Goal: Information Seeking & Learning: Learn about a topic

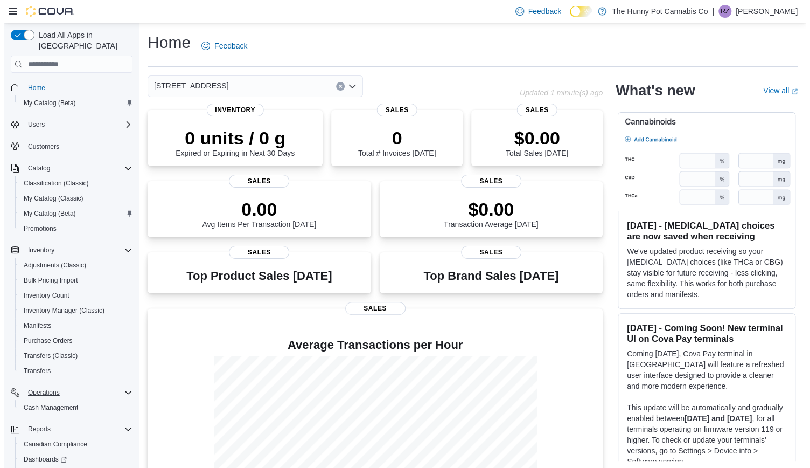
scroll to position [55, 0]
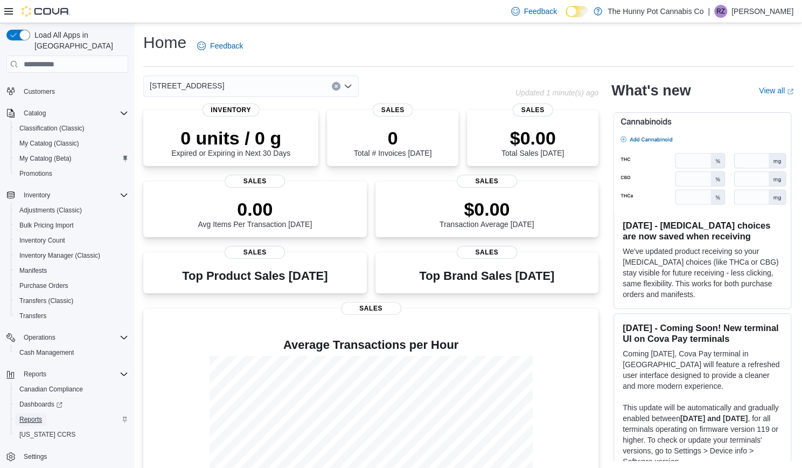
click at [33, 415] on span "Reports" at bounding box center [30, 419] width 23 height 9
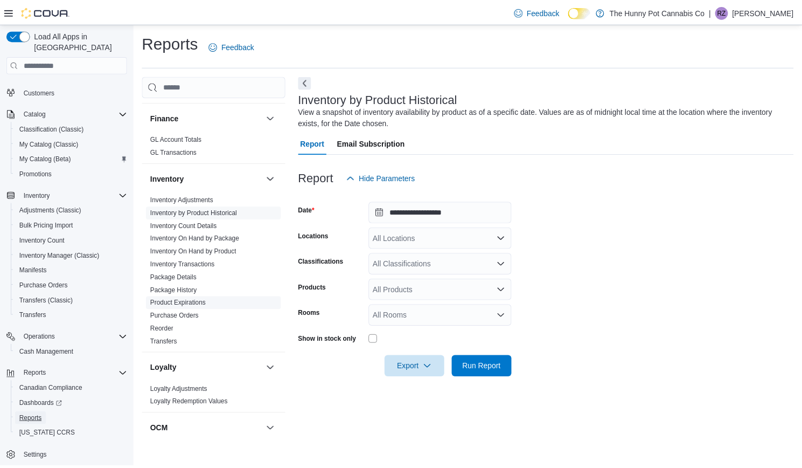
scroll to position [205, 0]
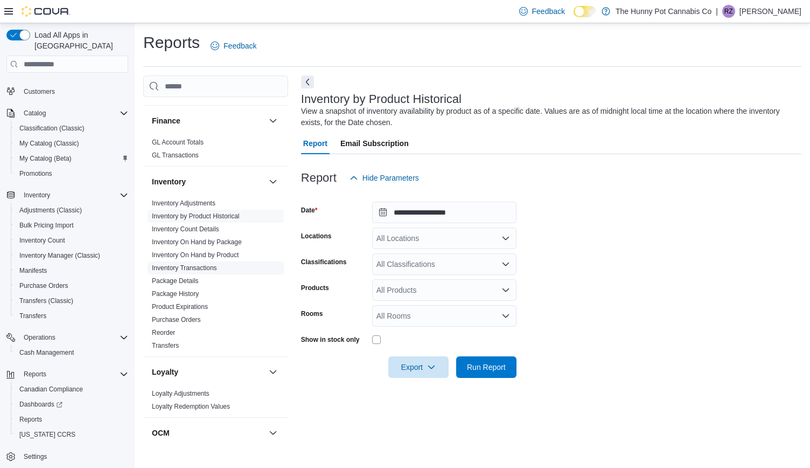
click at [199, 268] on link "Inventory Transactions" at bounding box center [184, 268] width 65 height 8
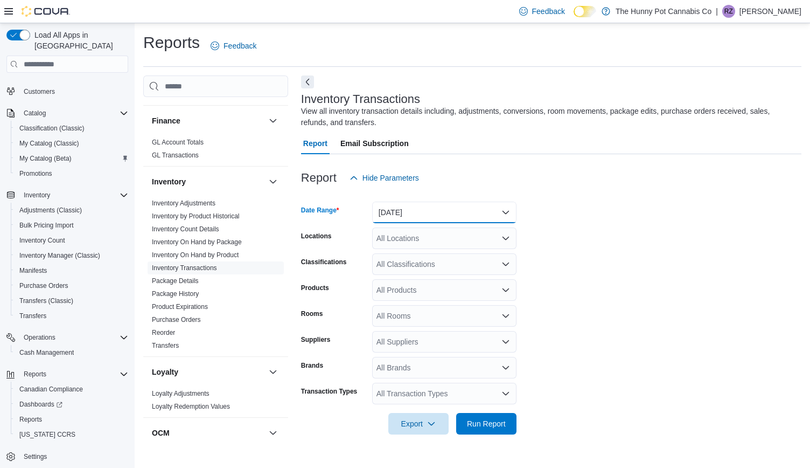
click at [426, 213] on button "Yesterday" at bounding box center [444, 213] width 144 height 22
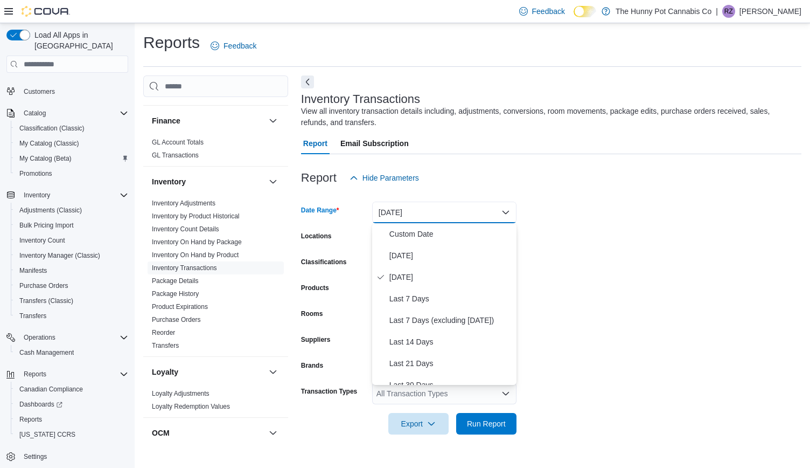
click at [574, 226] on form "Date Range Yesterday Locations All Locations Classifications All Classification…" at bounding box center [551, 312] width 501 height 246
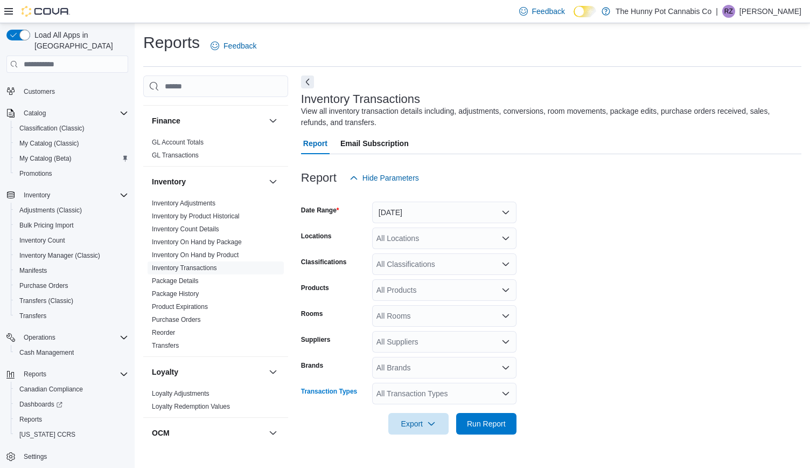
click at [397, 393] on div "All Transaction Types" at bounding box center [444, 394] width 144 height 22
click at [398, 300] on span "Refund" at bounding box center [444, 298] width 131 height 11
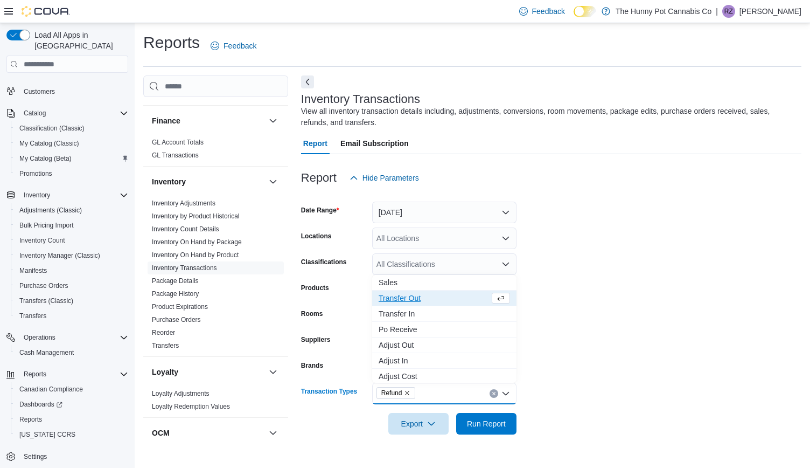
click at [398, 300] on span "Transfer Out" at bounding box center [434, 298] width 111 height 11
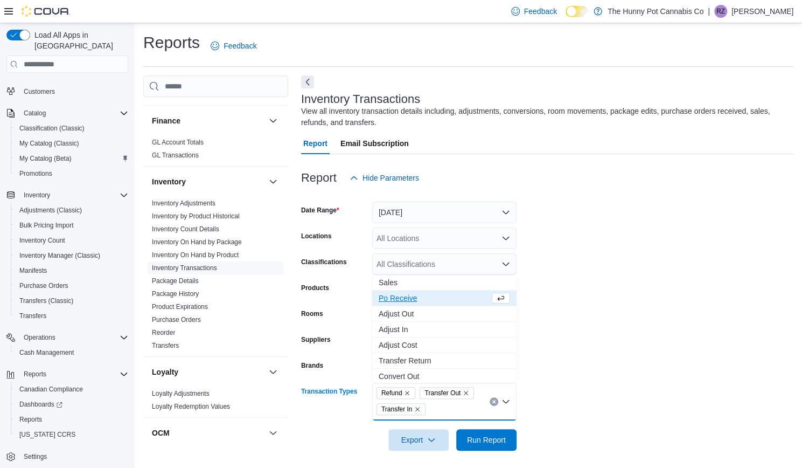
click at [398, 300] on span "Po Receive" at bounding box center [434, 298] width 111 height 11
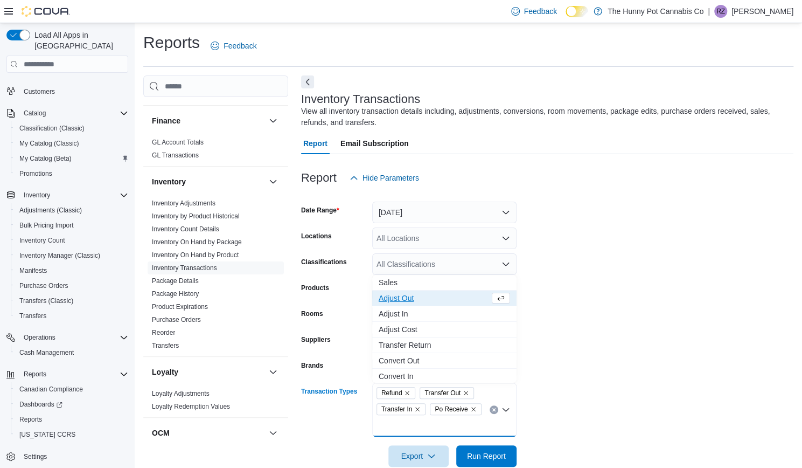
click at [398, 300] on span "Adjust Out" at bounding box center [434, 298] width 111 height 11
click at [398, 300] on span "Adjust Cost" at bounding box center [434, 298] width 111 height 11
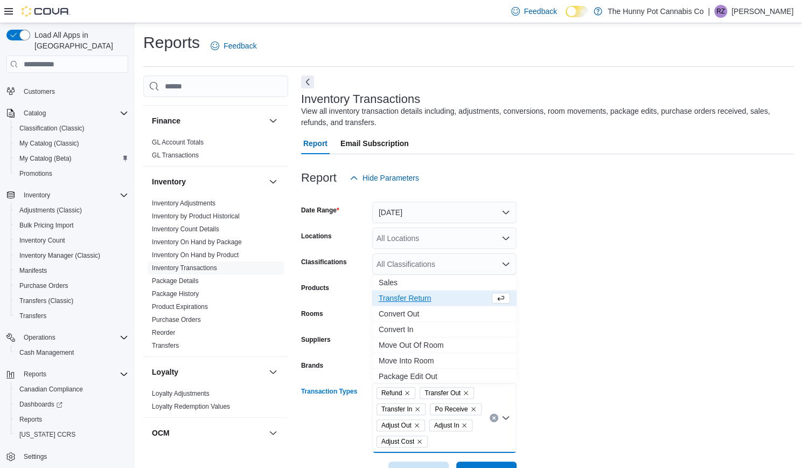
click at [398, 300] on span "Transfer Return" at bounding box center [434, 298] width 111 height 11
click at [398, 300] on span "Convert Out" at bounding box center [434, 298] width 111 height 11
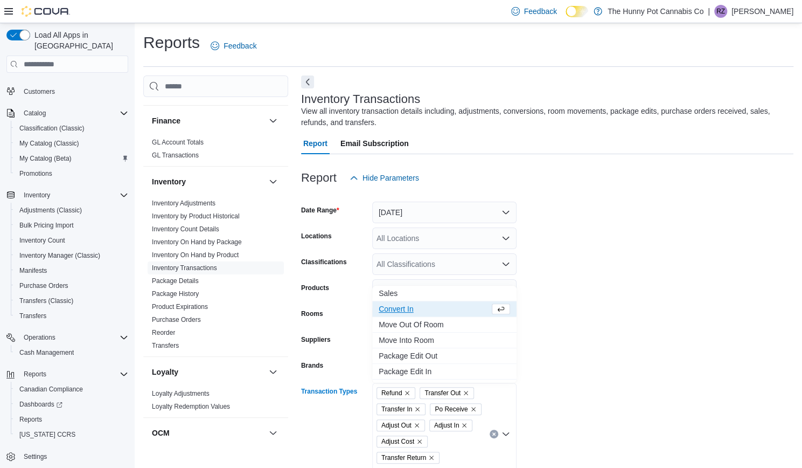
scroll to position [69, 0]
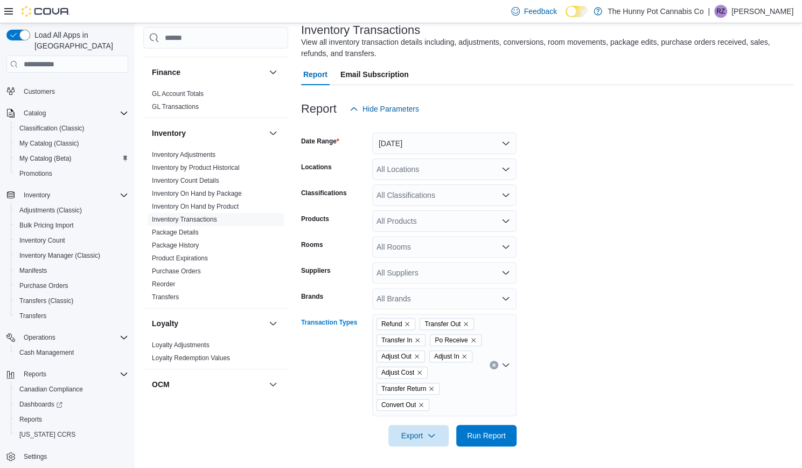
click at [448, 406] on div "Refund Transfer Out Transfer In Po Receive Adjust Out Adjust In Adjust Cost Tra…" at bounding box center [444, 365] width 144 height 102
click at [404, 240] on span "Convert In" at bounding box center [444, 239] width 131 height 11
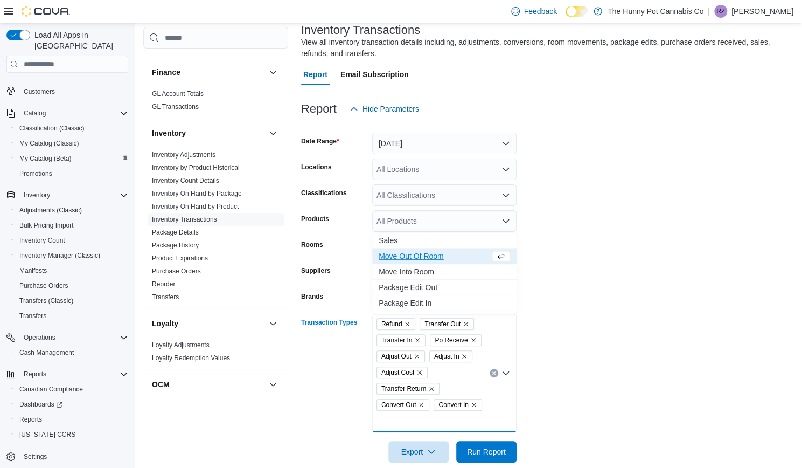
click at [407, 256] on span "Move Out Of Room" at bounding box center [434, 256] width 111 height 11
click at [408, 272] on span "Move Into Room" at bounding box center [434, 272] width 111 height 11
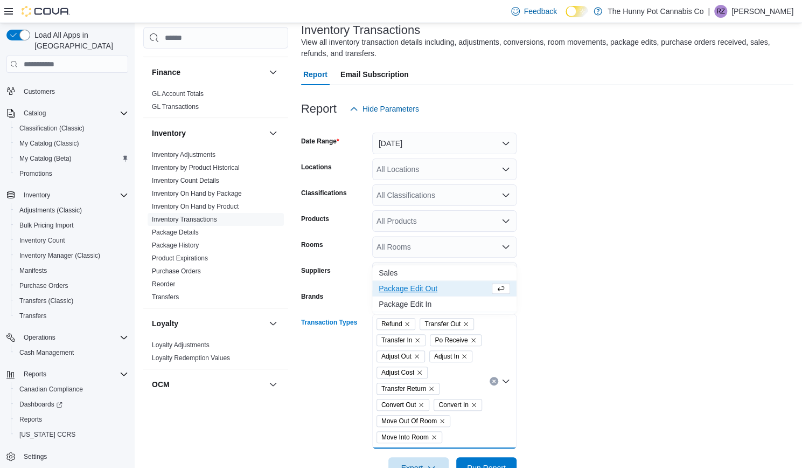
click at [404, 286] on span "Package Edit Out" at bounding box center [434, 288] width 111 height 11
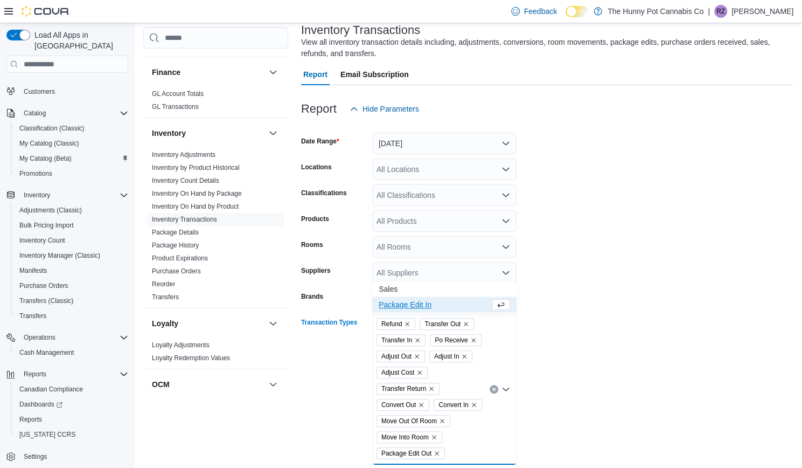
click at [404, 303] on span "Package Edit In" at bounding box center [434, 304] width 111 height 11
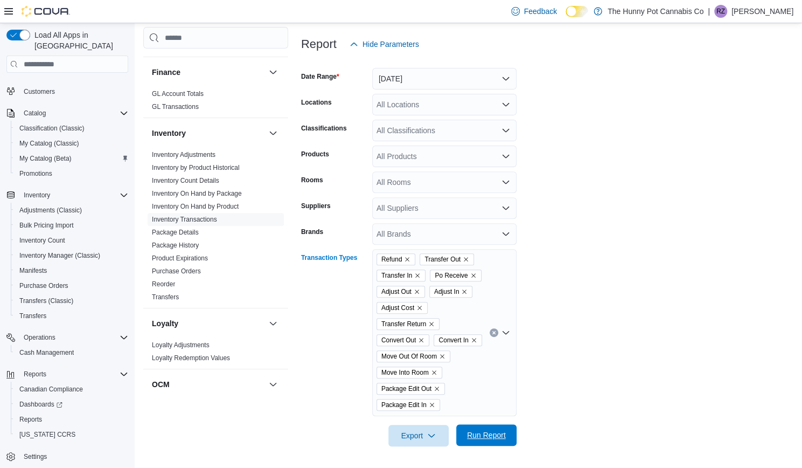
click at [500, 428] on span "Run Report" at bounding box center [486, 435] width 47 height 22
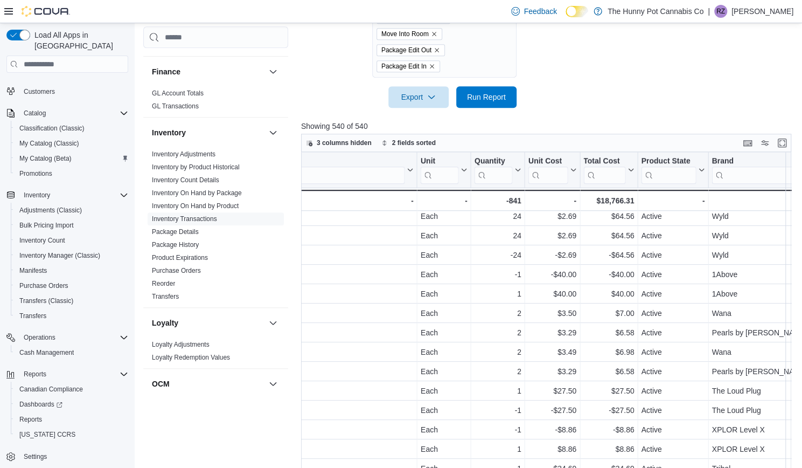
scroll to position [489, 1448]
click at [519, 170] on icon at bounding box center [516, 169] width 9 height 6
click at [508, 212] on span "Sort Low-High" at bounding box center [504, 210] width 41 height 9
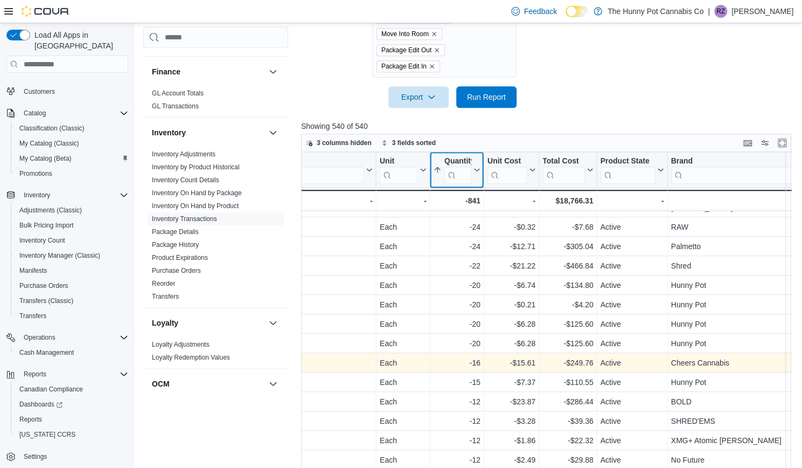
scroll to position [520, 0]
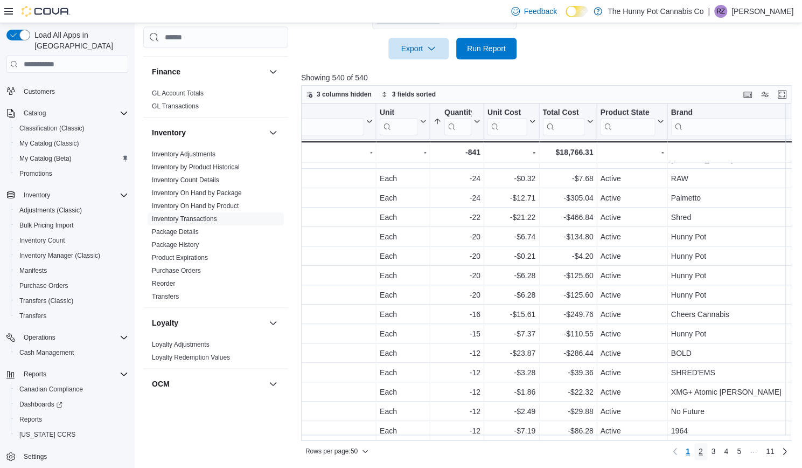
click at [703, 449] on span "2" at bounding box center [701, 451] width 4 height 11
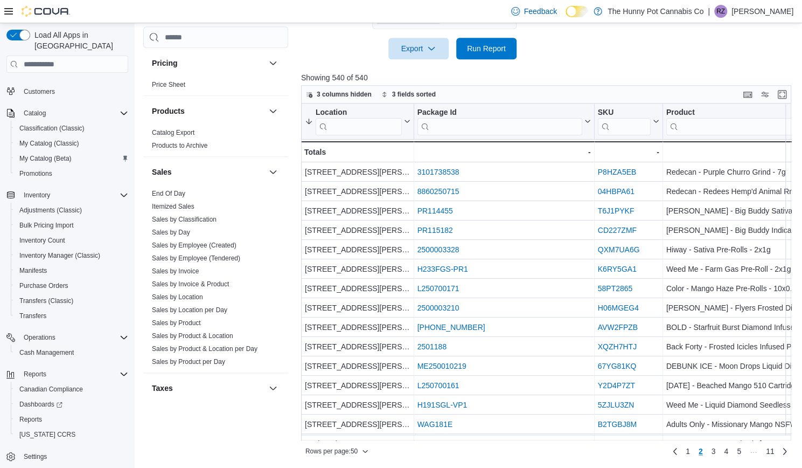
scroll to position [574, 0]
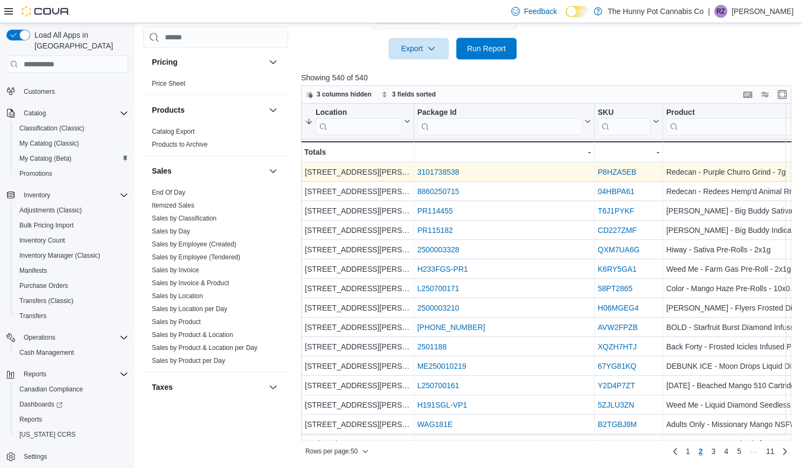
click at [624, 168] on link "P8HZA5EB" at bounding box center [617, 172] width 39 height 9
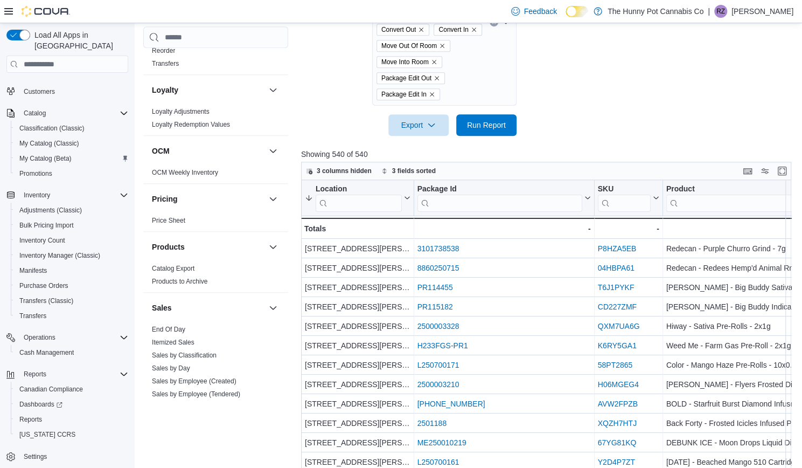
scroll to position [441, 0]
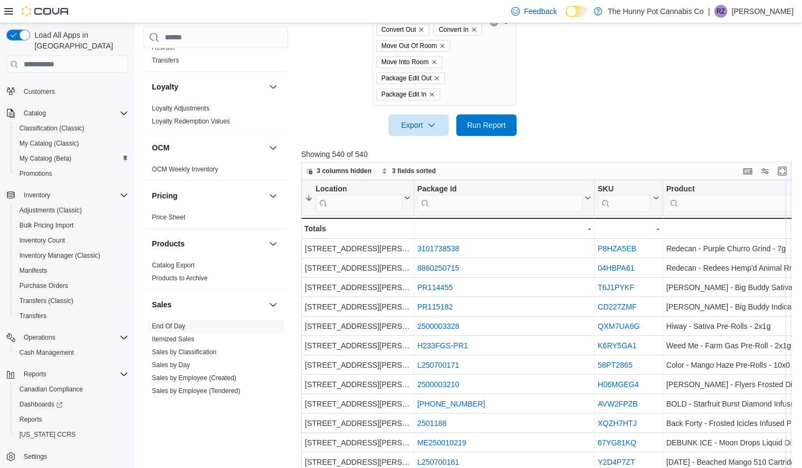
click at [165, 326] on link "End Of Day" at bounding box center [168, 327] width 33 height 8
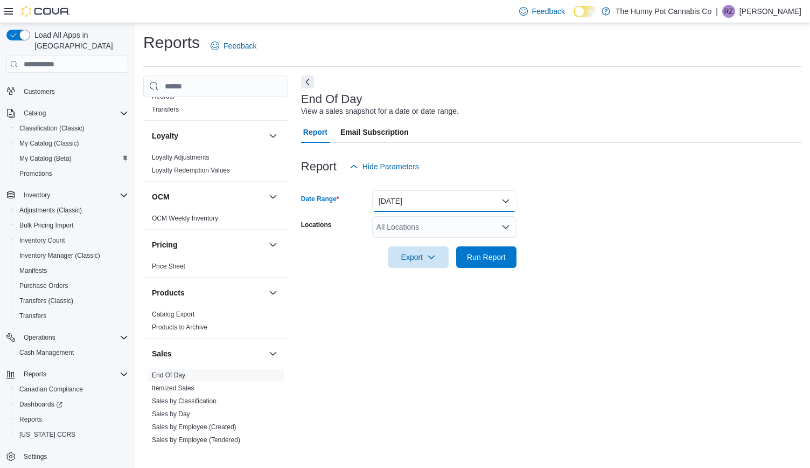
click at [458, 197] on button "Today" at bounding box center [444, 201] width 144 height 22
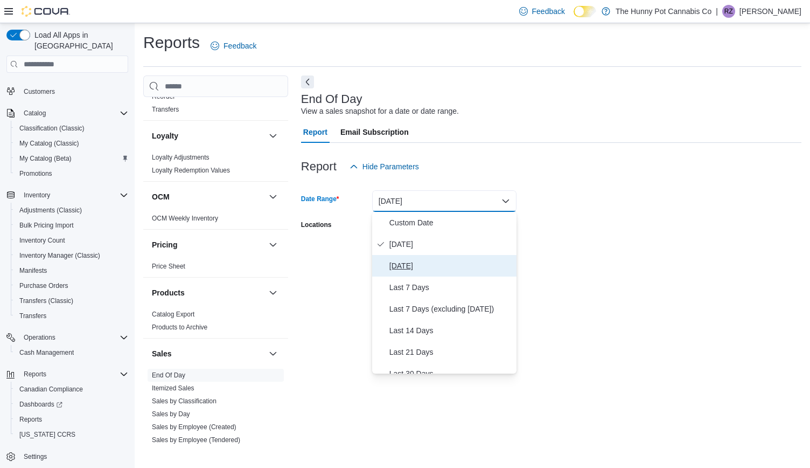
click at [429, 265] on span "Yesterday" at bounding box center [451, 265] width 123 height 13
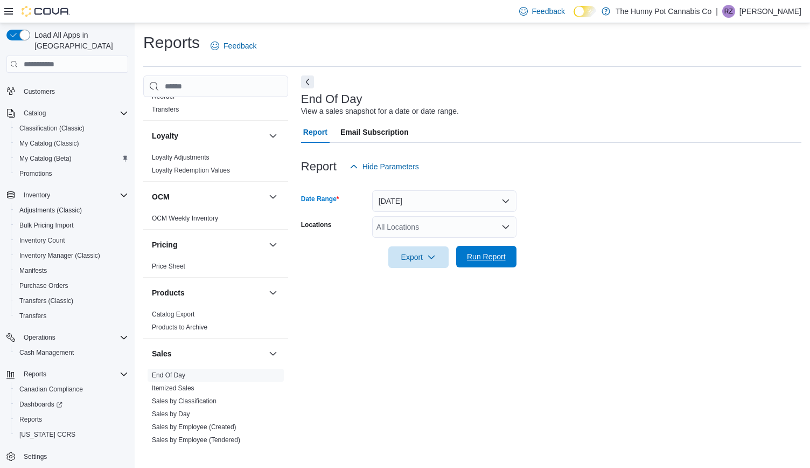
click at [495, 260] on span "Run Report" at bounding box center [486, 256] width 39 height 11
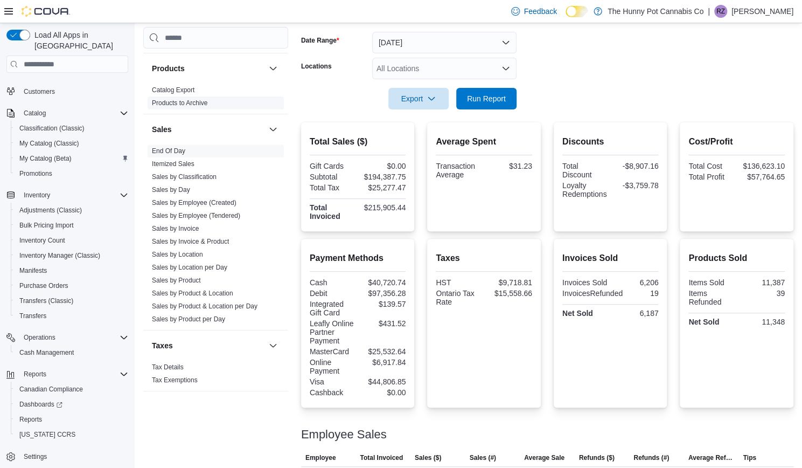
scroll to position [169, 0]
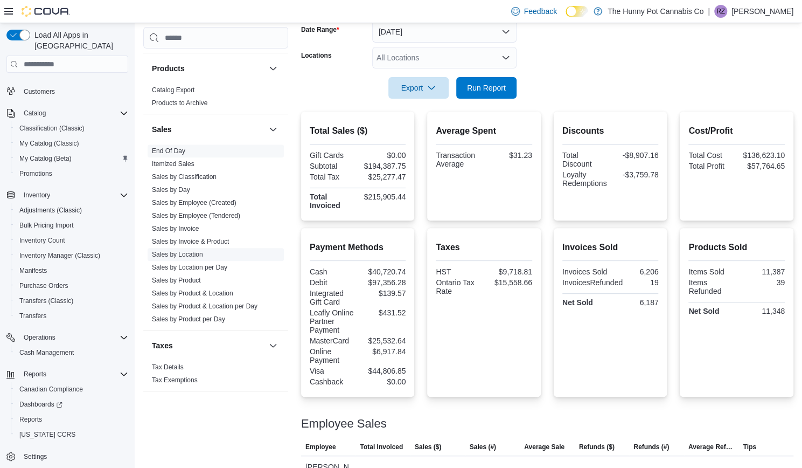
click at [191, 252] on link "Sales by Location" at bounding box center [177, 255] width 51 height 8
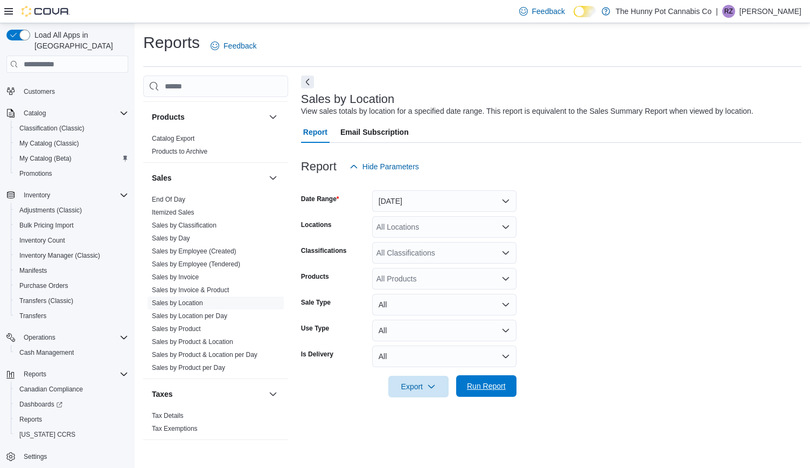
click at [483, 382] on span "Run Report" at bounding box center [486, 385] width 39 height 11
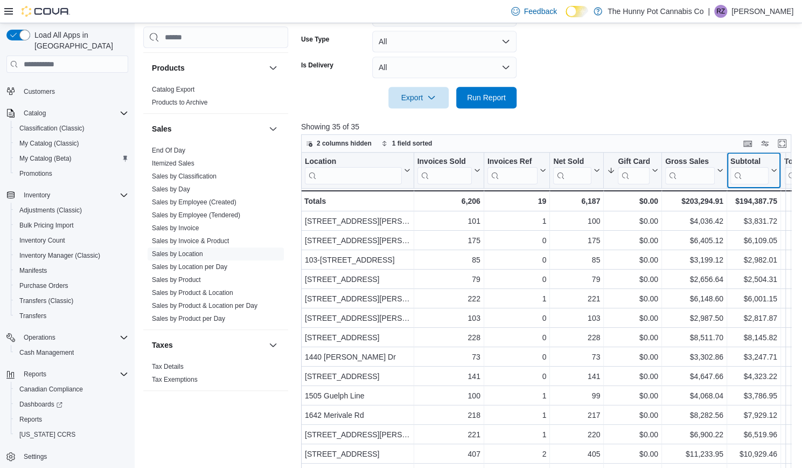
click at [772, 169] on icon at bounding box center [773, 170] width 9 height 6
click at [748, 227] on span "Sort High-Low" at bounding box center [761, 224] width 41 height 9
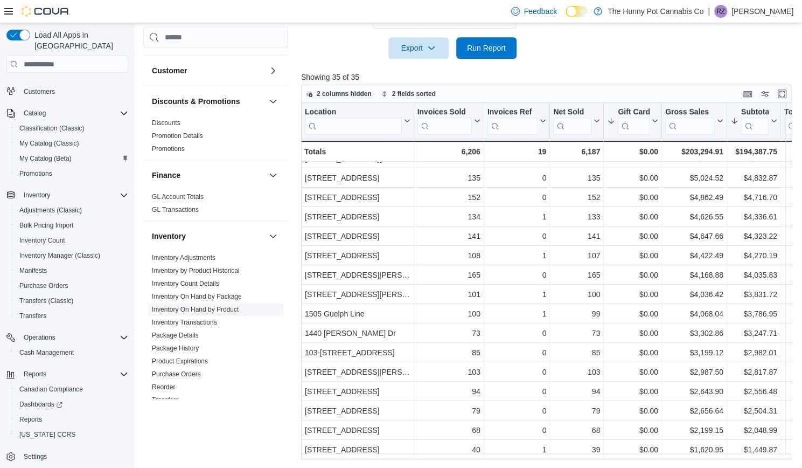
scroll to position [102, 0]
click at [186, 268] on link "Inventory by Product Historical" at bounding box center [196, 270] width 88 height 8
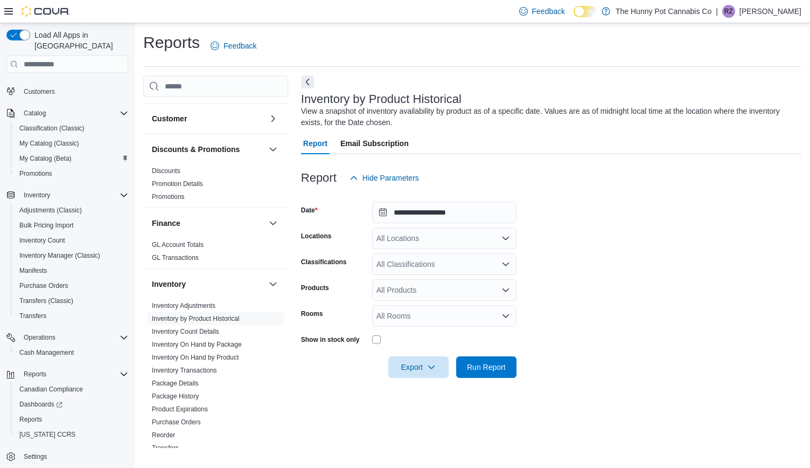
click at [377, 344] on div at bounding box center [444, 339] width 144 height 17
click at [394, 307] on div "All Rooms" at bounding box center [444, 316] width 144 height 22
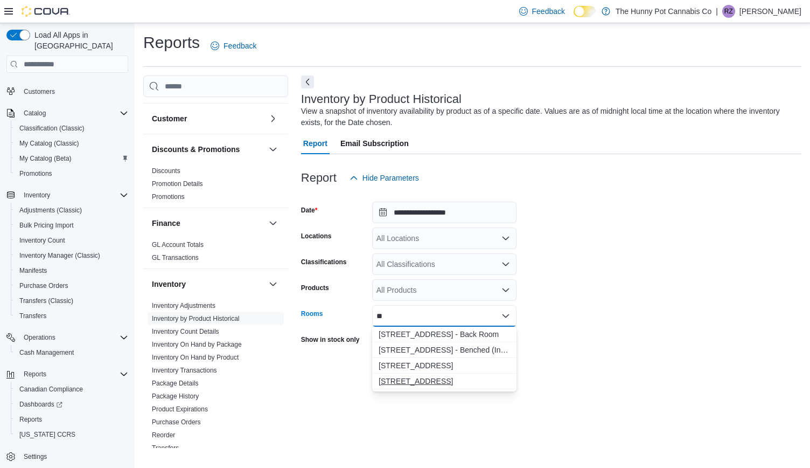
type input "**"
click at [419, 385] on span "334 Wellington Rd - Front Room" at bounding box center [444, 381] width 131 height 11
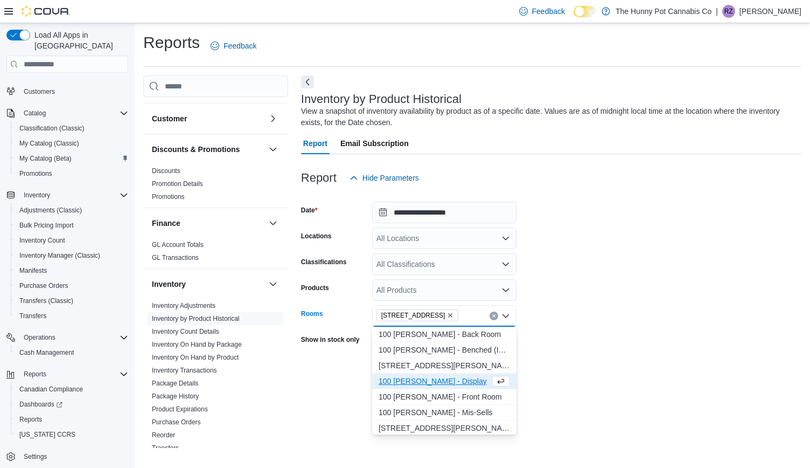
click at [638, 311] on form "**********" at bounding box center [551, 283] width 501 height 189
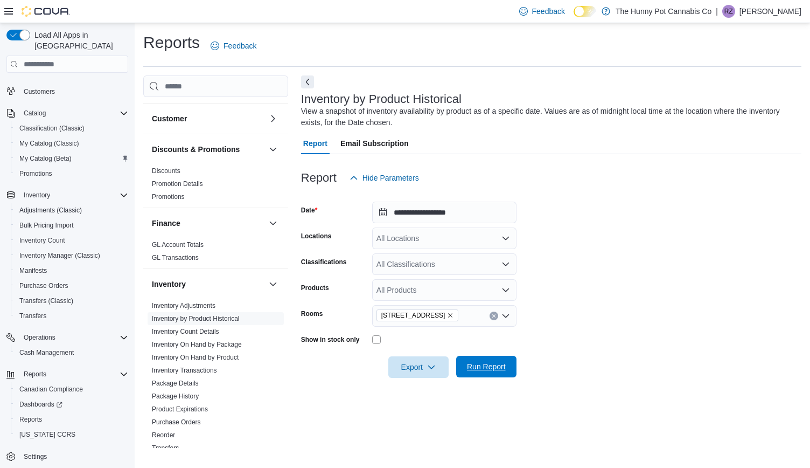
click at [489, 369] on span "Run Report" at bounding box center [486, 366] width 39 height 11
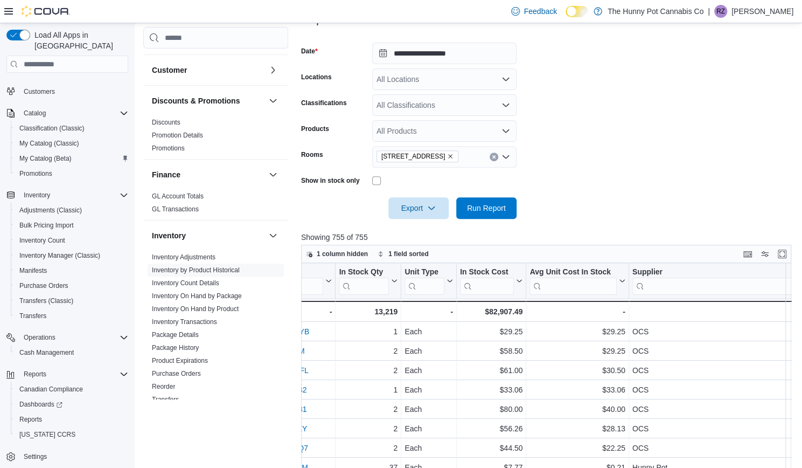
scroll to position [0, 489]
click at [454, 157] on icon "Remove 334 Wellington Rd - Front Room from selection in this group" at bounding box center [450, 156] width 6 height 6
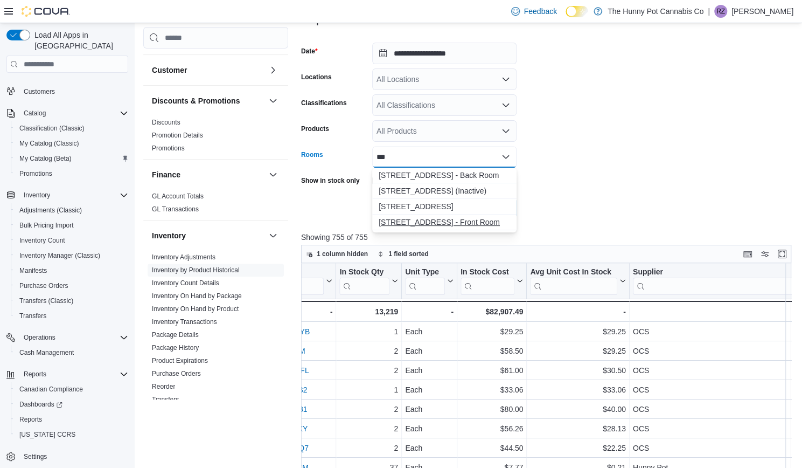
type input "***"
click at [448, 226] on span "5754 Hazeldean Rd - Front Room" at bounding box center [444, 222] width 131 height 11
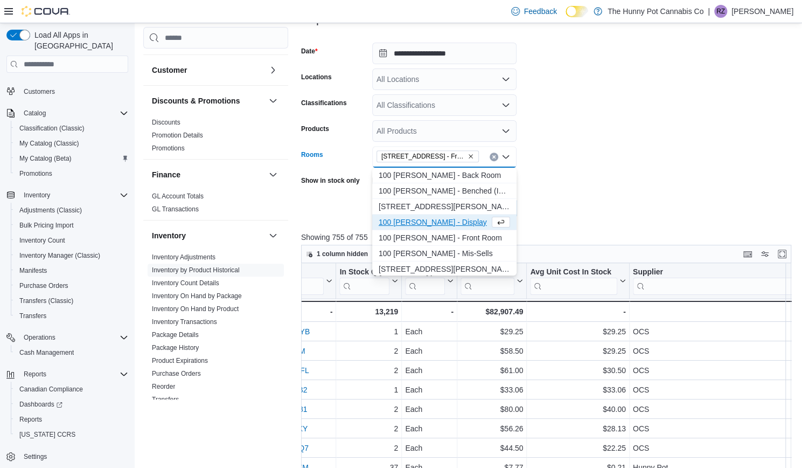
click at [595, 173] on form "**********" at bounding box center [549, 124] width 496 height 189
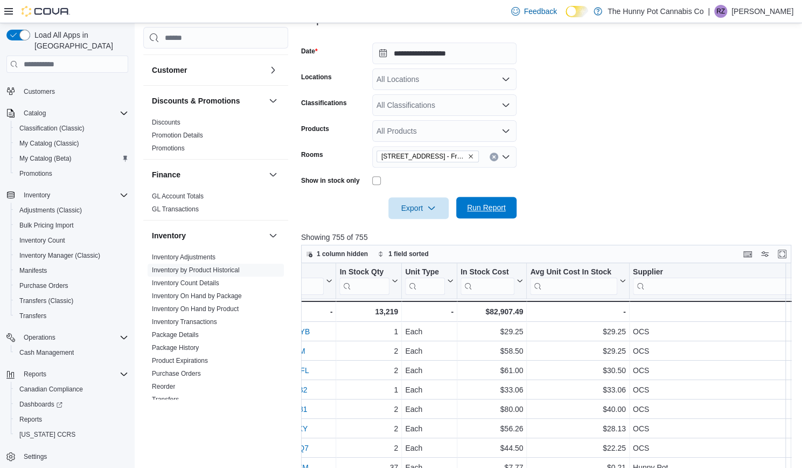
click at [481, 215] on span "Run Report" at bounding box center [486, 208] width 47 height 22
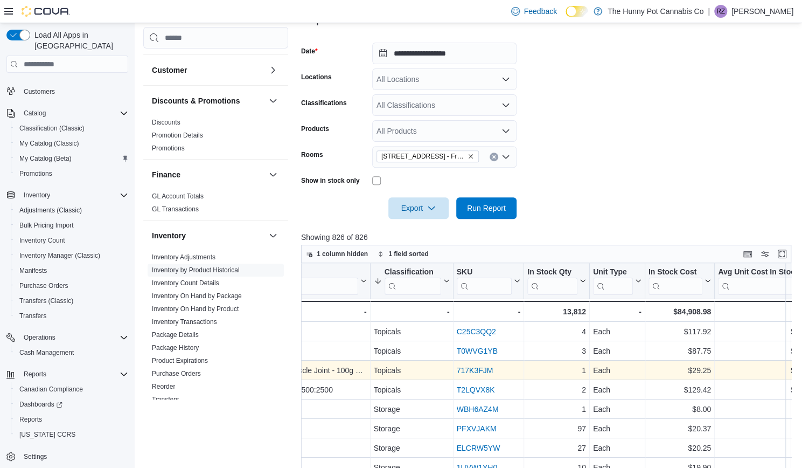
scroll to position [0, 305]
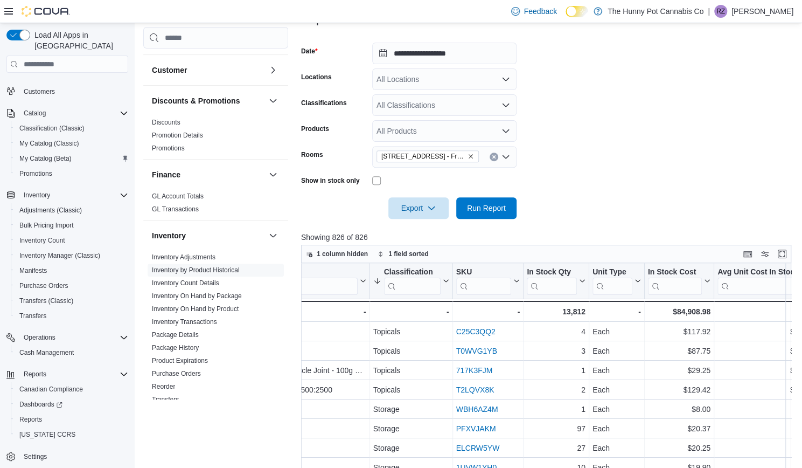
click at [470, 158] on icon "Remove 5754 Hazeldean Rd - Front Room from selection in this group" at bounding box center [471, 156] width 6 height 6
type input "**"
click at [426, 174] on span "2-7481 Oakwood Dr. - Default" at bounding box center [444, 175] width 131 height 11
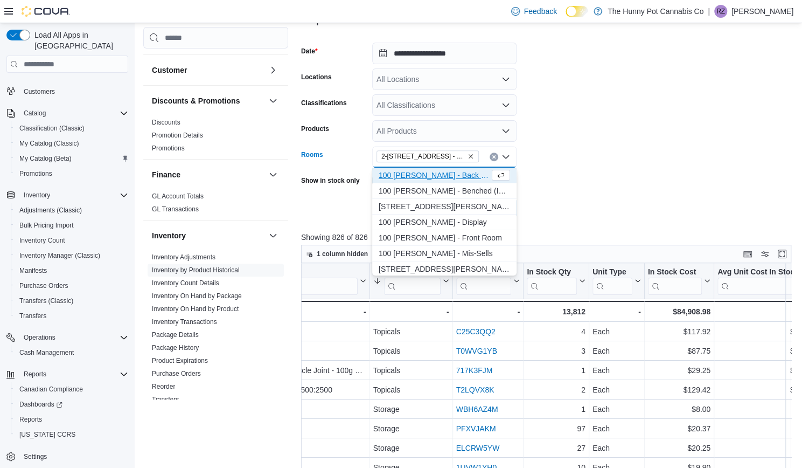
click at [585, 204] on form "**********" at bounding box center [549, 124] width 496 height 189
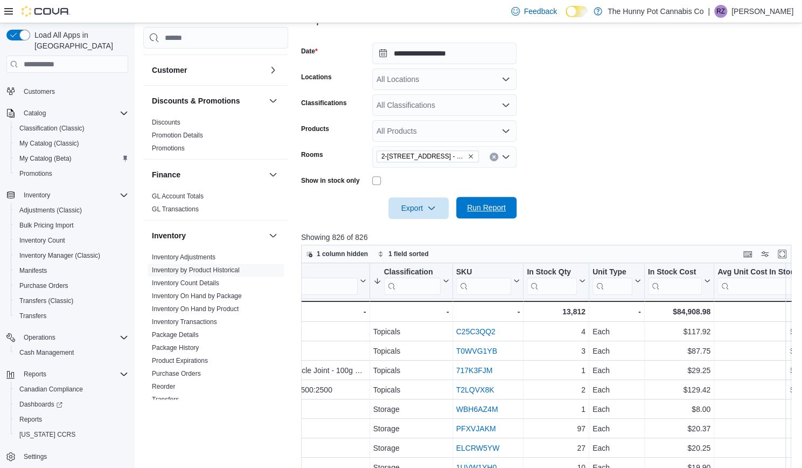
click at [496, 207] on span "Run Report" at bounding box center [486, 207] width 39 height 11
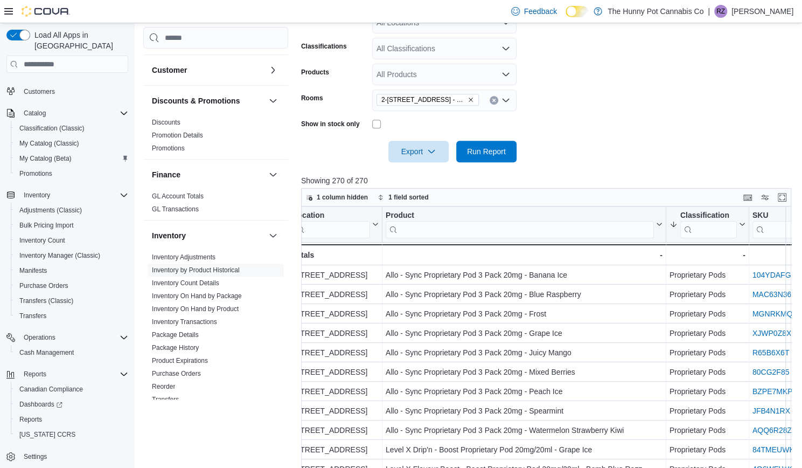
scroll to position [210, 0]
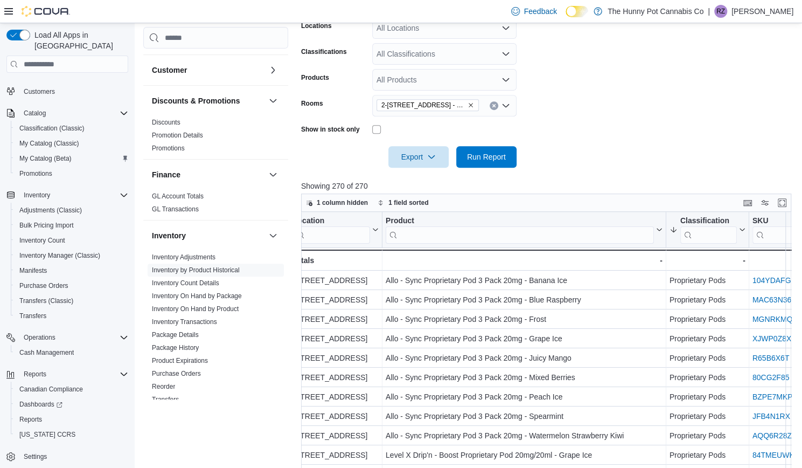
click at [472, 104] on icon "Remove 2-7481 Oakwood Dr. - Default from selection in this group" at bounding box center [471, 105] width 4 height 4
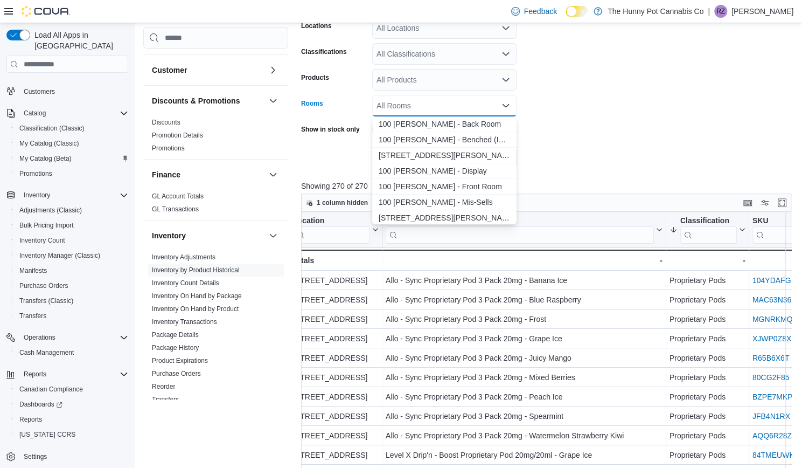
click at [405, 112] on div "All Rooms" at bounding box center [444, 106] width 144 height 22
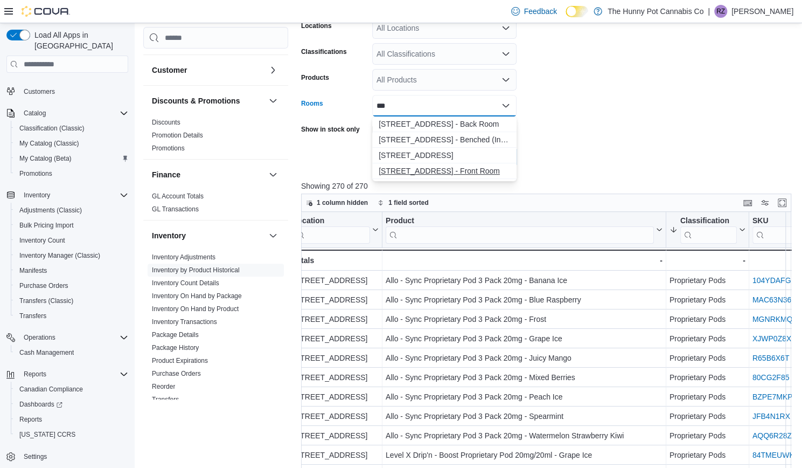
type input "***"
click at [387, 169] on span "328 Speedvale Ave E - Front Room" at bounding box center [444, 170] width 131 height 11
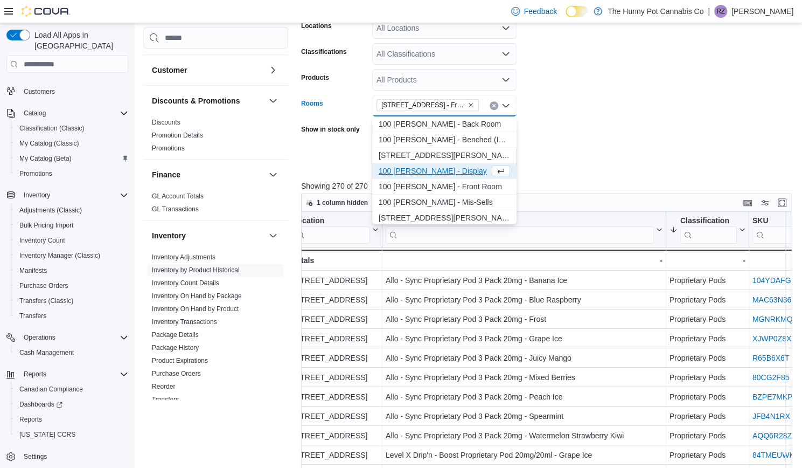
click at [605, 133] on form "**********" at bounding box center [549, 72] width 496 height 189
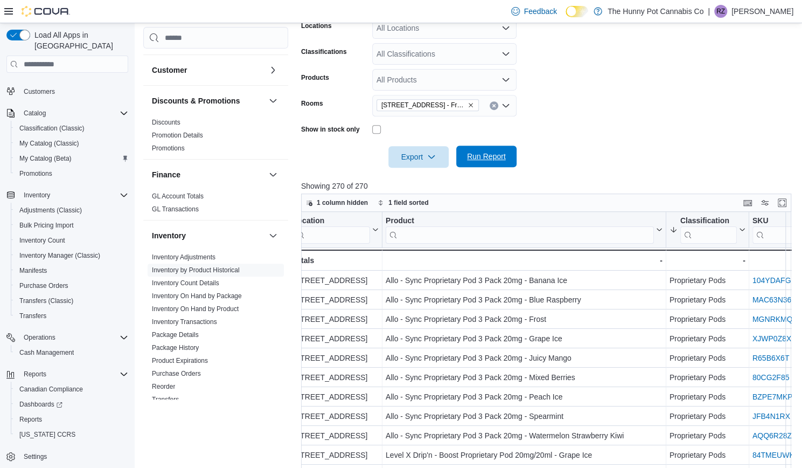
click at [512, 160] on button "Run Report" at bounding box center [486, 156] width 60 height 22
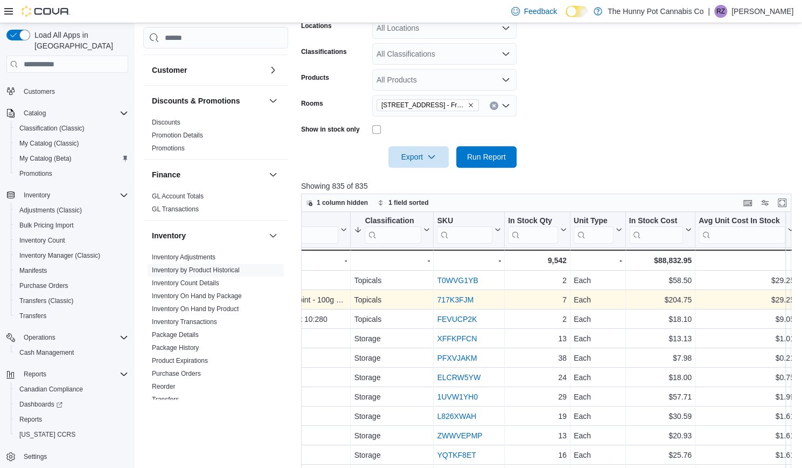
scroll to position [0, 336]
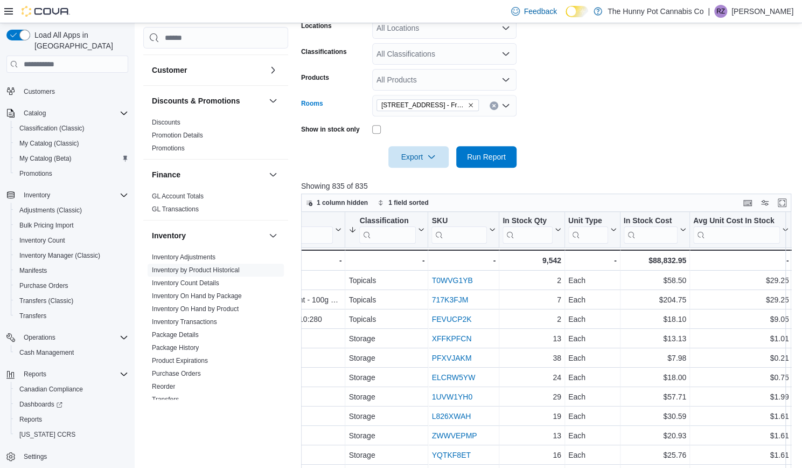
drag, startPoint x: 473, startPoint y: 106, endPoint x: 478, endPoint y: 96, distance: 10.4
click at [478, 96] on div "328 Speedvale Ave E - Front Room" at bounding box center [444, 106] width 144 height 22
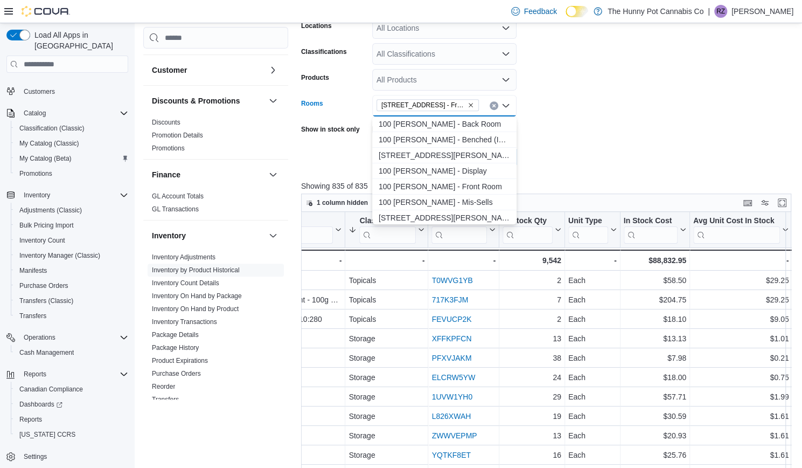
click at [472, 105] on icon "Remove 328 Speedvale Ave E - Front Room from selection in this group" at bounding box center [471, 105] width 6 height 6
click at [432, 109] on div "All Rooms Combo box. Selected. Combo box input. All Rooms. Type some text or, t…" at bounding box center [444, 106] width 144 height 22
type input "***"
click at [449, 188] on span "659 Upper James St - Front Room" at bounding box center [444, 186] width 131 height 11
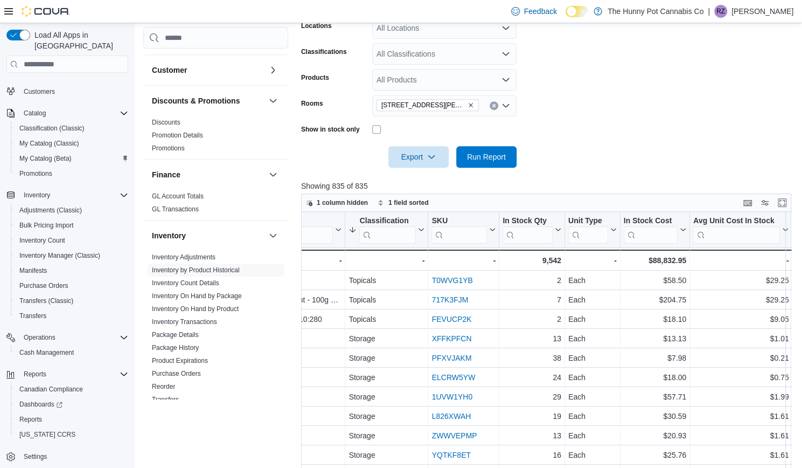
click at [623, 115] on form "**********" at bounding box center [549, 72] width 496 height 189
click at [500, 155] on span "Run Report" at bounding box center [486, 156] width 39 height 11
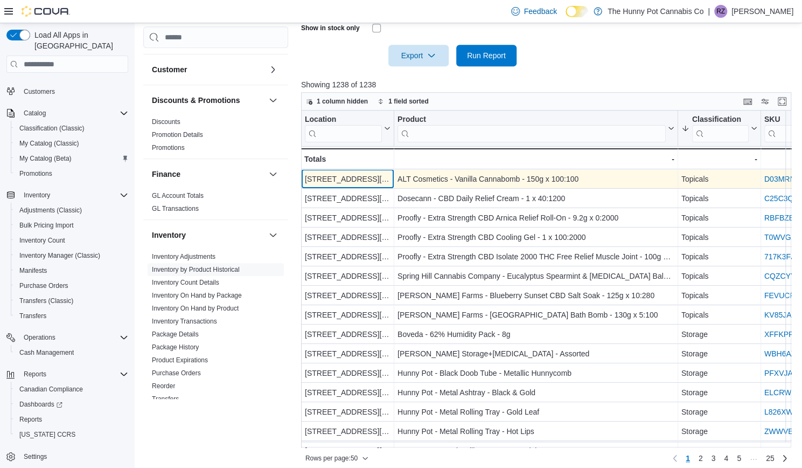
click at [366, 182] on div "659 Upper James St" at bounding box center [348, 179] width 86 height 13
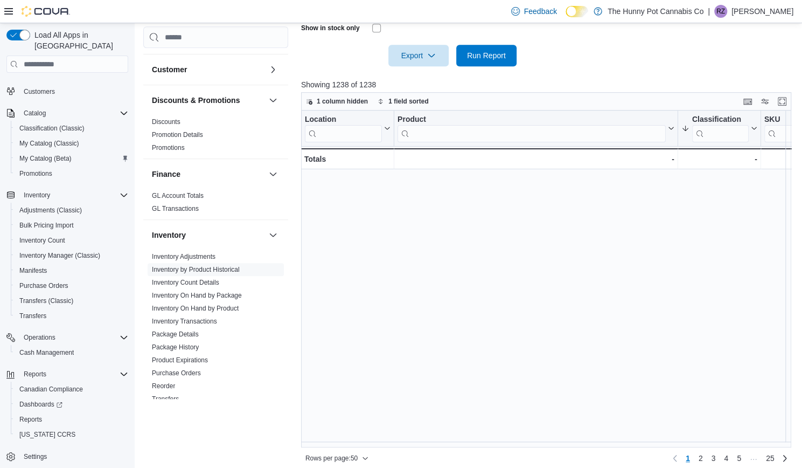
scroll to position [697, 0]
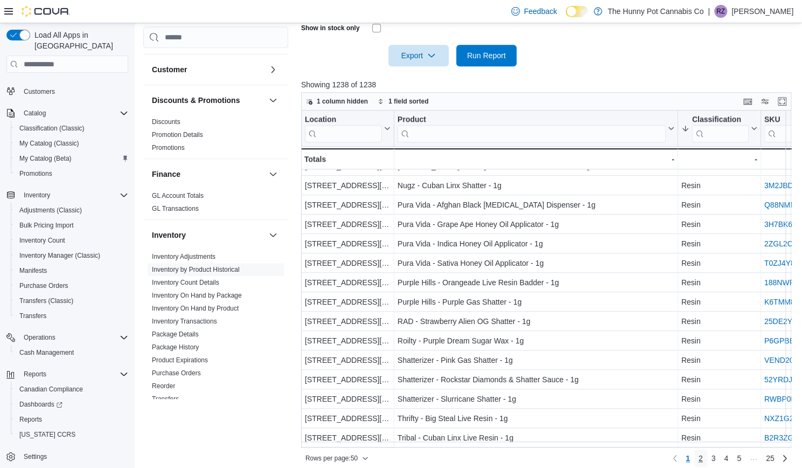
click at [703, 457] on span "2" at bounding box center [701, 458] width 4 height 11
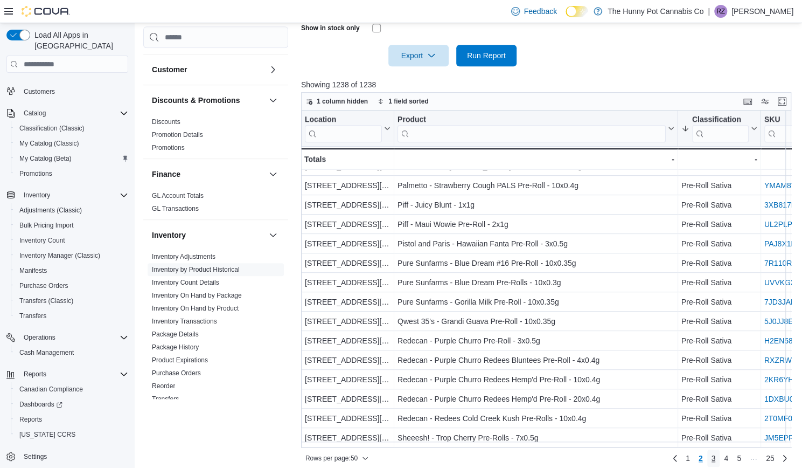
click at [720, 464] on link "3" at bounding box center [713, 457] width 13 height 17
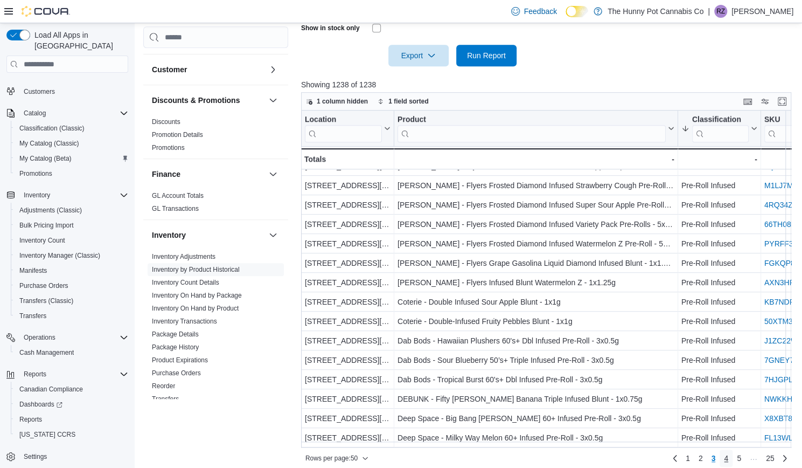
click at [726, 462] on link "4" at bounding box center [726, 457] width 13 height 17
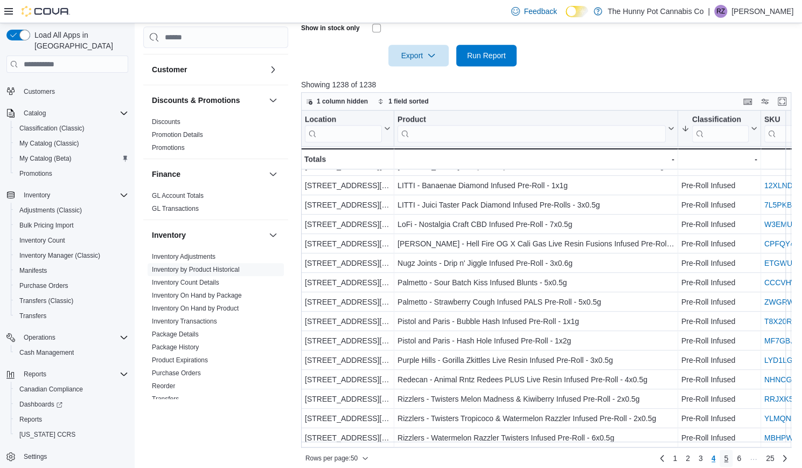
click at [728, 462] on span "5" at bounding box center [726, 458] width 4 height 11
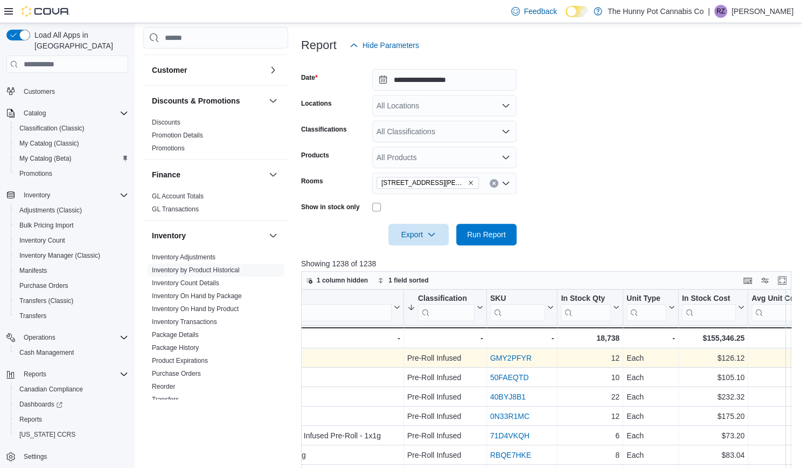
scroll to position [0, 317]
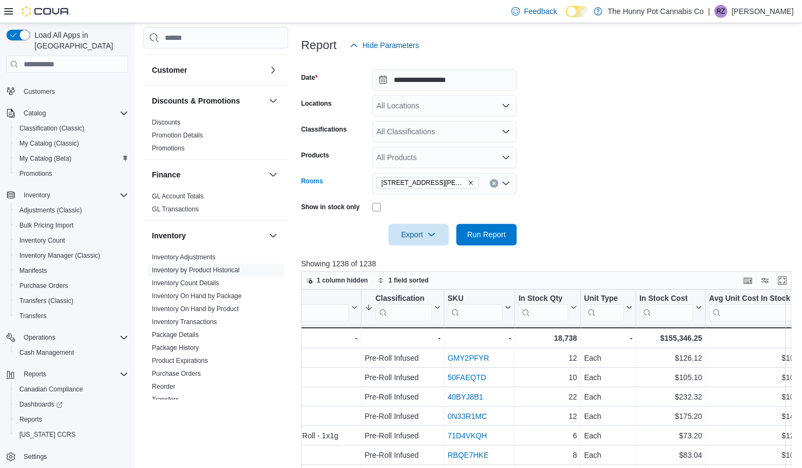
drag, startPoint x: 470, startPoint y: 183, endPoint x: 463, endPoint y: 179, distance: 7.8
click at [463, 179] on span "659 Upper James St - Front Room" at bounding box center [423, 182] width 84 height 11
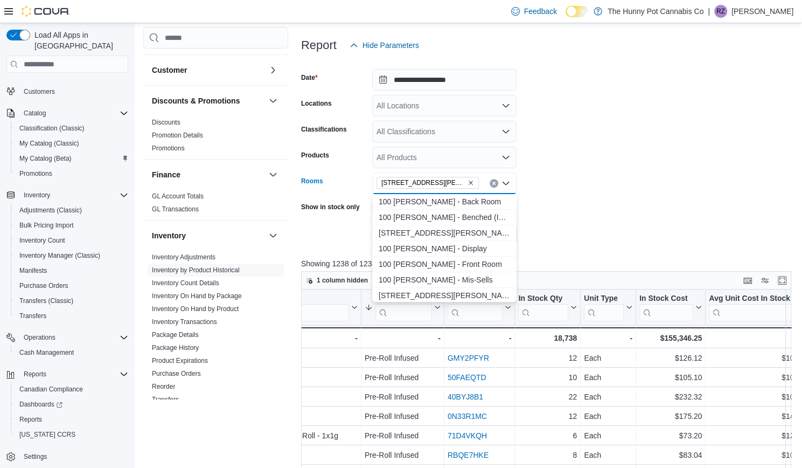
click at [470, 184] on icon "Remove 659 Upper James St - Front Room from selection in this group" at bounding box center [471, 182] width 6 height 6
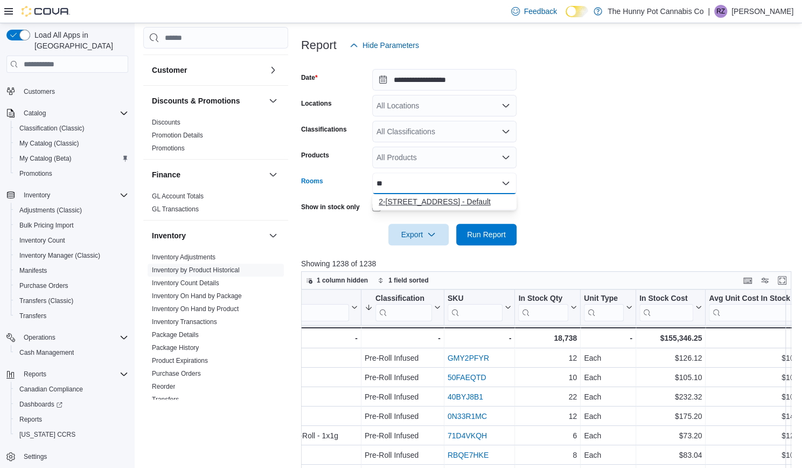
type input "**"
click at [430, 202] on span "2-7481 Oakwood Dr. - Default" at bounding box center [444, 201] width 131 height 11
click at [561, 224] on div at bounding box center [549, 219] width 496 height 9
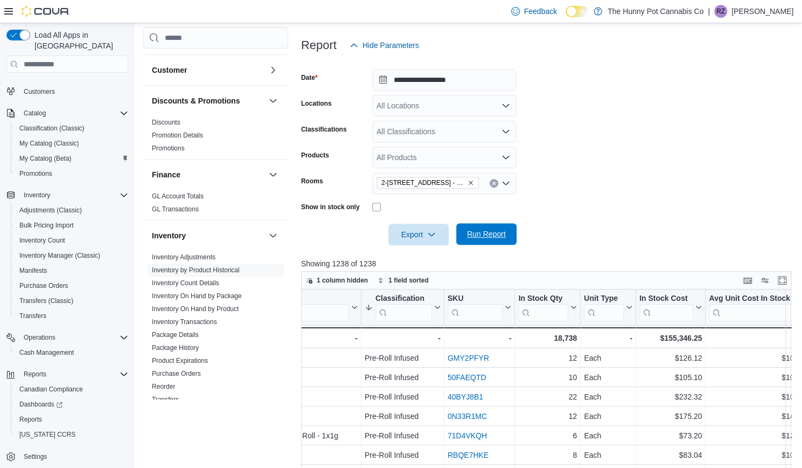
click at [503, 237] on span "Run Report" at bounding box center [486, 233] width 39 height 11
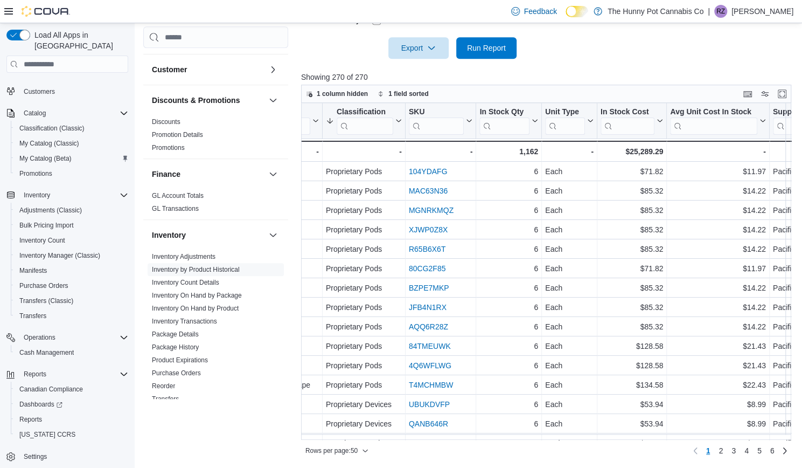
scroll to position [0, 588]
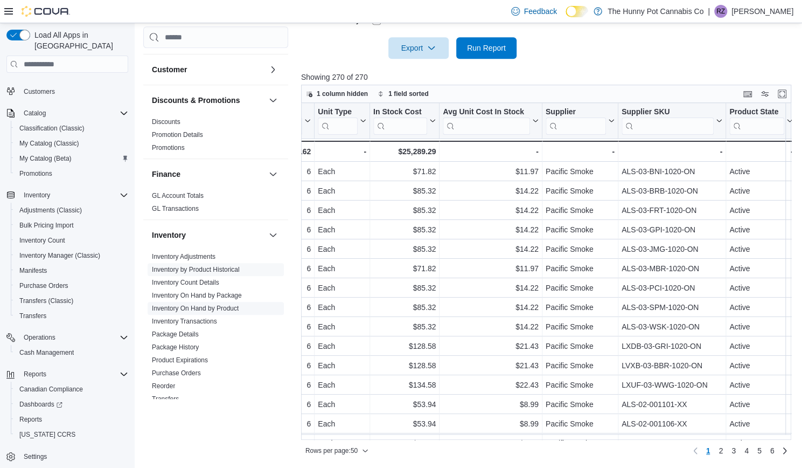
click at [205, 305] on link "Inventory On Hand by Product" at bounding box center [195, 309] width 87 height 8
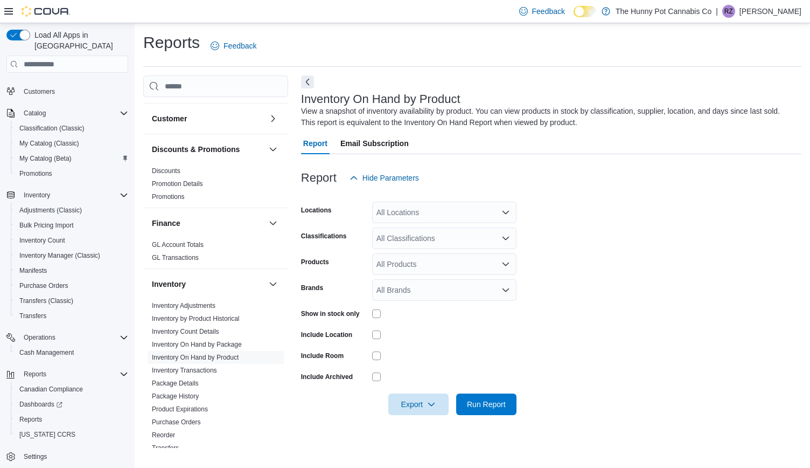
click at [407, 214] on div "All Locations" at bounding box center [444, 213] width 144 height 22
type input "**"
click at [418, 253] on button "[STREET_ADDRESS]" at bounding box center [444, 247] width 144 height 16
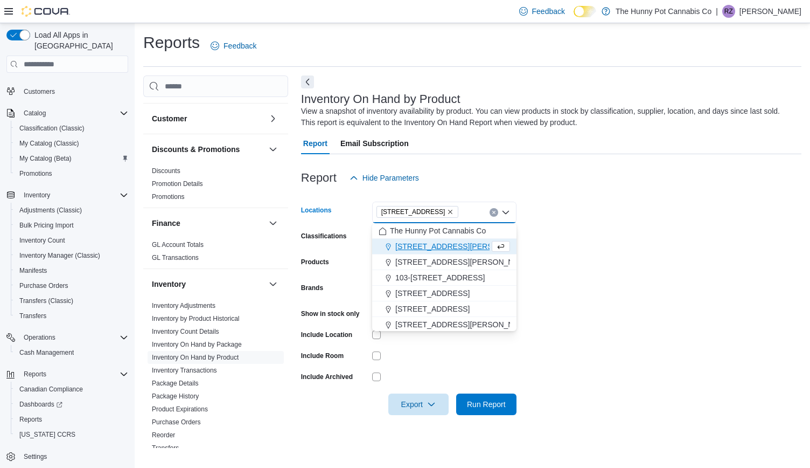
click at [555, 259] on form "Locations 2-7481 Oakwood Dr. Combo box. Selected. 2-7481 Oakwood Dr.. Press Bac…" at bounding box center [551, 302] width 501 height 226
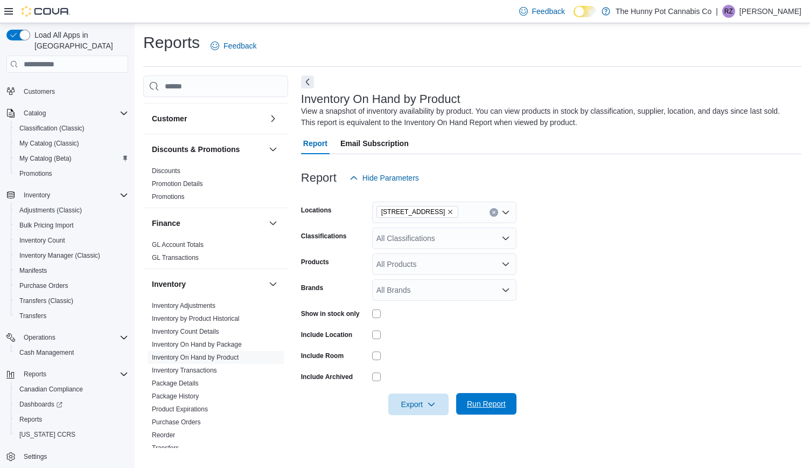
click at [500, 409] on span "Run Report" at bounding box center [486, 403] width 39 height 11
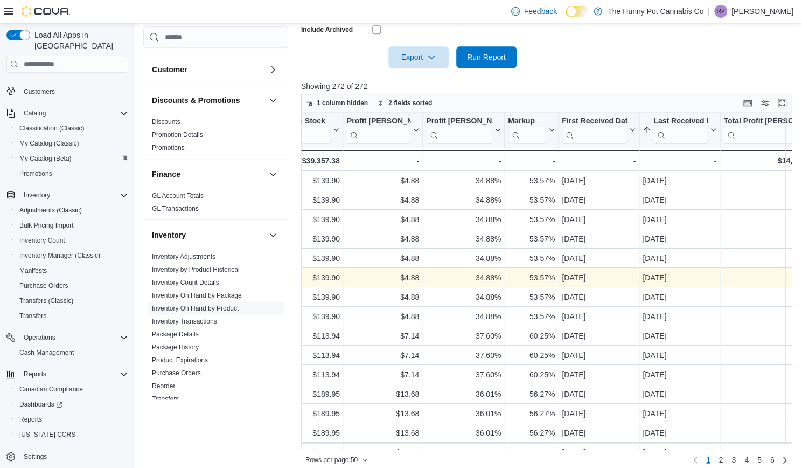
scroll to position [0, 1110]
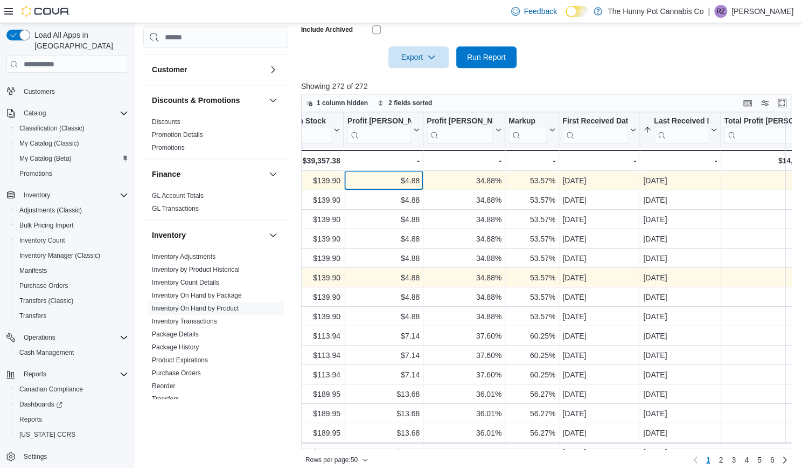
click at [388, 185] on div "$4.88" at bounding box center [383, 181] width 72 height 13
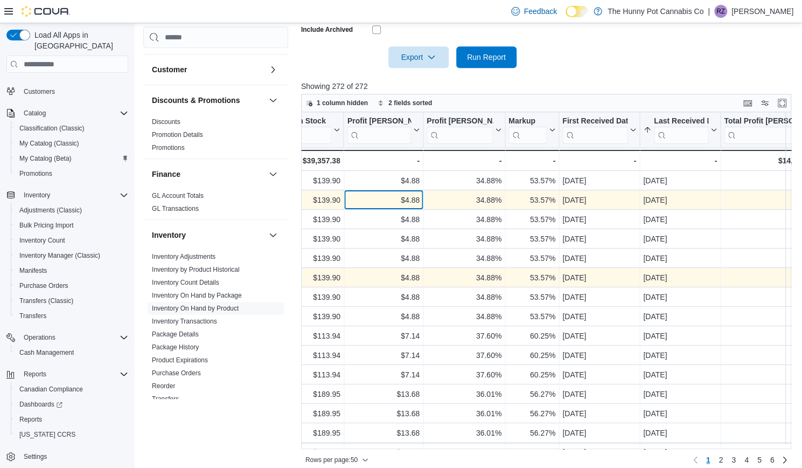
click at [414, 202] on div "$4.88" at bounding box center [383, 200] width 72 height 13
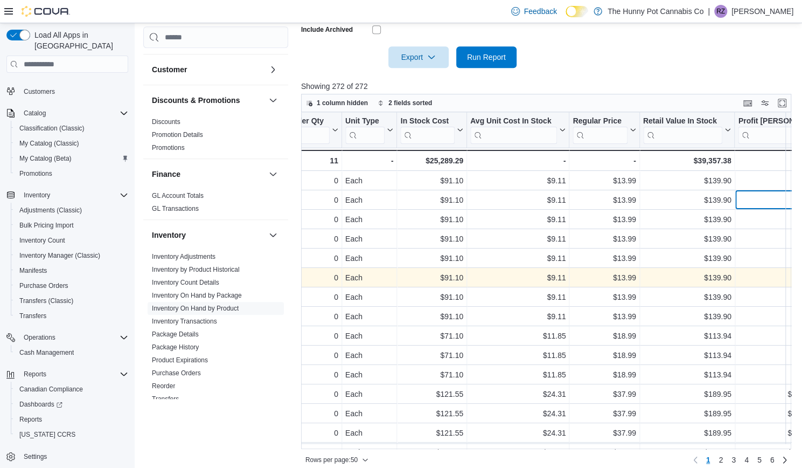
scroll to position [0, 717]
click at [233, 294] on link "Inventory On Hand by Package" at bounding box center [197, 296] width 90 height 8
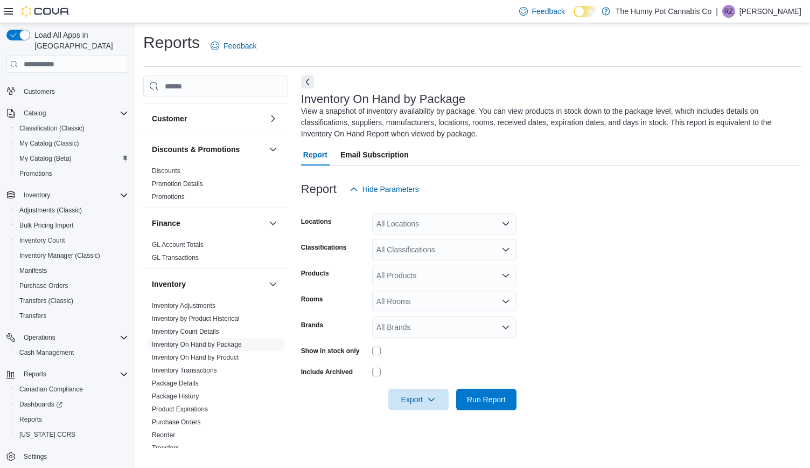
click at [400, 227] on div "All Locations" at bounding box center [444, 224] width 144 height 22
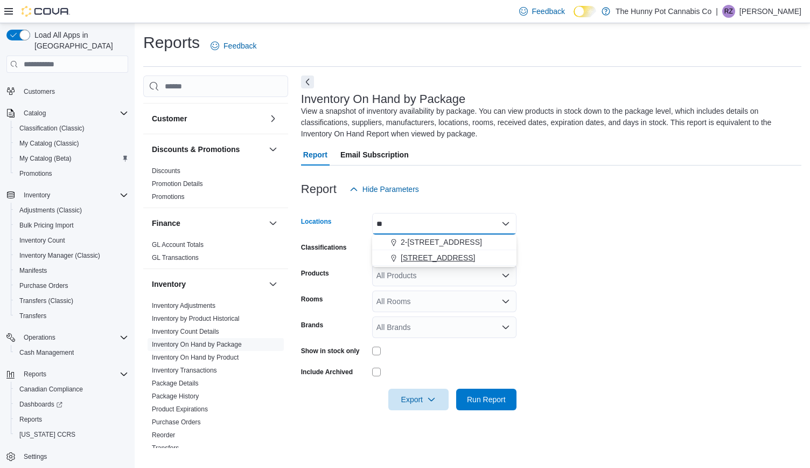
type input "**"
click at [412, 259] on span "[STREET_ADDRESS]" at bounding box center [438, 257] width 74 height 11
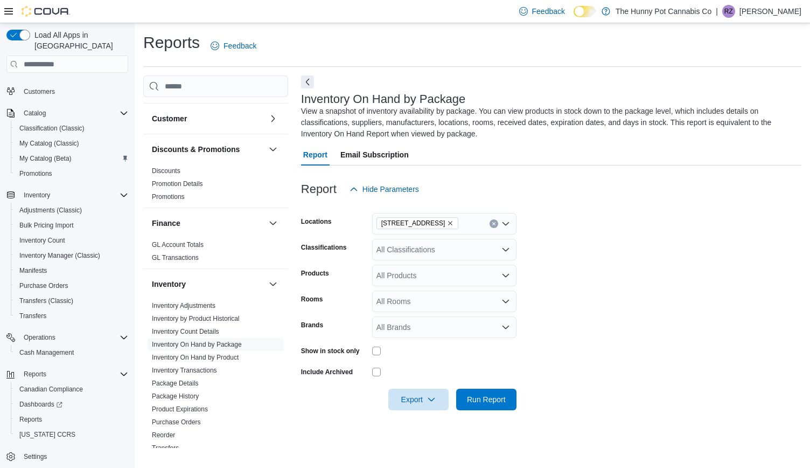
click at [597, 296] on form "Locations 2-7481 Oakwood Dr. Classifications All Classifications Products All P…" at bounding box center [551, 305] width 501 height 210
click at [499, 402] on span "Run Report" at bounding box center [486, 398] width 39 height 11
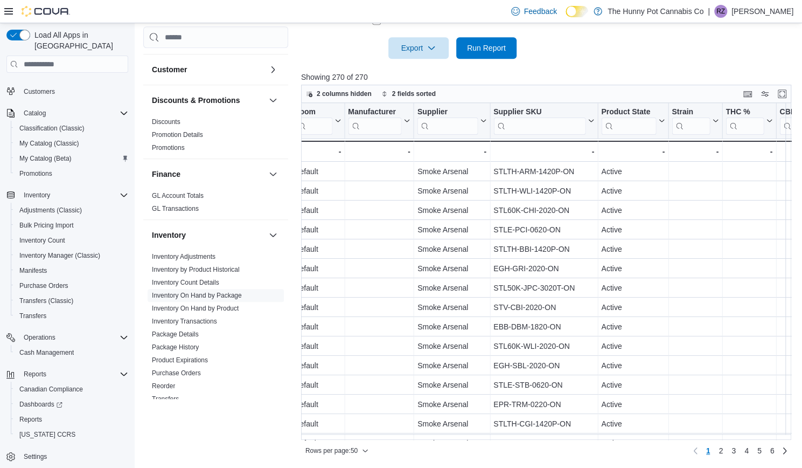
scroll to position [0, 1530]
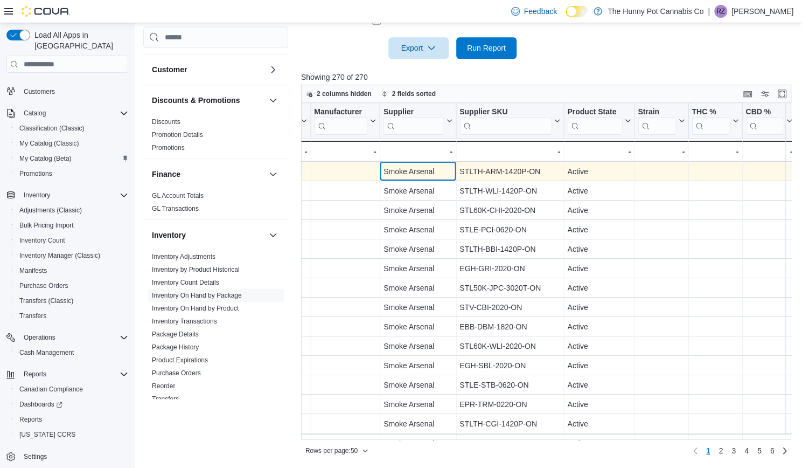
click at [414, 172] on div "Smoke Arsenal" at bounding box center [418, 171] width 69 height 13
drag, startPoint x: 414, startPoint y: 172, endPoint x: 394, endPoint y: 175, distance: 19.6
click at [394, 175] on div "Smoke Arsenal" at bounding box center [418, 171] width 69 height 13
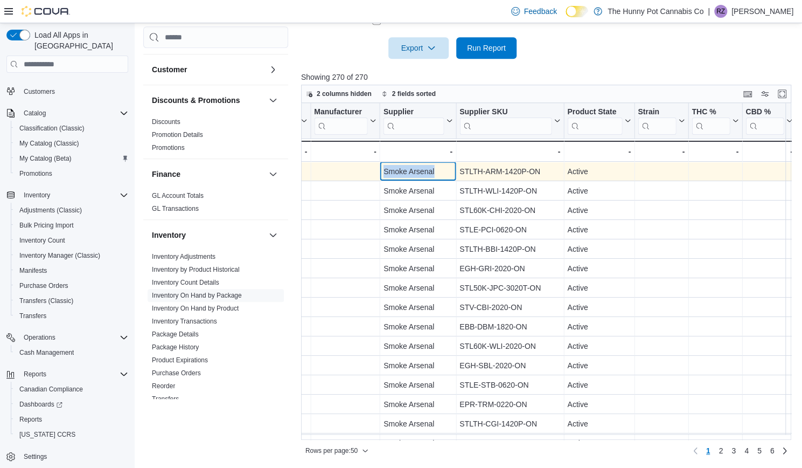
click at [394, 175] on div "Smoke Arsenal" at bounding box center [418, 171] width 69 height 13
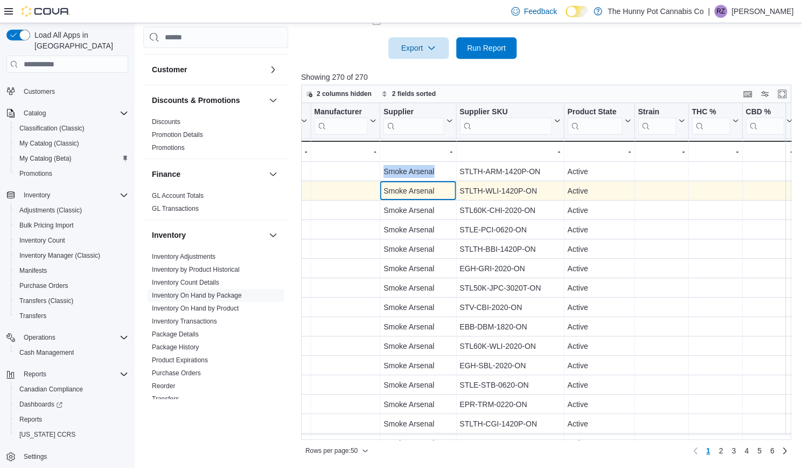
click at [392, 187] on div "Smoke Arsenal" at bounding box center [418, 191] width 69 height 13
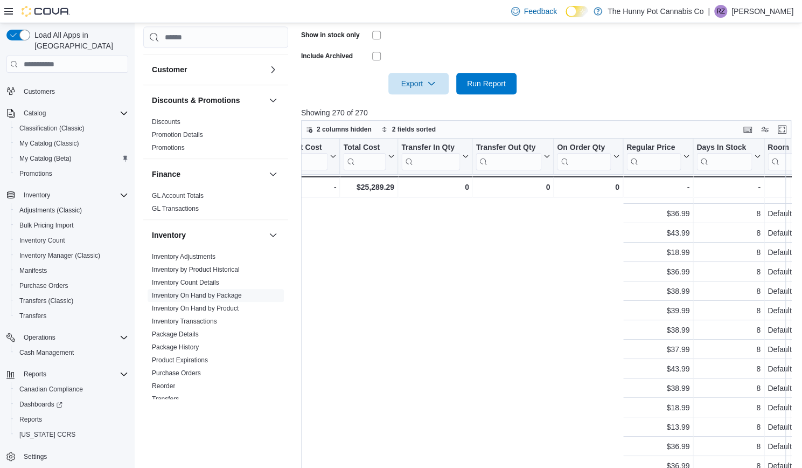
scroll to position [13, 1530]
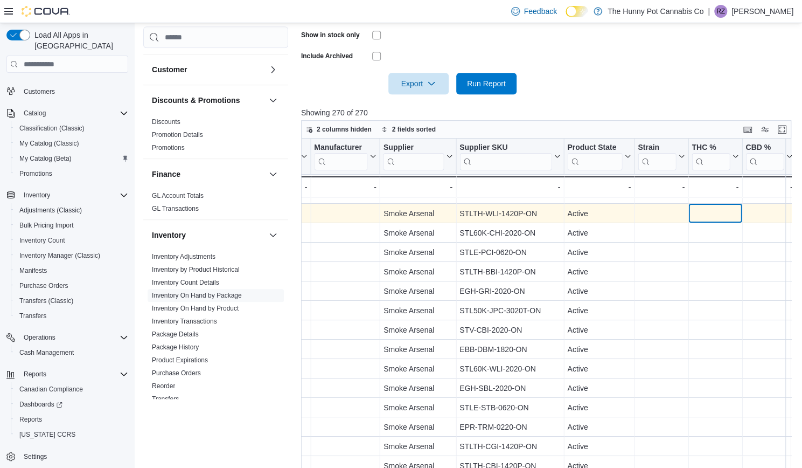
click at [711, 214] on div "- THC %, column 26, row 2" at bounding box center [715, 213] width 47 height 12
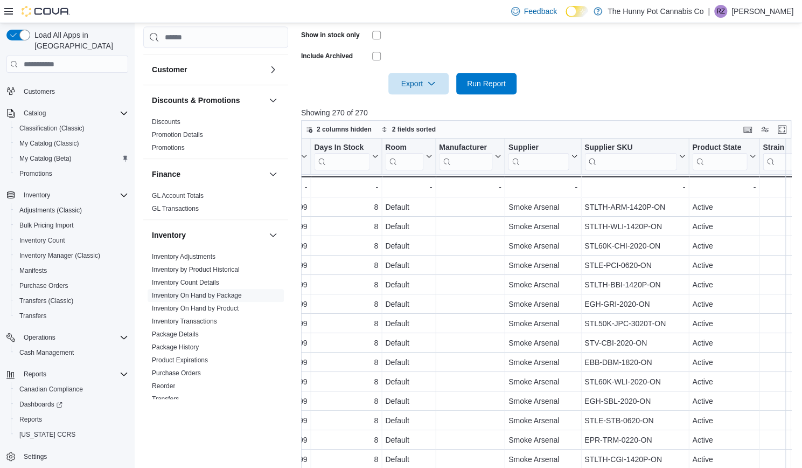
scroll to position [0, 1530]
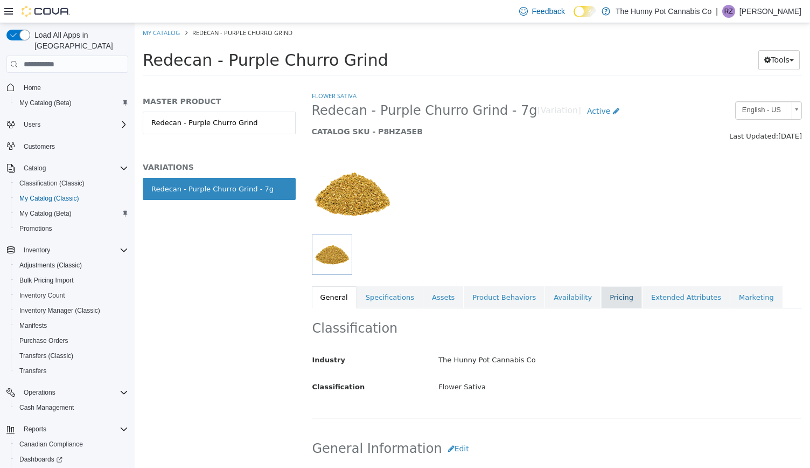
click at [601, 298] on link "Pricing" at bounding box center [621, 297] width 41 height 23
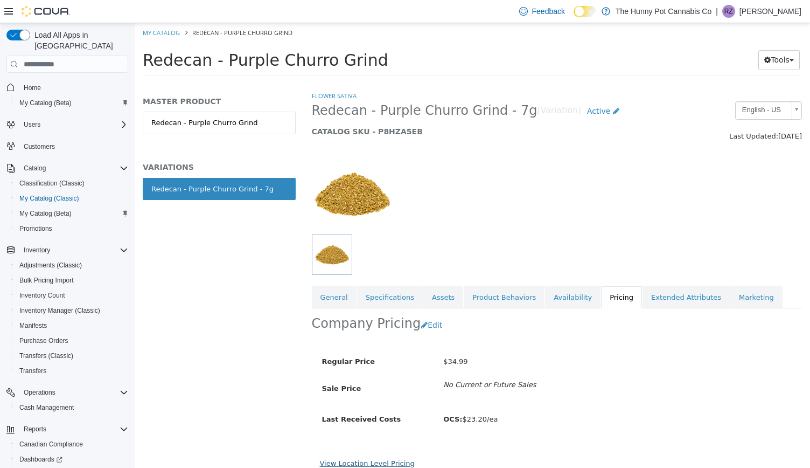
click at [378, 462] on link "View Location Level Pricing" at bounding box center [367, 463] width 95 height 8
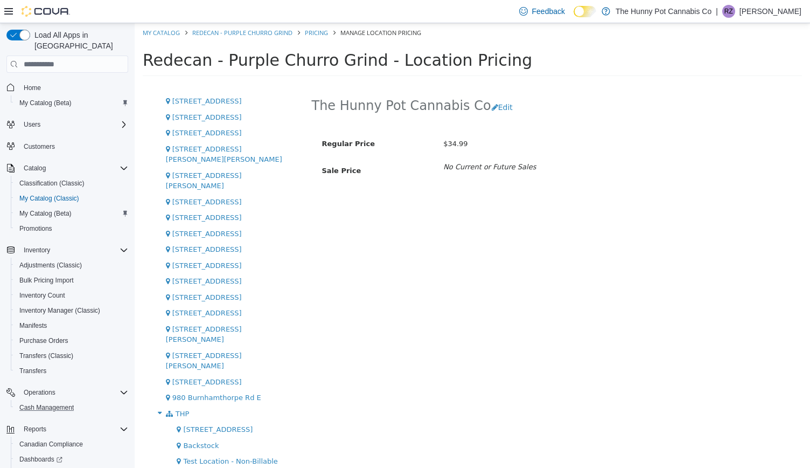
scroll to position [55, 0]
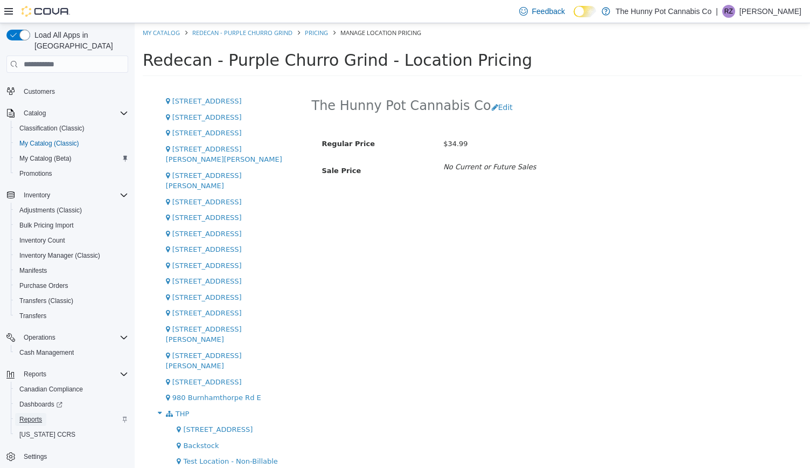
click at [39, 415] on span "Reports" at bounding box center [30, 419] width 23 height 9
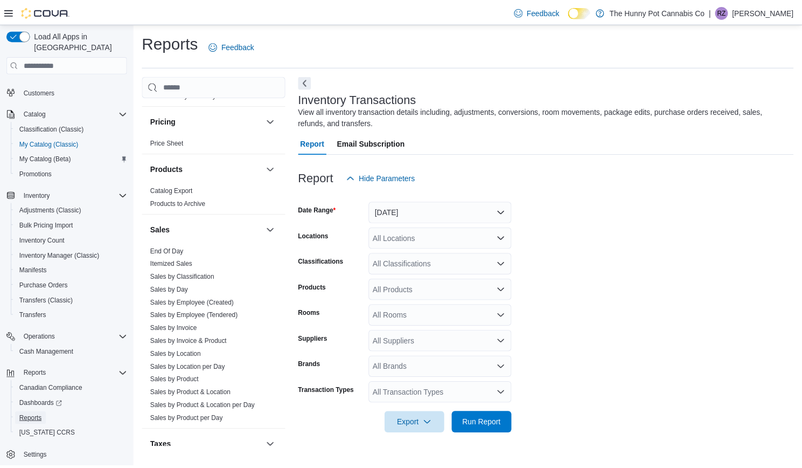
scroll to position [616, 0]
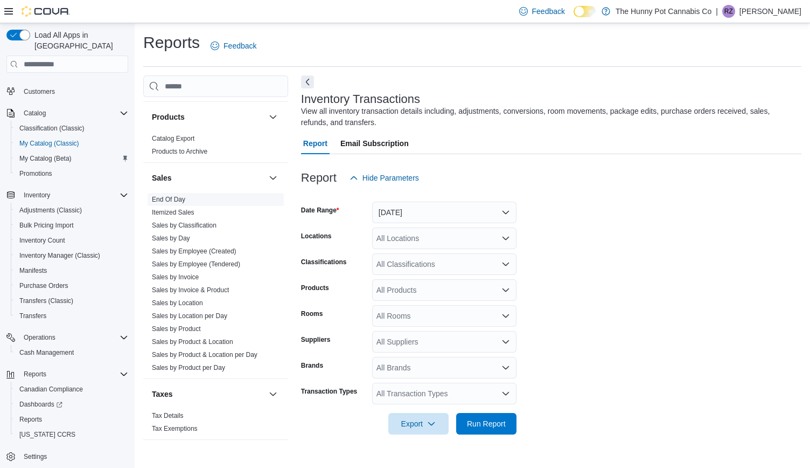
click at [170, 197] on link "End Of Day" at bounding box center [168, 200] width 33 height 8
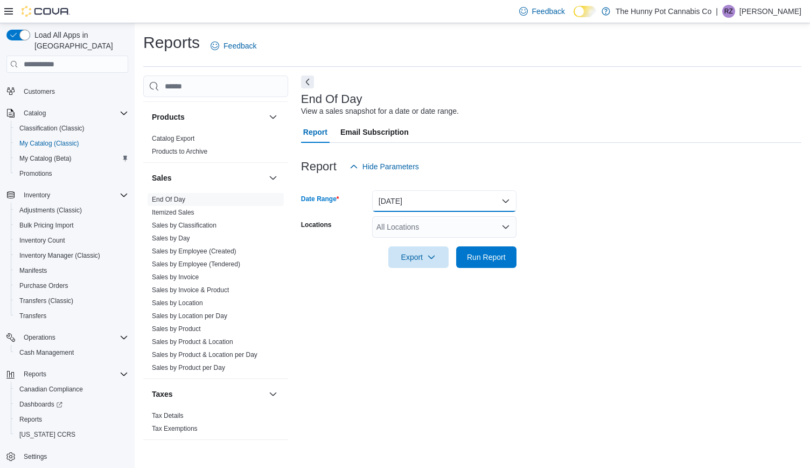
click at [473, 194] on button "Today" at bounding box center [444, 201] width 144 height 22
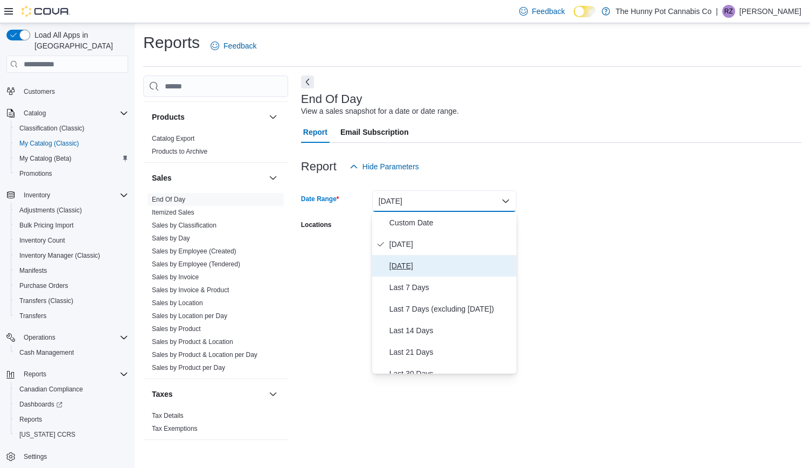
click at [426, 265] on span "Yesterday" at bounding box center [451, 265] width 123 height 13
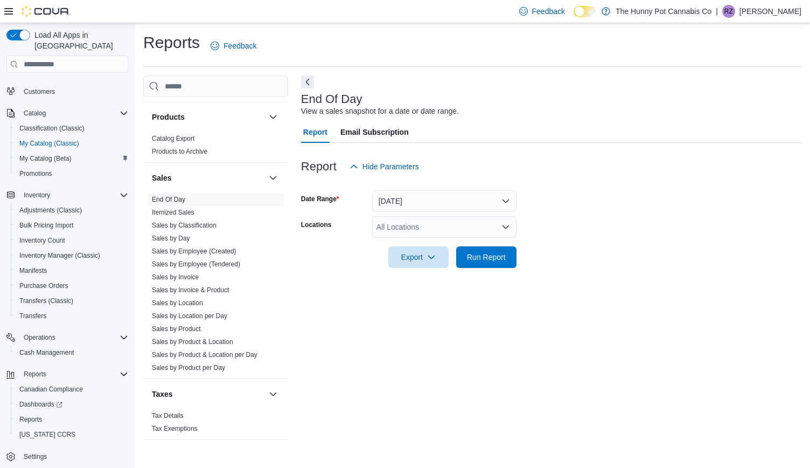
click at [559, 203] on form "Date Range Yesterday Locations All Locations Export Run Report" at bounding box center [551, 222] width 501 height 91
click at [502, 250] on span "Run Report" at bounding box center [486, 257] width 47 height 22
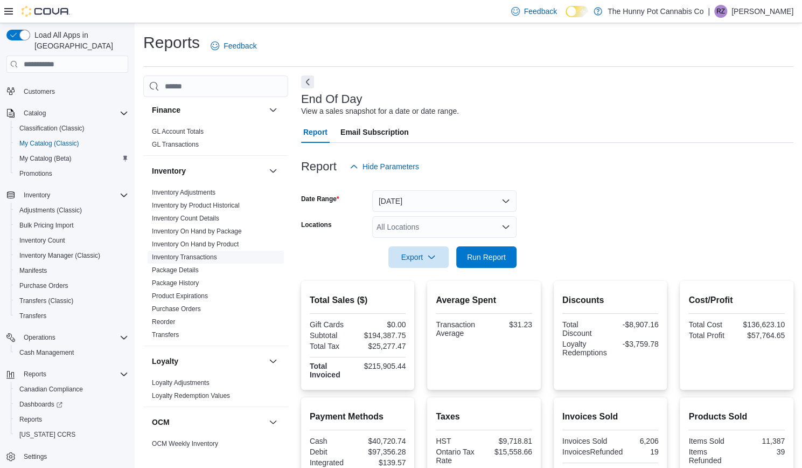
scroll to position [214, 0]
click at [189, 246] on link "Inventory On Hand by Product" at bounding box center [195, 245] width 87 height 8
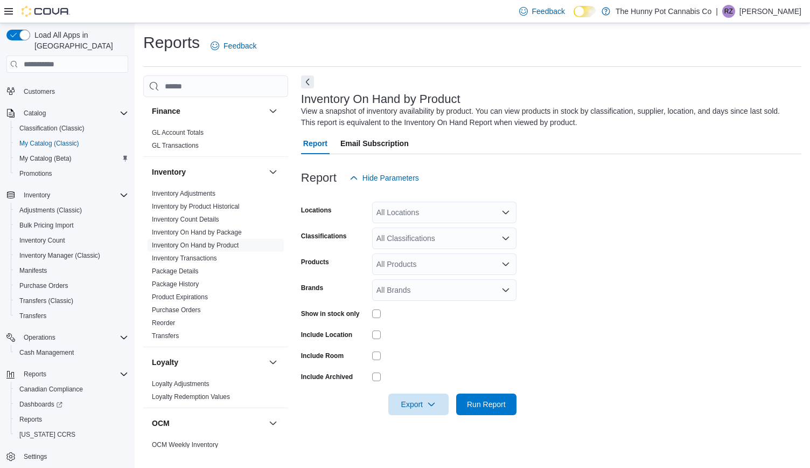
click at [379, 308] on div at bounding box center [444, 313] width 144 height 17
click at [485, 402] on span "Run Report" at bounding box center [486, 403] width 39 height 11
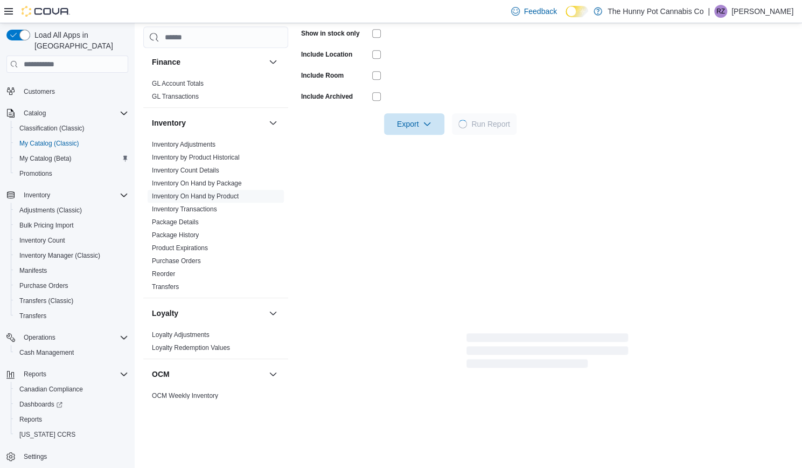
scroll to position [279, 0]
click at [427, 123] on icon "button" at bounding box center [427, 124] width 9 height 9
click at [411, 149] on span "Export to Excel" at bounding box center [416, 146] width 48 height 9
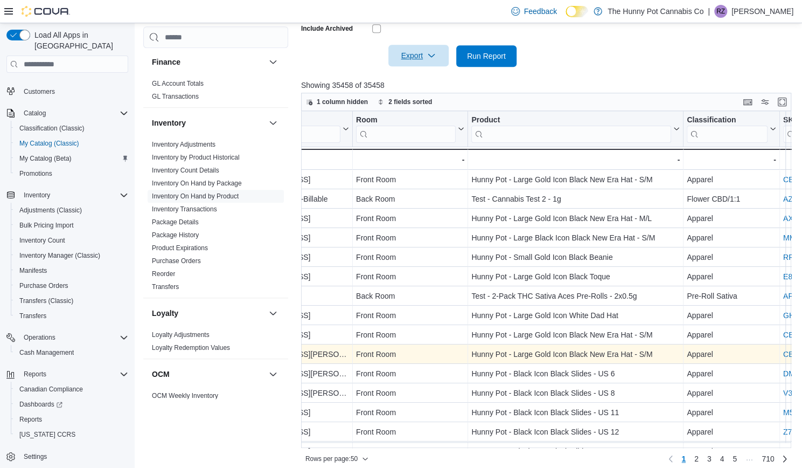
scroll to position [0, 0]
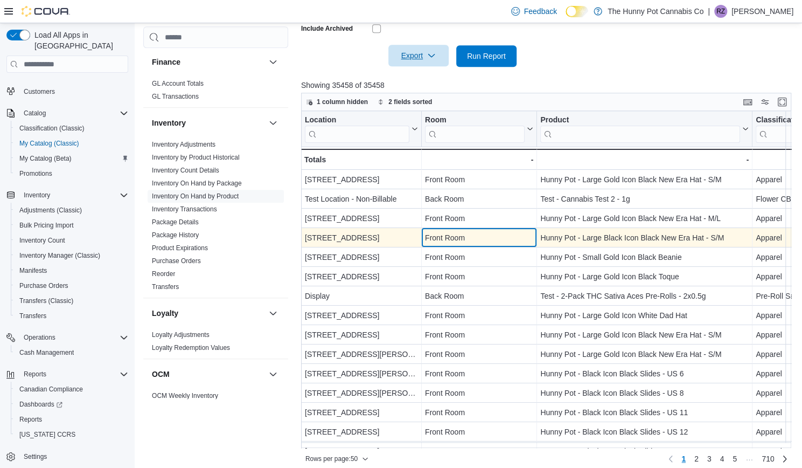
click at [457, 232] on div "Front Room" at bounding box center [479, 238] width 108 height 13
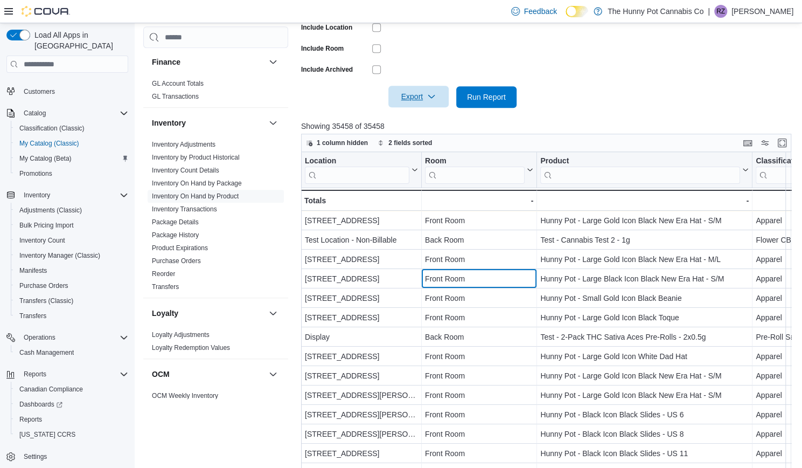
scroll to position [315, 0]
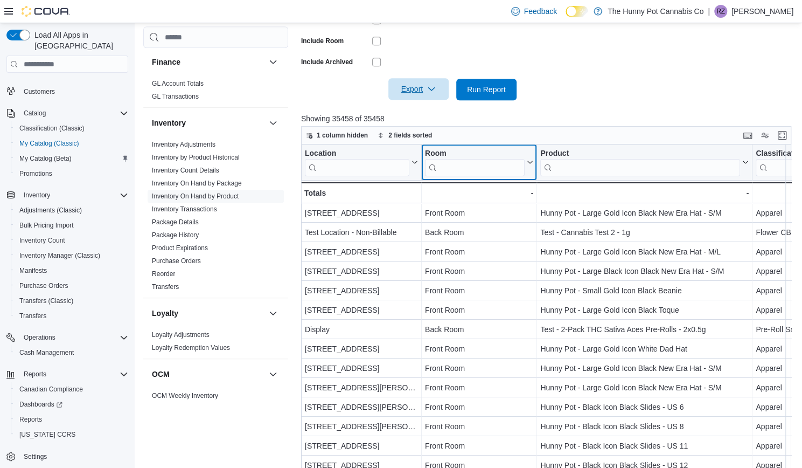
click at [455, 170] on input "search" at bounding box center [475, 167] width 100 height 17
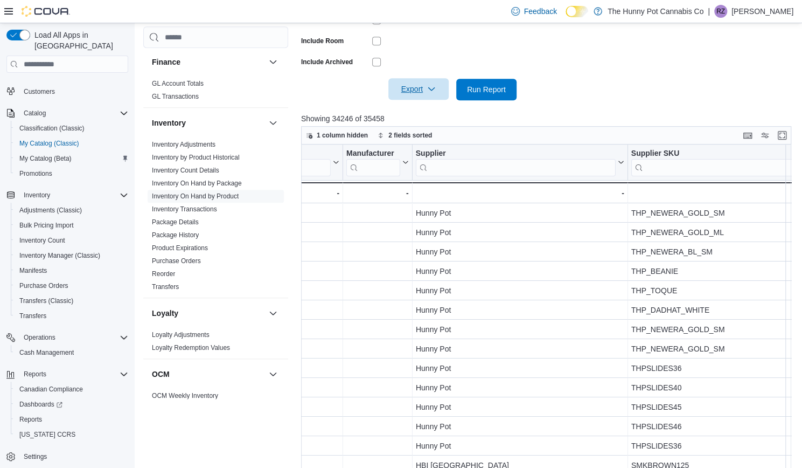
scroll to position [0, 2182]
type input "****"
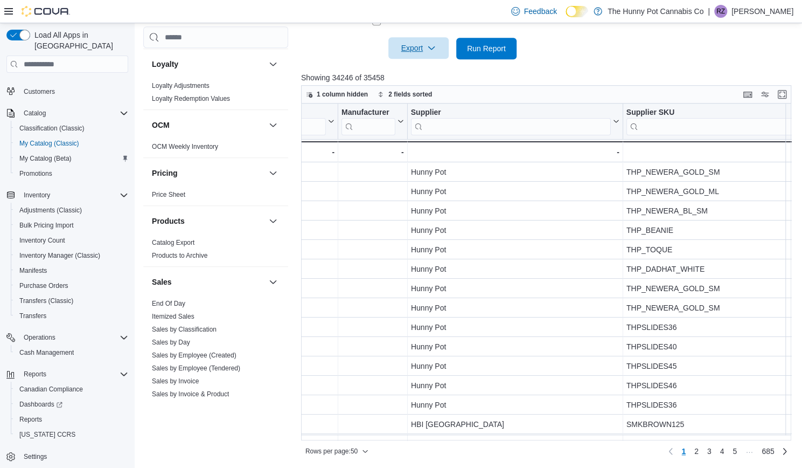
scroll to position [616, 0]
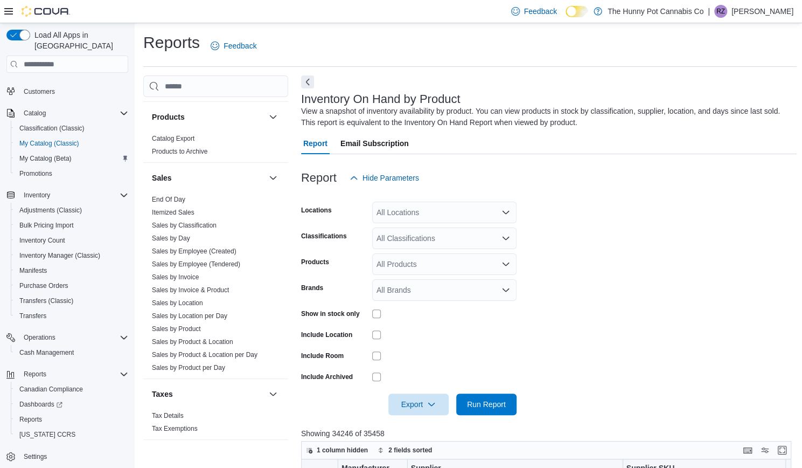
click at [416, 237] on div "All Classifications" at bounding box center [444, 238] width 144 height 22
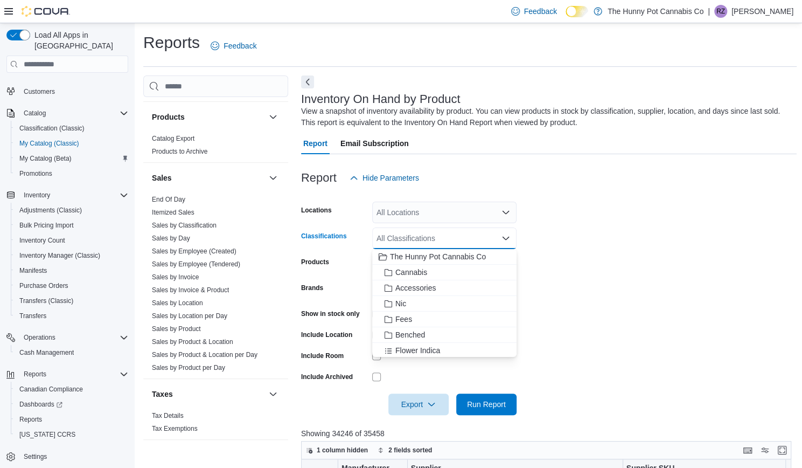
paste input "*******"
type input "*******"
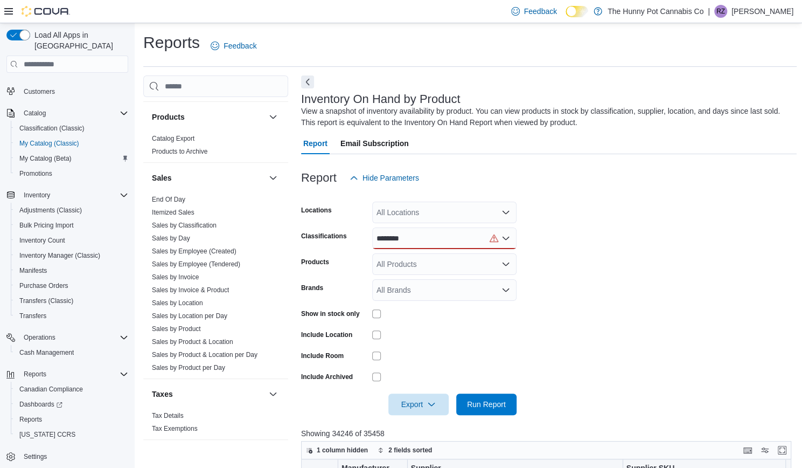
click at [520, 237] on form "Locations All Locations Classifications ******* Products All Products Brands Al…" at bounding box center [549, 302] width 496 height 226
click at [385, 268] on div "All Products" at bounding box center [444, 264] width 144 height 22
paste input "*******"
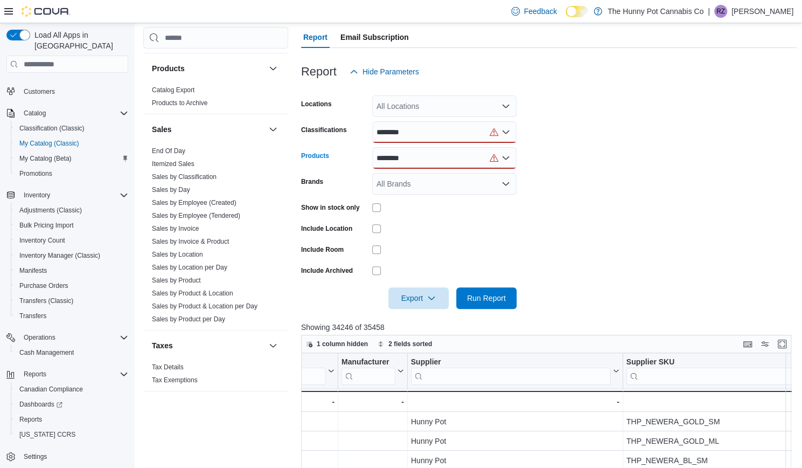
scroll to position [108, 0]
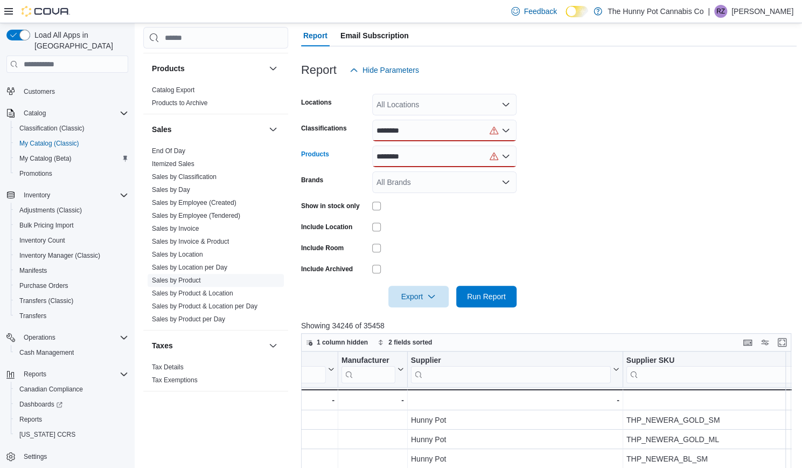
type input "*******"
click at [171, 279] on link "Sales by Product" at bounding box center [176, 280] width 49 height 8
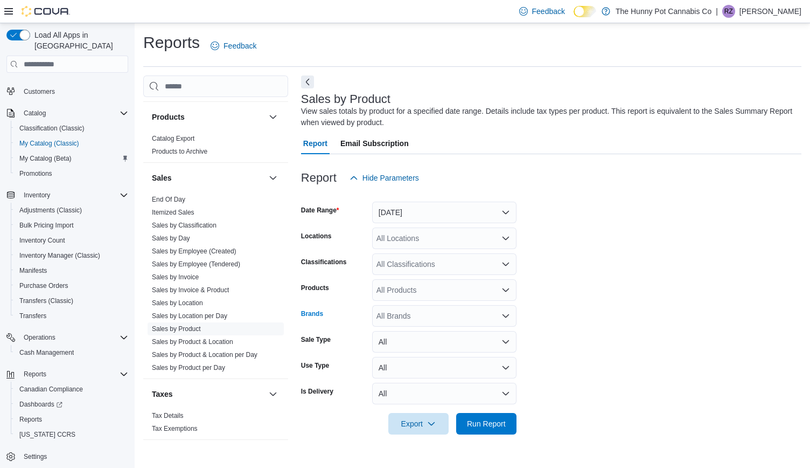
click at [403, 316] on div "All Brands" at bounding box center [444, 316] width 144 height 22
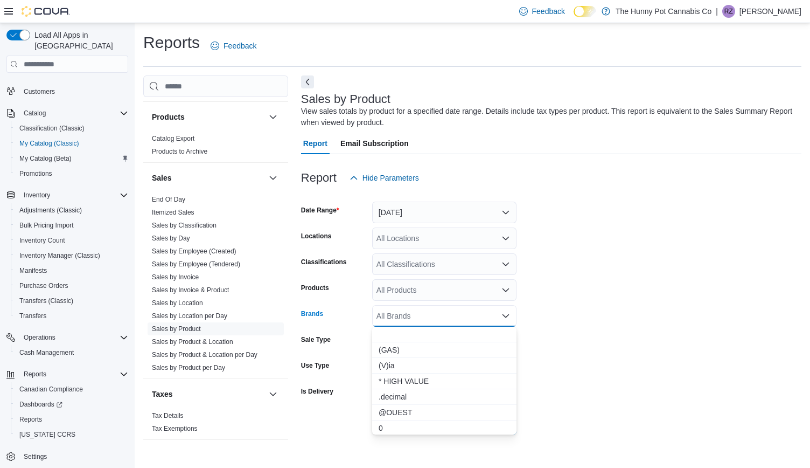
paste input "*******"
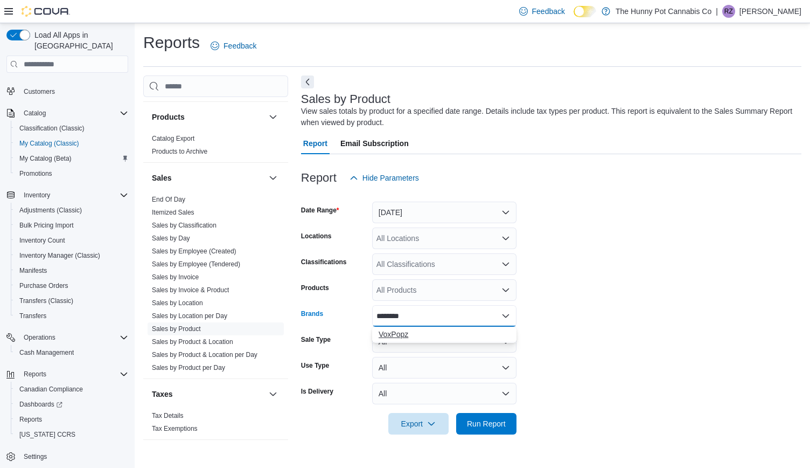
type input "*******"
click at [397, 337] on span "VoxPopz" at bounding box center [444, 334] width 131 height 11
click at [576, 328] on form "Date Range Yesterday Locations All Locations Classifications All Classification…" at bounding box center [551, 312] width 501 height 246
click at [447, 209] on button "Yesterday" at bounding box center [444, 213] width 144 height 22
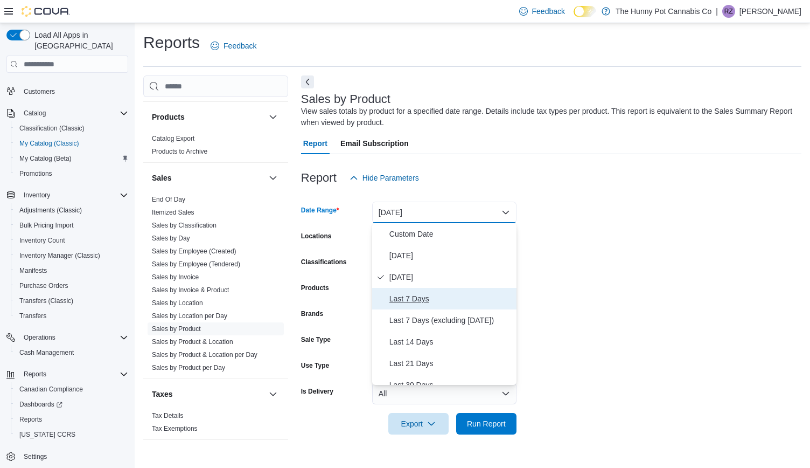
click at [435, 300] on span "Last 7 Days" at bounding box center [451, 298] width 123 height 13
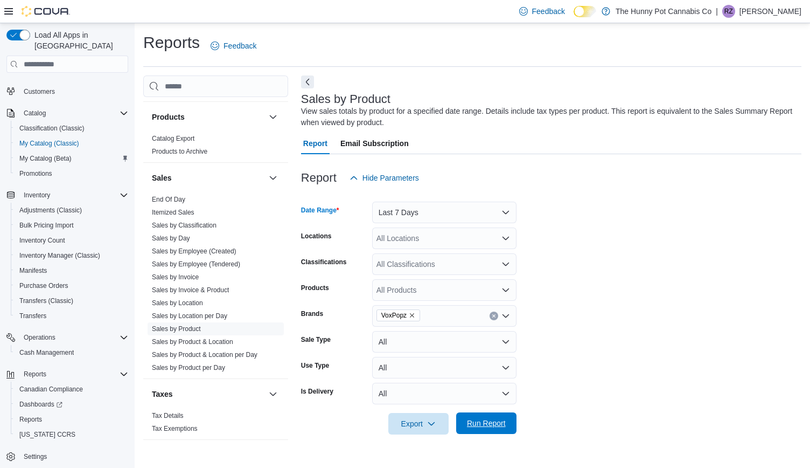
click at [494, 414] on span "Run Report" at bounding box center [486, 423] width 47 height 22
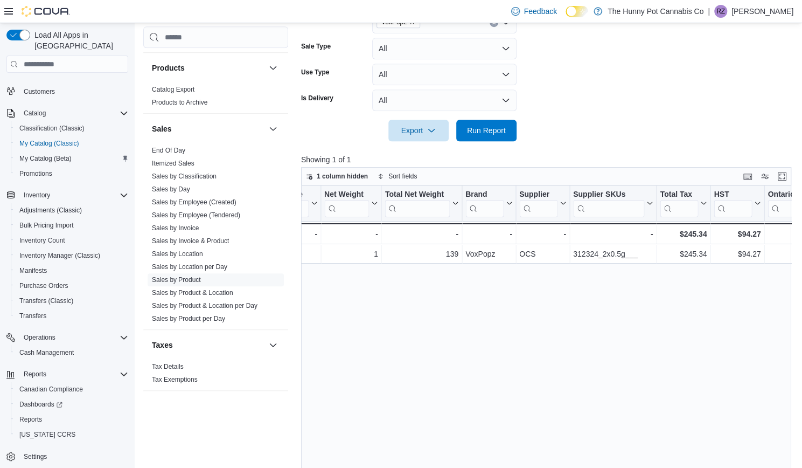
scroll to position [0, 1321]
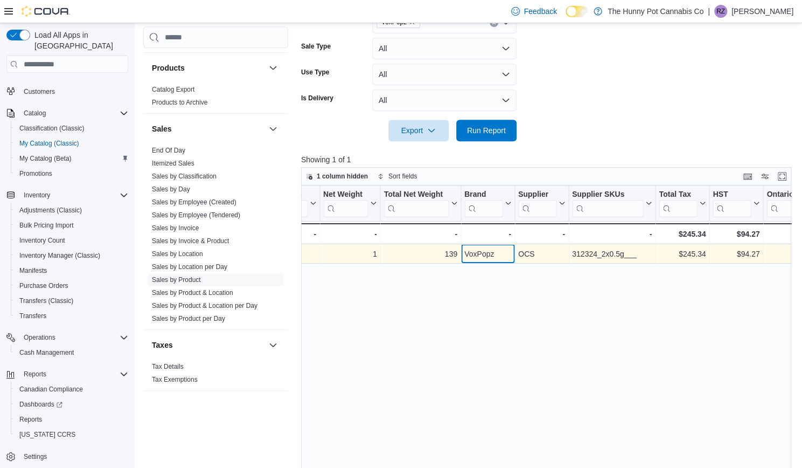
click at [477, 259] on div "VoxPopz" at bounding box center [487, 254] width 47 height 13
copy div "VoxPopz"
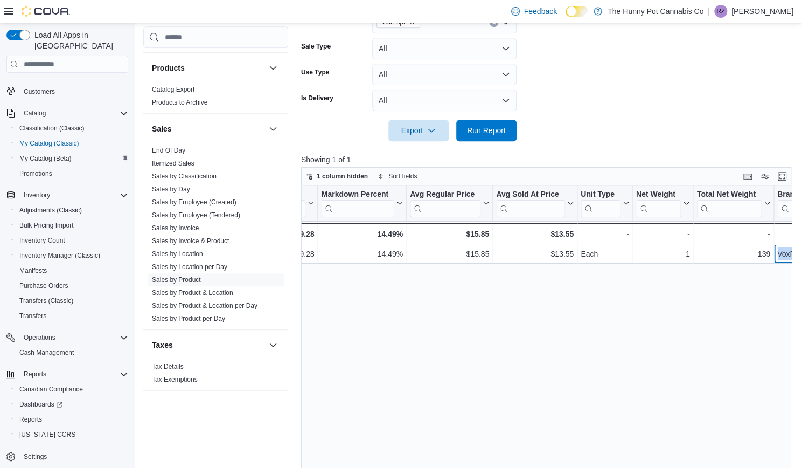
scroll to position [0, 976]
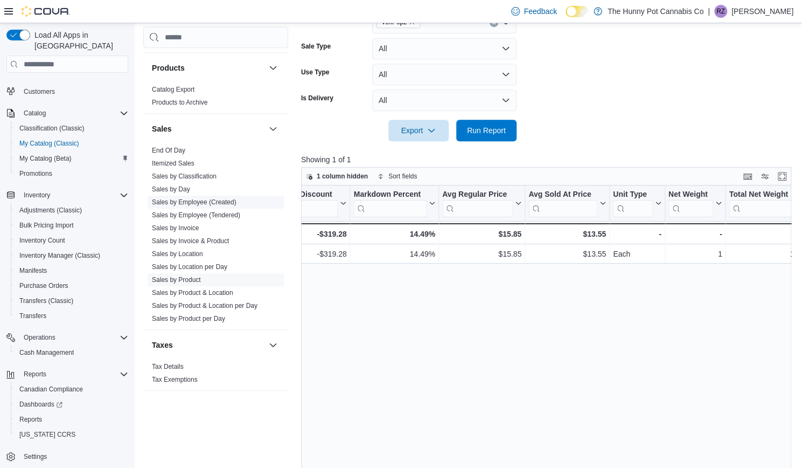
click at [197, 200] on link "Sales by Employee (Created)" at bounding box center [194, 203] width 85 height 8
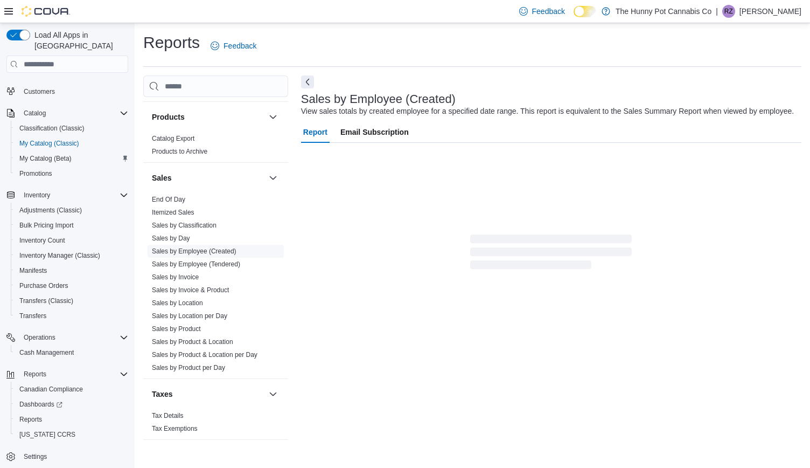
click at [197, 200] on span "End Of Day" at bounding box center [216, 199] width 136 height 13
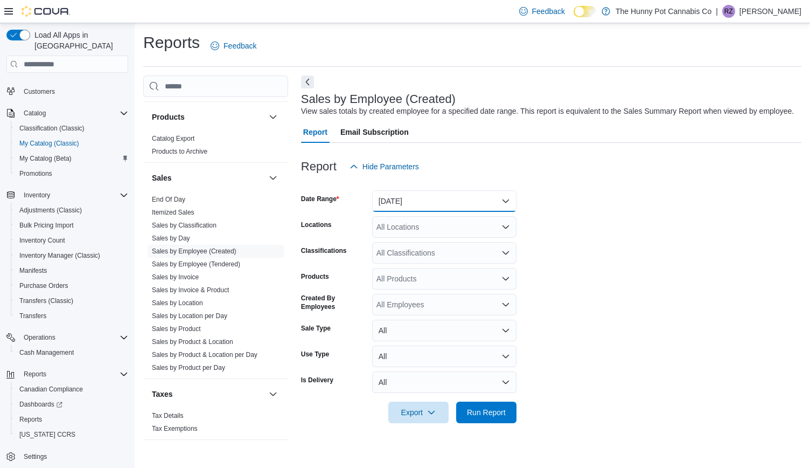
click at [437, 203] on button "Yesterday" at bounding box center [444, 201] width 144 height 22
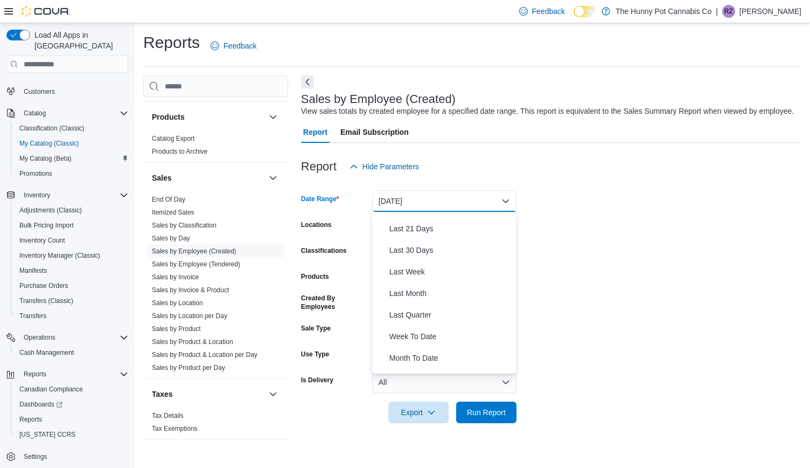
scroll to position [162, 0]
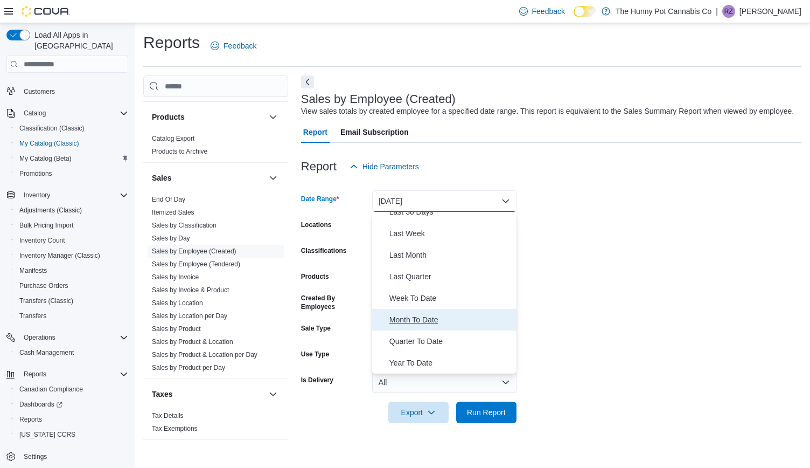
click at [431, 320] on span "Month To Date" at bounding box center [451, 319] width 123 height 13
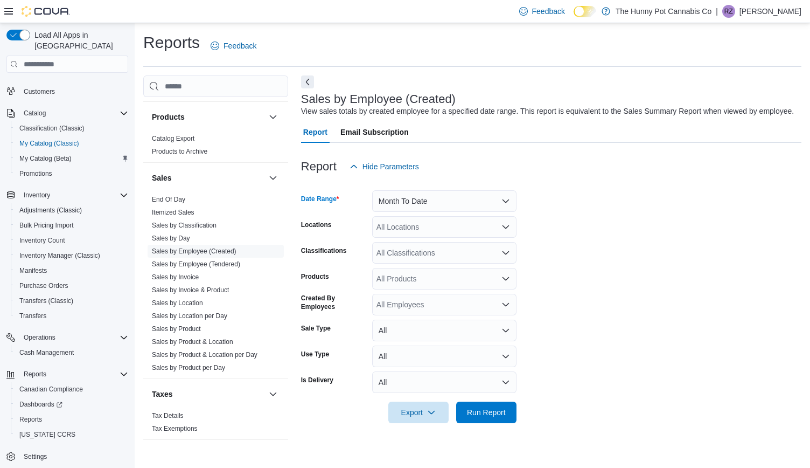
click at [452, 233] on div "All Locations" at bounding box center [444, 227] width 144 height 22
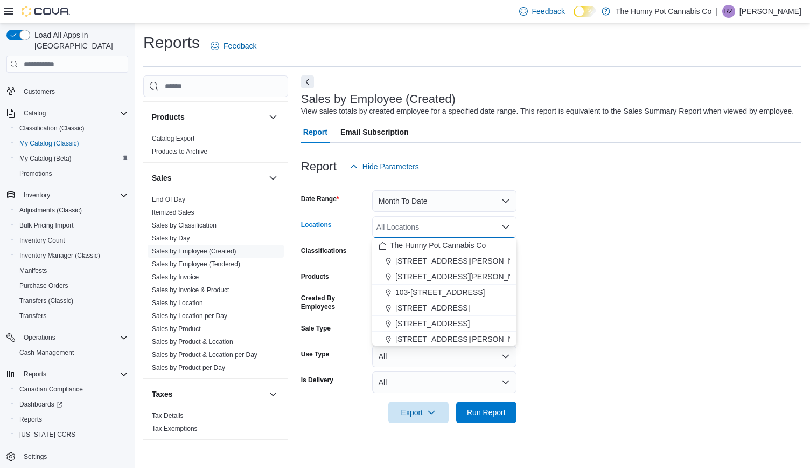
click at [568, 230] on form "Date Range Month To Date Locations All Locations Combo box. Selected. Combo box…" at bounding box center [551, 300] width 501 height 246
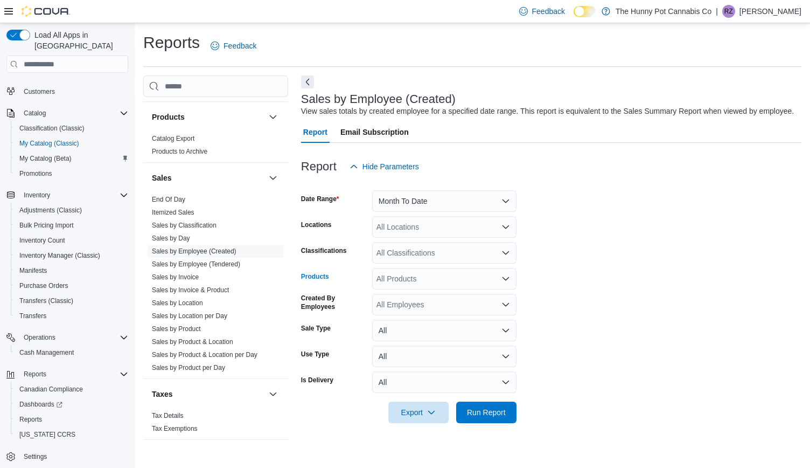
click at [398, 279] on div "All Products" at bounding box center [444, 279] width 144 height 22
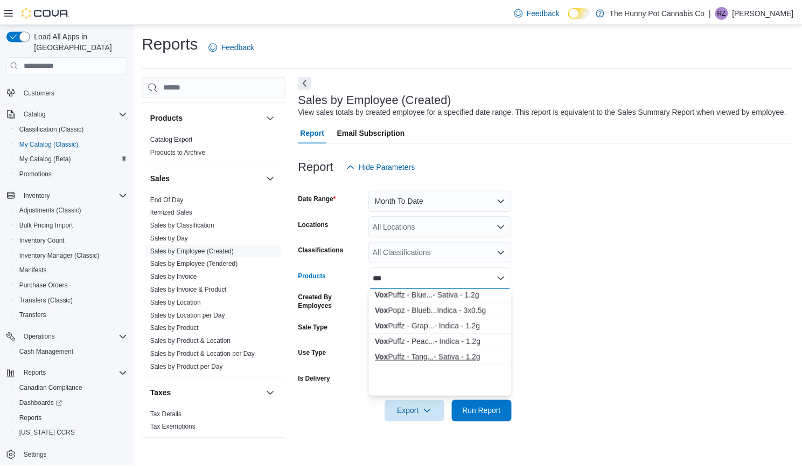
scroll to position [0, 0]
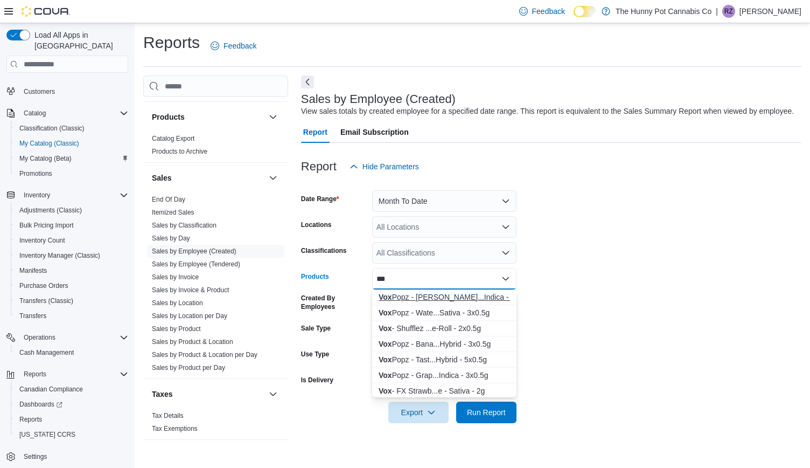
type input "***"
click at [402, 297] on div "Vox Popz - Cher...Indica - 3x0.5g" at bounding box center [444, 296] width 131 height 11
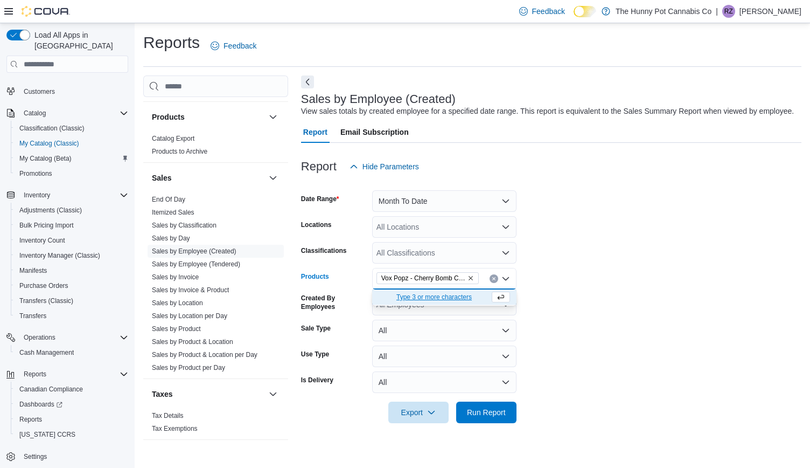
click at [479, 278] on div "Vox Popz - Cherry Bomb Crushable Pre-Roll - Indica - 3x0.5g Combo box. Selected…" at bounding box center [444, 279] width 144 height 22
click at [550, 300] on form "Date Range Month To Date Locations All Locations Classifications All Classifica…" at bounding box center [551, 300] width 501 height 246
click at [484, 279] on input "Products" at bounding box center [483, 278] width 1 height 13
click at [540, 283] on form "Date Range Month To Date Locations All Locations Classifications All Classifica…" at bounding box center [551, 300] width 501 height 246
click at [468, 279] on icon "Remove Vox Popz - Cherry Bomb Crushable Pre-Roll - Indica - 3x0.5g from selecti…" at bounding box center [471, 278] width 6 height 6
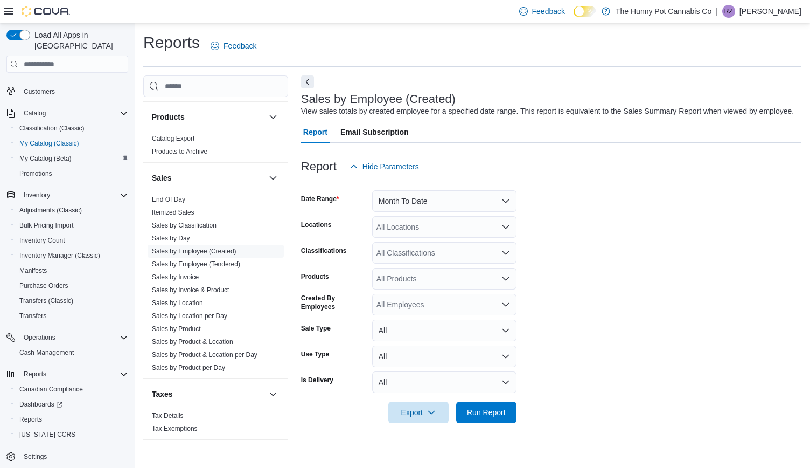
click at [604, 271] on form "Date Range Month To Date Locations All Locations Classifications All Classifica…" at bounding box center [551, 300] width 501 height 246
click at [191, 328] on link "Sales by Product" at bounding box center [176, 329] width 49 height 8
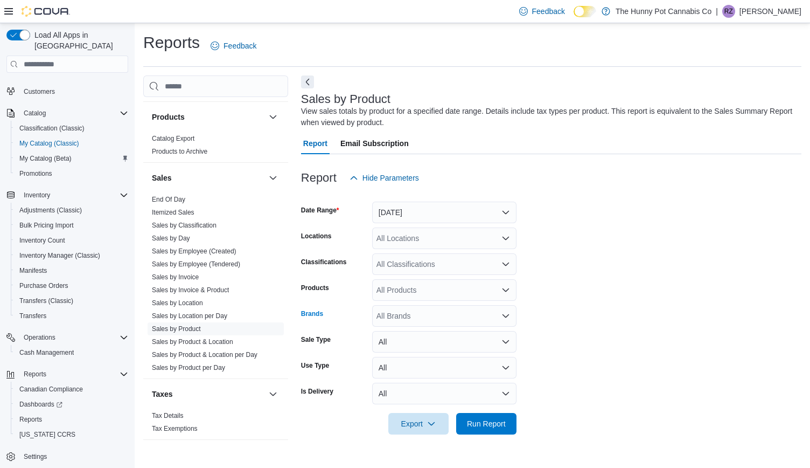
click at [411, 315] on div "All Brands" at bounding box center [444, 316] width 144 height 22
type input "***"
click at [414, 349] on span "Vox Popz" at bounding box center [444, 349] width 131 height 11
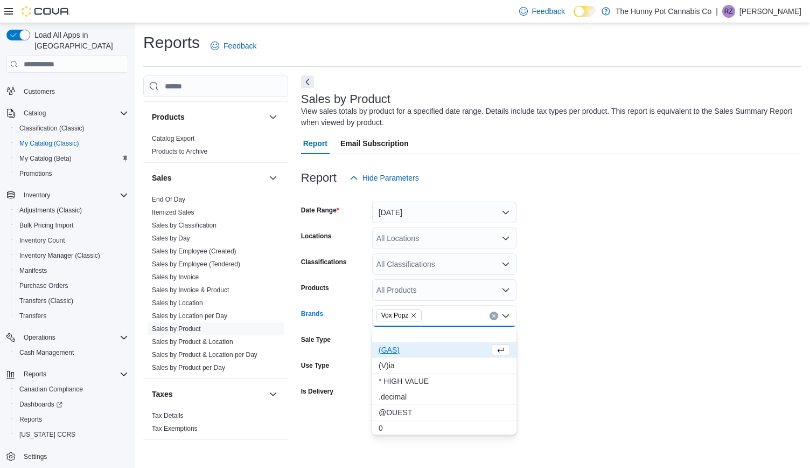
click at [429, 312] on div "Vox Popz Combo box. Selected. Vox Popz. Press Backspace to delete Vox Popz. Com…" at bounding box center [444, 316] width 144 height 22
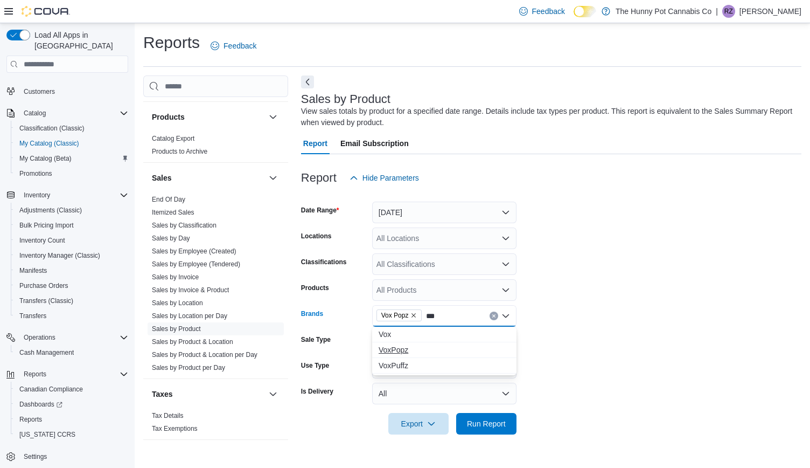
type input "***"
click at [407, 350] on span "VoxPopz" at bounding box center [444, 349] width 131 height 11
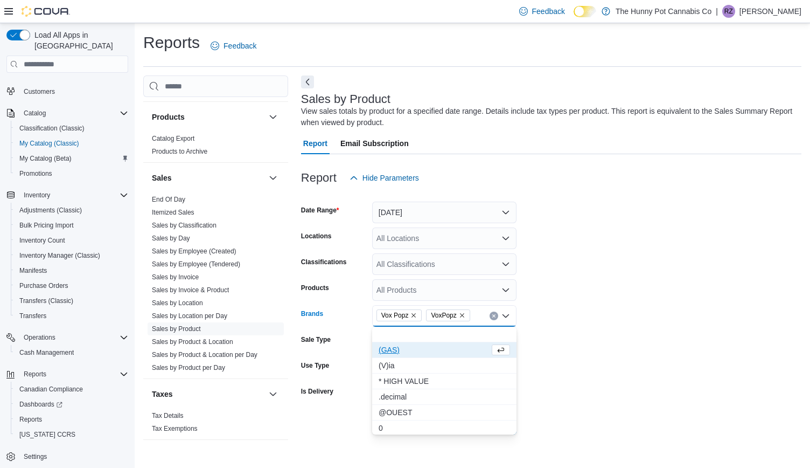
type input "*"
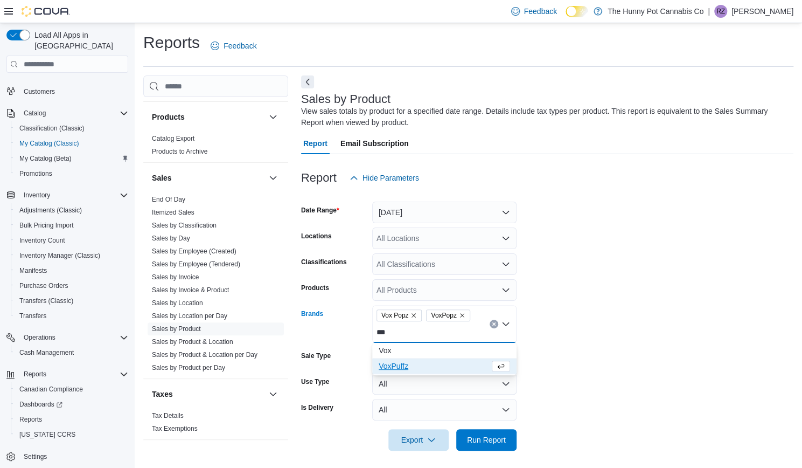
click at [600, 352] on form "Date Range Yesterday Locations All Locations Classifications All Classification…" at bounding box center [547, 320] width 492 height 262
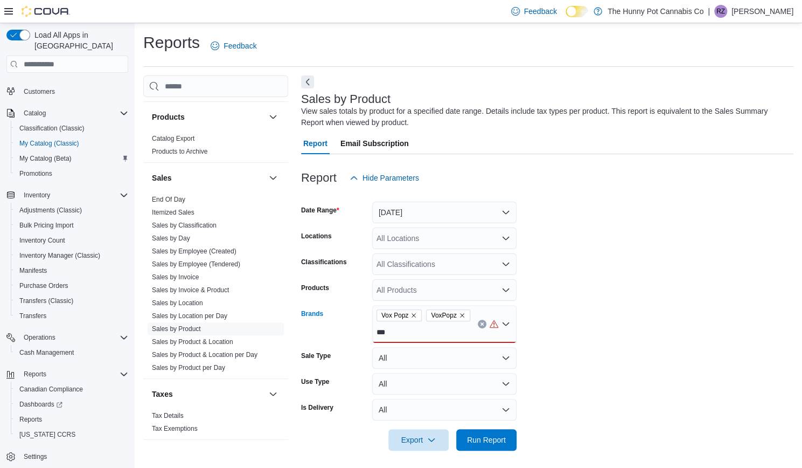
click at [414, 336] on div "Vox Popz VoxPopz ***" at bounding box center [444, 324] width 144 height 38
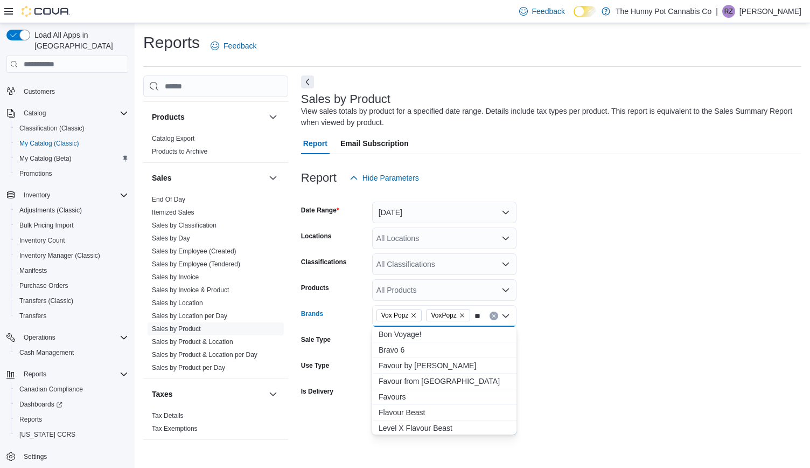
type input "*"
click at [625, 330] on form "Date Range Yesterday Locations All Locations Classifications All Classification…" at bounding box center [551, 312] width 501 height 246
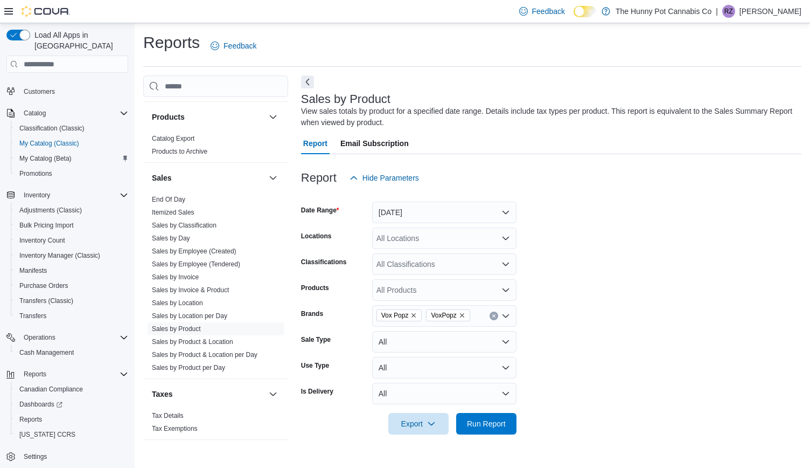
click at [468, 225] on form "Date Range Yesterday Locations All Locations Classifications All Classification…" at bounding box center [551, 312] width 501 height 246
click at [466, 220] on button "Yesterday" at bounding box center [444, 213] width 144 height 22
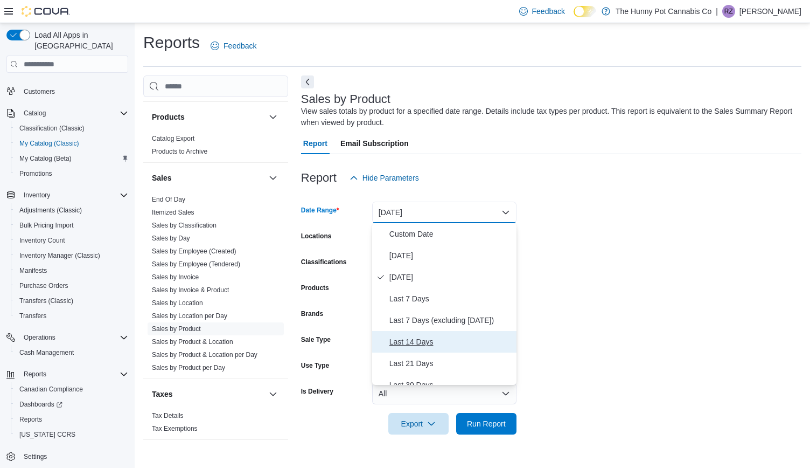
click at [423, 343] on span "Last 14 Days" at bounding box center [451, 341] width 123 height 13
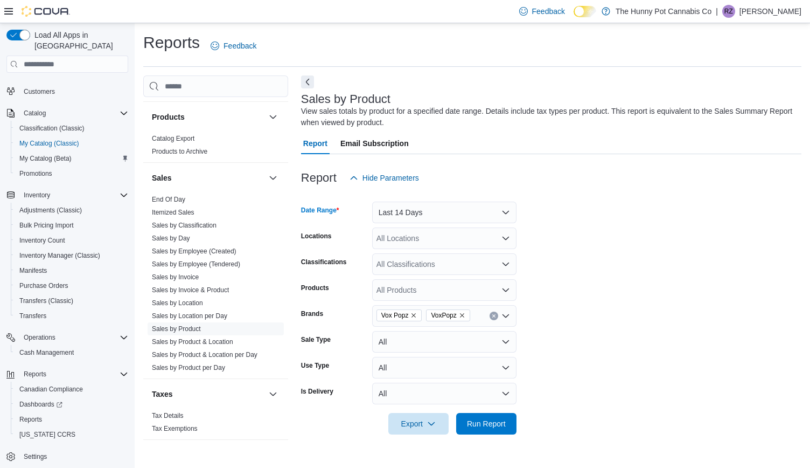
click at [512, 436] on div at bounding box center [551, 440] width 501 height 13
click at [507, 428] on span "Run Report" at bounding box center [486, 423] width 47 height 22
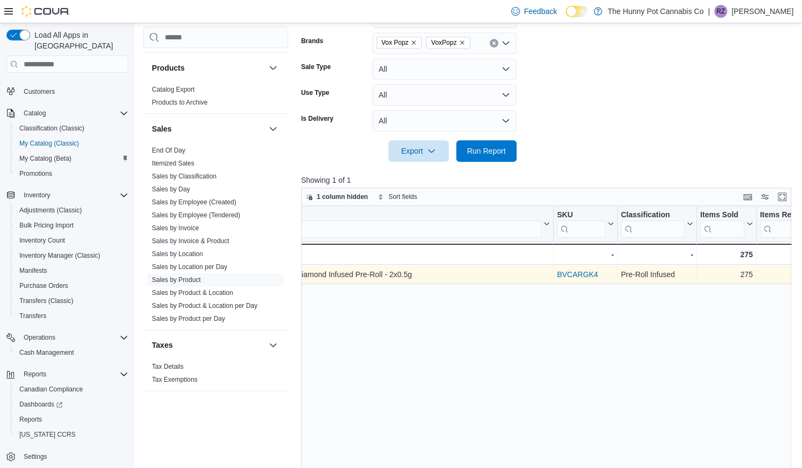
scroll to position [0, 15]
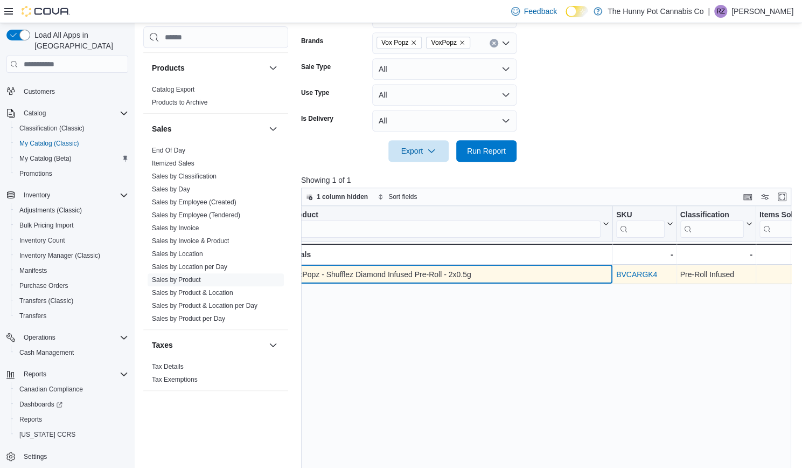
click at [408, 274] on div "VoxPopz - Shufflez Diamond Infused Pre-Roll - 2x0.5g" at bounding box center [450, 274] width 320 height 13
click at [408, 274] on div "VoxPopz - Shufflez Diamond Infused Pre-Roll - 2x0.5g" at bounding box center [465, 274] width 320 height 13
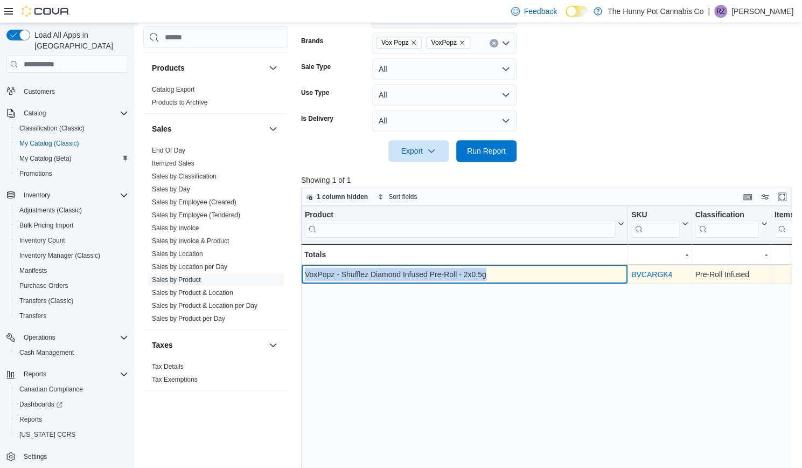
click at [408, 274] on div "VoxPopz - Shufflez Diamond Infused Pre-Roll - 2x0.5g" at bounding box center [465, 274] width 320 height 13
copy div "VoxPopz - Shufflez Diamond Infused Pre-Roll - 2x0.5g"
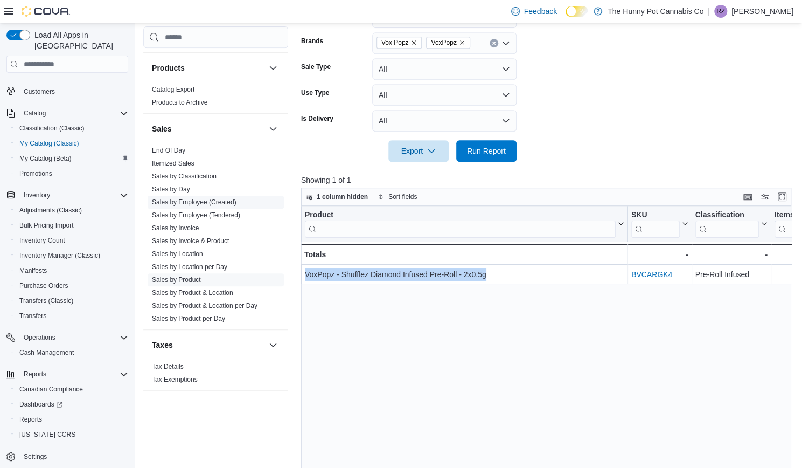
click at [200, 199] on link "Sales by Employee (Created)" at bounding box center [194, 203] width 85 height 8
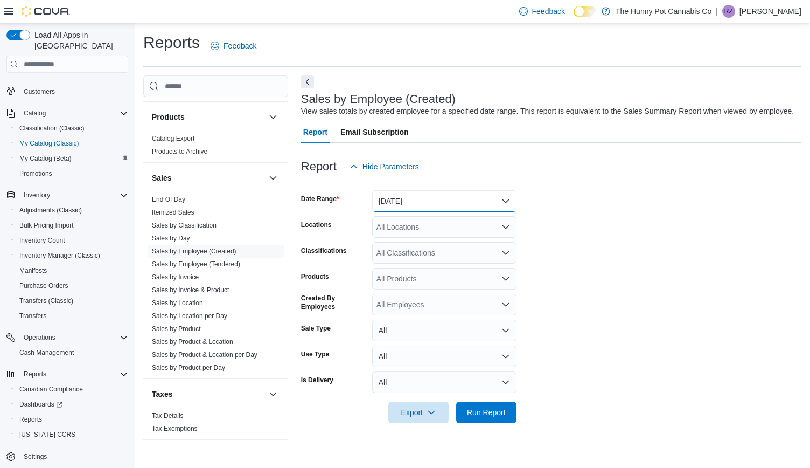
click at [478, 201] on button "Yesterday" at bounding box center [444, 201] width 144 height 22
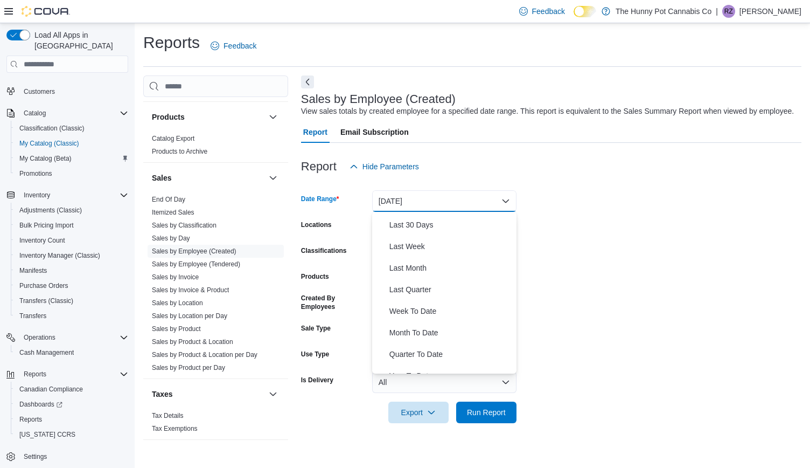
scroll to position [152, 0]
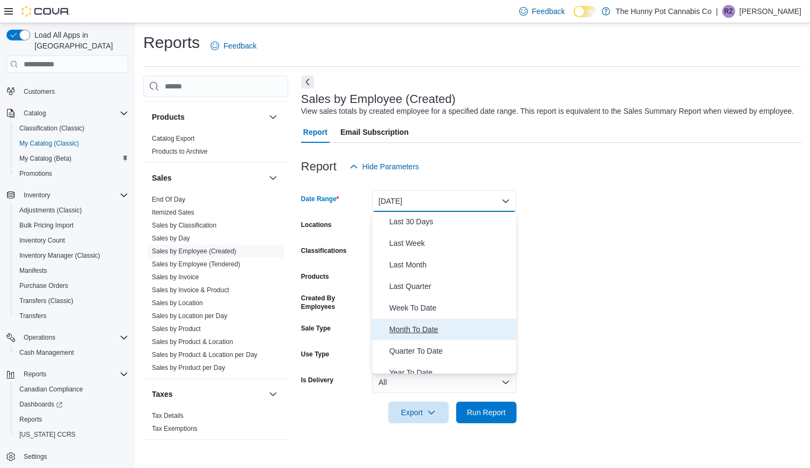
click at [414, 328] on span "Month To Date" at bounding box center [451, 329] width 123 height 13
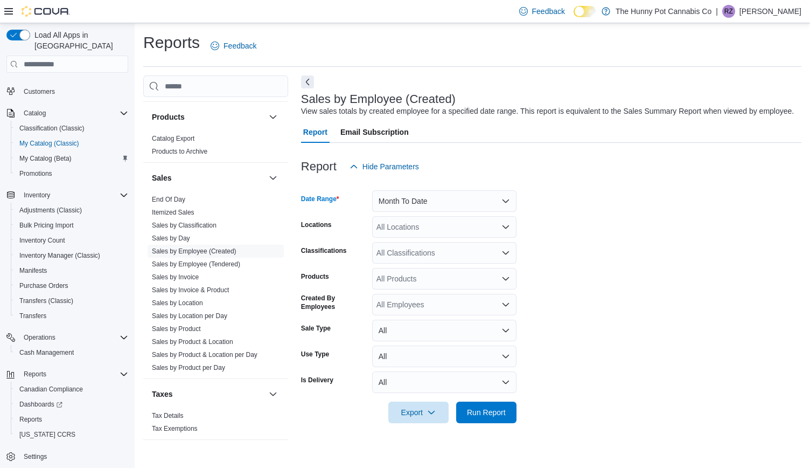
click at [564, 295] on form "Date Range Month To Date Locations All Locations Classifications All Classifica…" at bounding box center [551, 300] width 501 height 246
click at [402, 280] on div "All Products" at bounding box center [444, 279] width 144 height 22
paste input "**********"
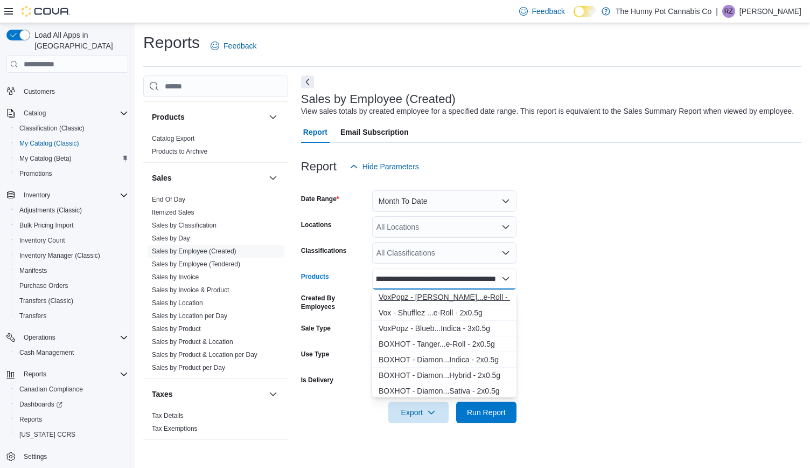
type input "**********"
click at [397, 295] on div "VoxPopz - Shuff...e-Roll - 2x0.5g" at bounding box center [444, 296] width 131 height 11
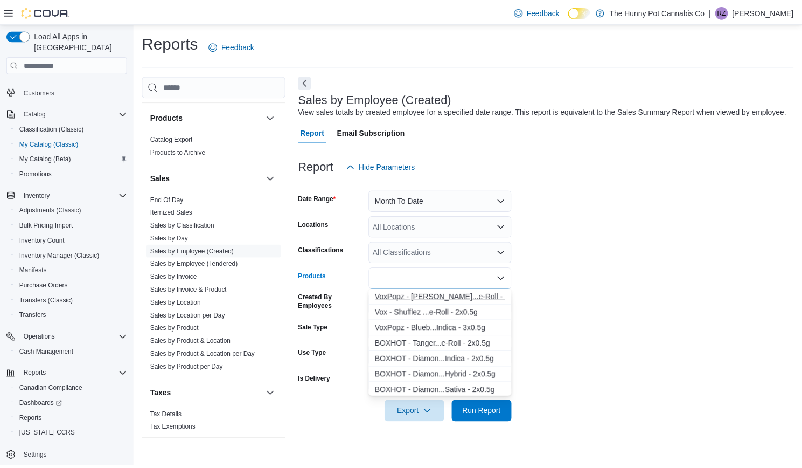
scroll to position [0, 0]
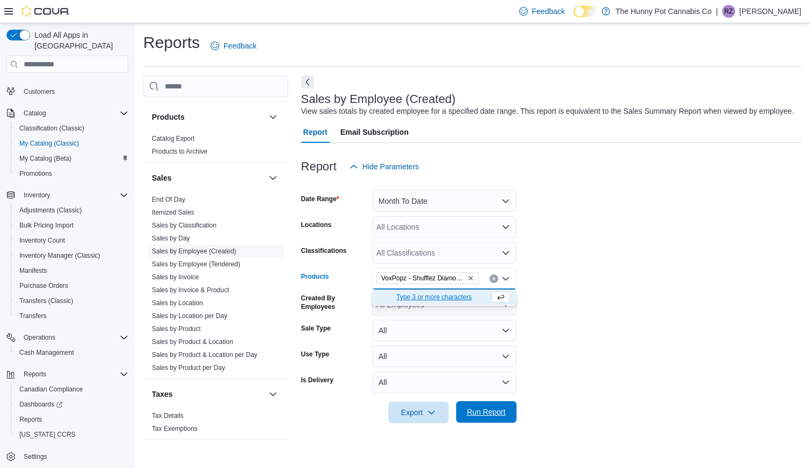
click at [501, 416] on span "Run Report" at bounding box center [486, 411] width 39 height 11
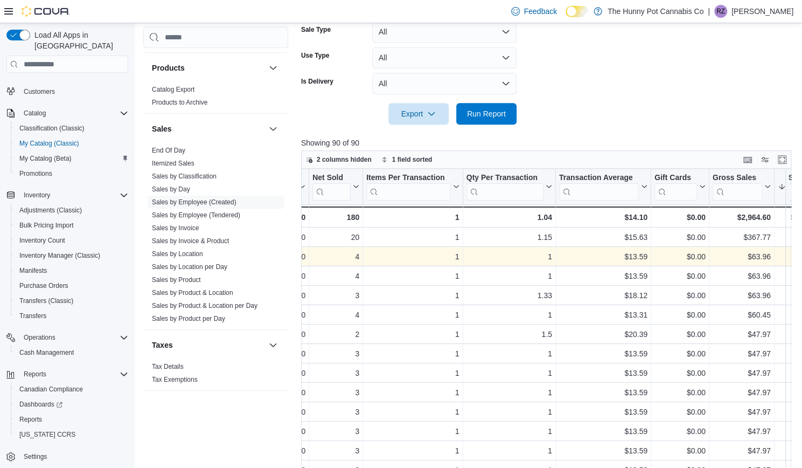
scroll to position [0, 289]
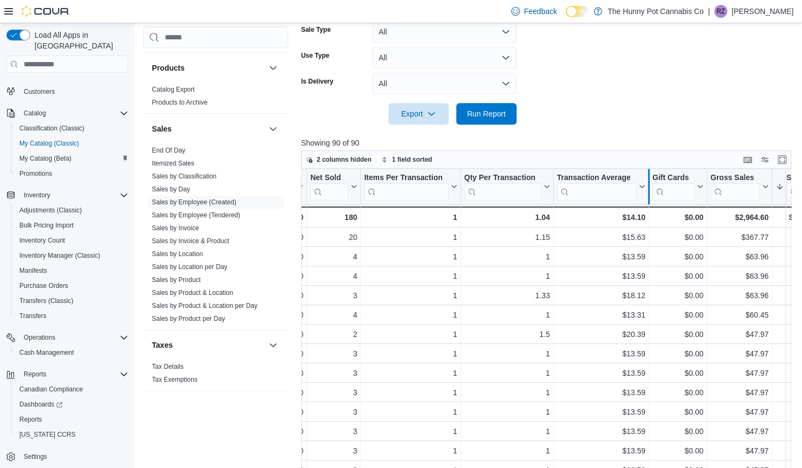
click at [644, 176] on div at bounding box center [648, 187] width 9 height 36
click at [643, 183] on icon at bounding box center [641, 186] width 9 height 6
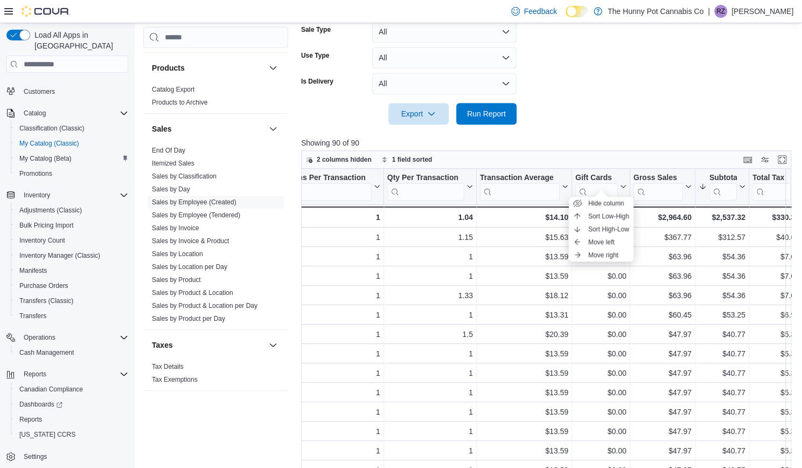
scroll to position [0, 366]
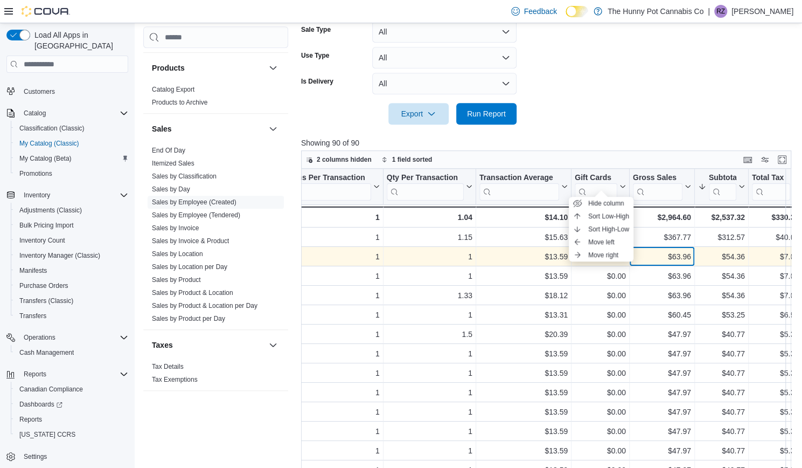
click at [688, 251] on div "$63.96" at bounding box center [662, 257] width 58 height 13
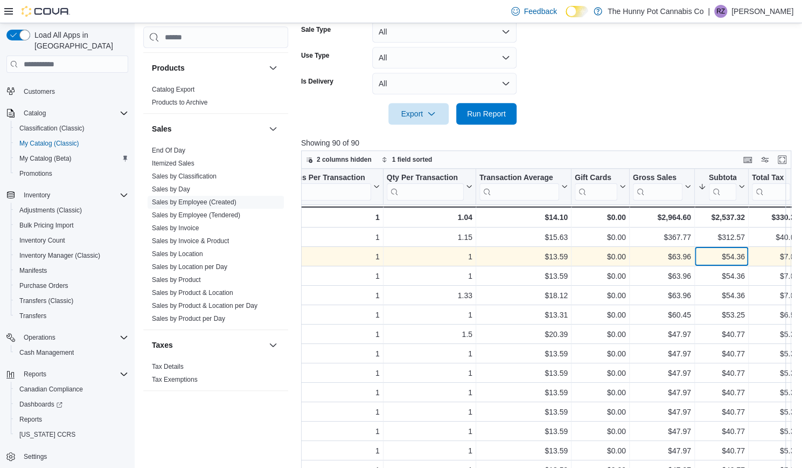
click at [734, 251] on div "$54.36" at bounding box center [721, 257] width 47 height 13
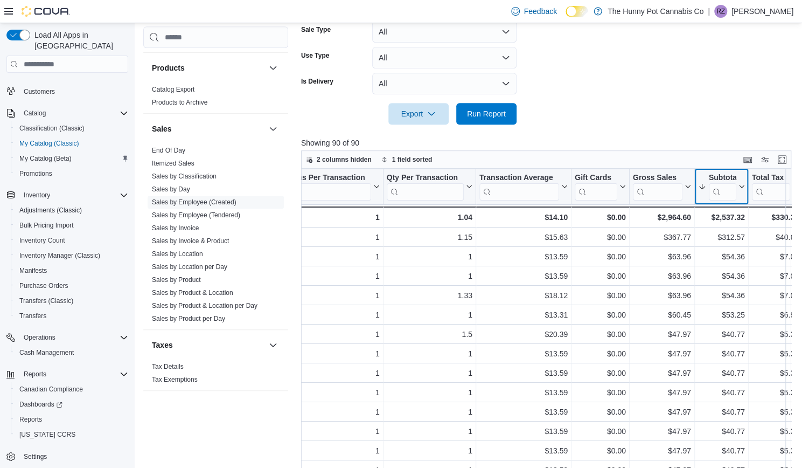
click at [742, 183] on icon at bounding box center [740, 186] width 9 height 6
click at [726, 232] on span "Sort High-Low" at bounding box center [729, 229] width 41 height 9
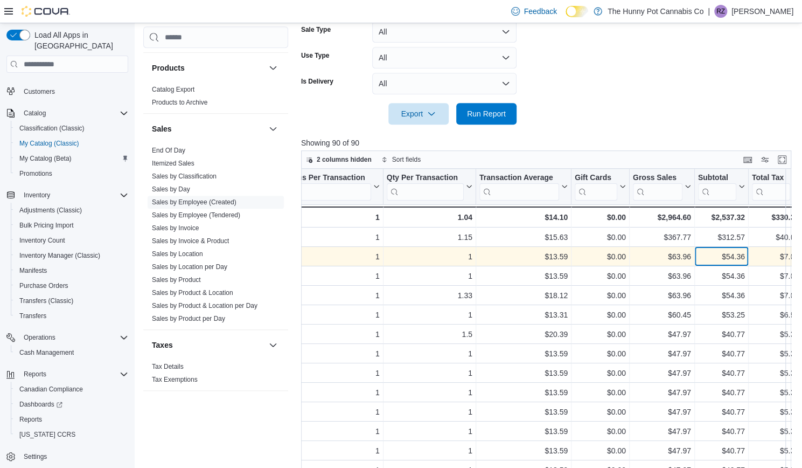
click at [724, 251] on div "$54.36" at bounding box center [721, 257] width 47 height 13
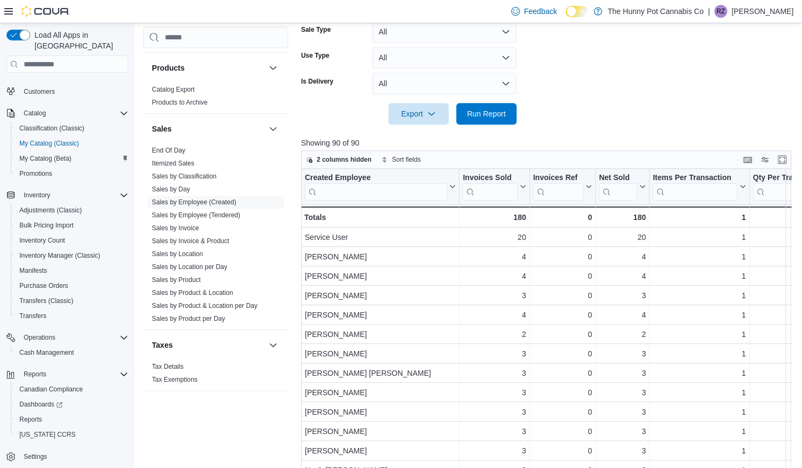
scroll to position [160, 0]
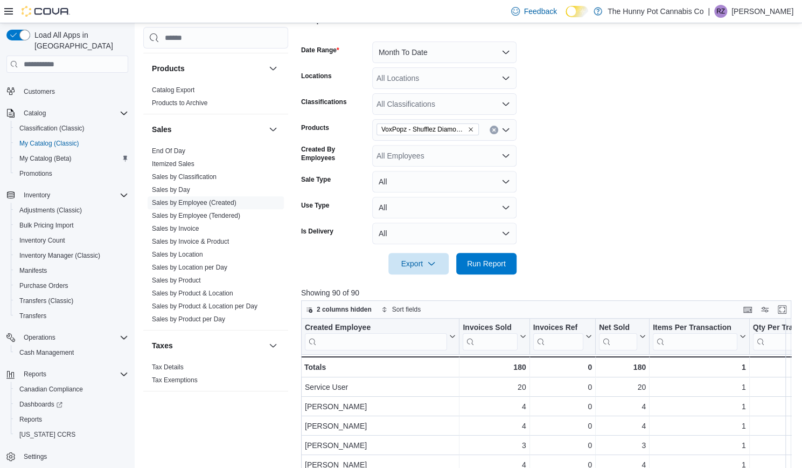
click at [472, 126] on icon "Remove VoxPopz - Shufflez Diamond Infused Pre-Roll - 2x0.5g from selection in t…" at bounding box center [471, 129] width 6 height 6
click at [440, 120] on div "All Products Combo box. Selected. Combo box input. All Products. Type some text…" at bounding box center [444, 130] width 144 height 22
paste input "**********"
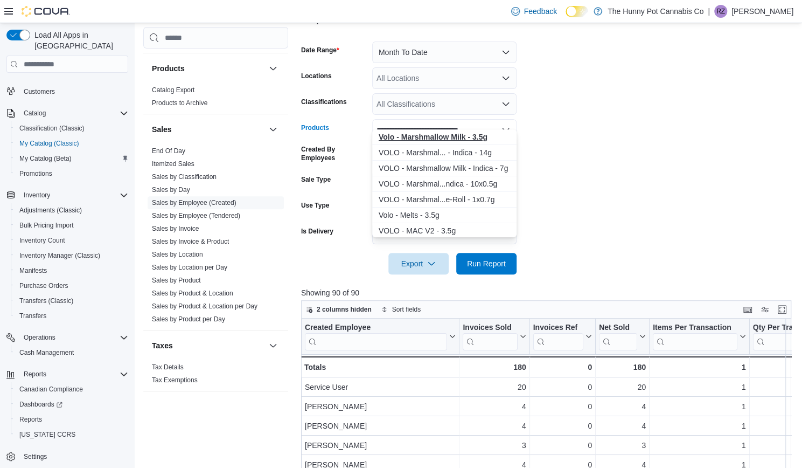
type input "**********"
click at [420, 134] on strong "Volo - Marshmallow Milk - 3.5g" at bounding box center [433, 137] width 109 height 9
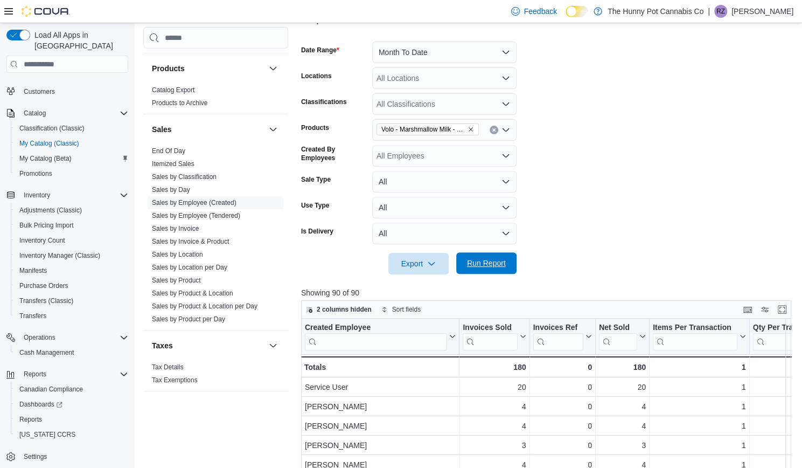
click at [491, 258] on span "Run Report" at bounding box center [486, 263] width 39 height 11
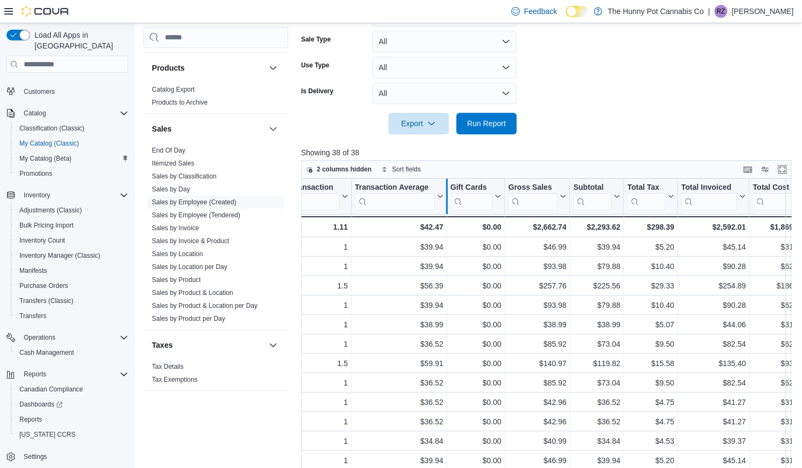
scroll to position [0, 435]
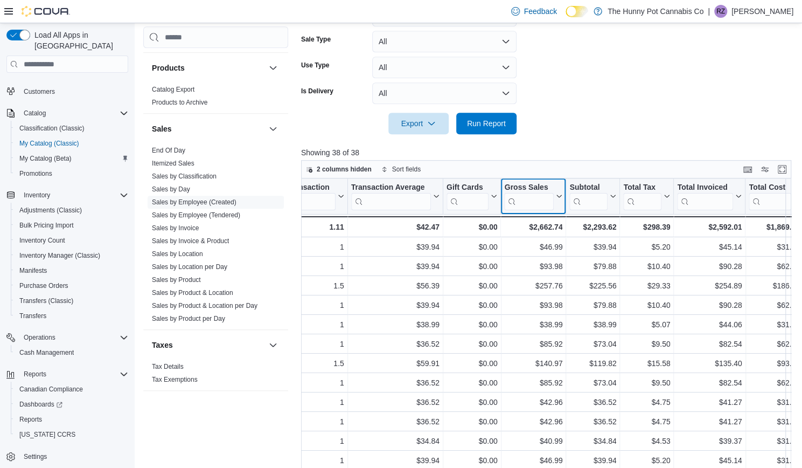
click at [559, 193] on icon at bounding box center [558, 196] width 9 height 6
click at [546, 237] on span "Sort High-Low" at bounding box center [540, 238] width 41 height 9
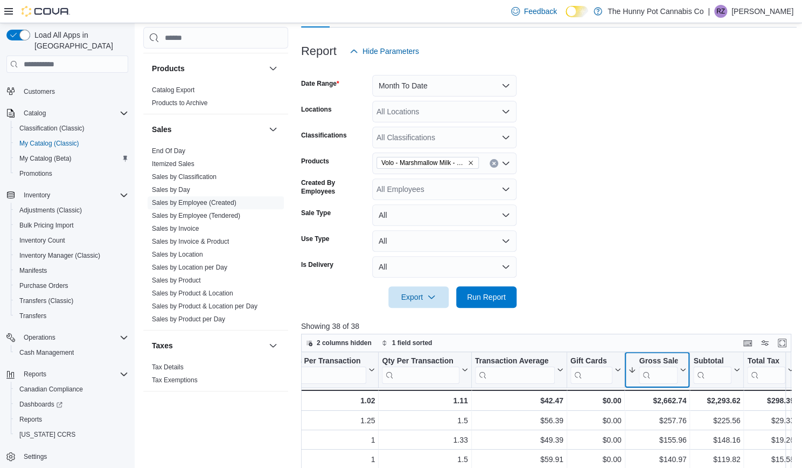
scroll to position [114, 0]
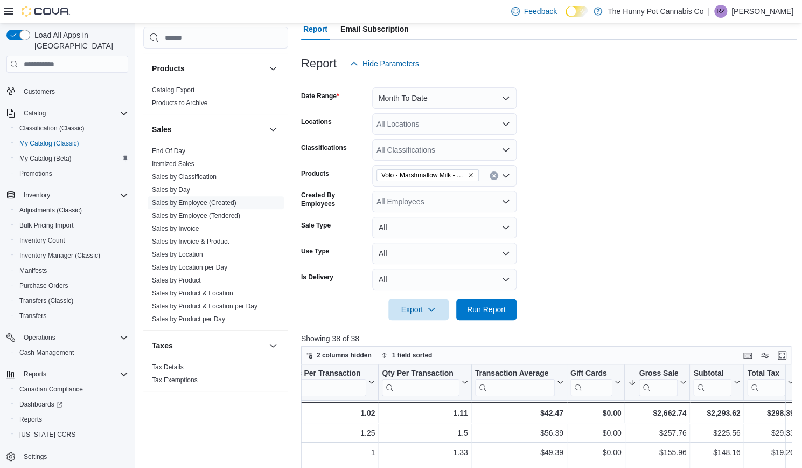
click at [474, 172] on icon "Remove Volo - Marshmallow Milk - 3.5g from selection in this group" at bounding box center [471, 175] width 6 height 6
paste input "**********"
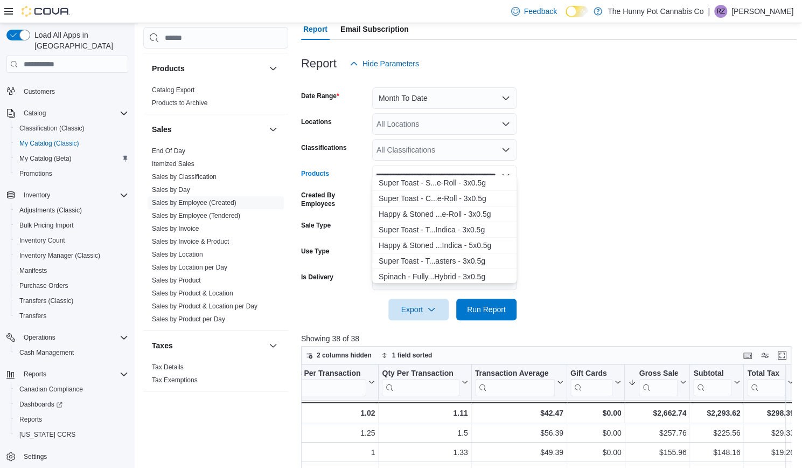
scroll to position [0, 128]
type input "**********"
click at [401, 177] on div "Super Toast - S...e-Roll - 3x0.5g" at bounding box center [444, 182] width 131 height 11
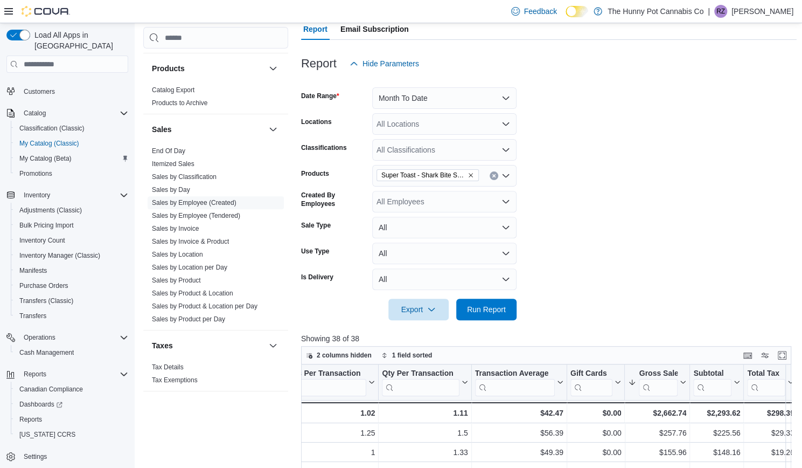
click at [483, 165] on div "Super Toast - Shark Bite Strawberry Watermelon Infused Pre-Roll - 3x0.5g" at bounding box center [444, 176] width 144 height 22
paste input "**********"
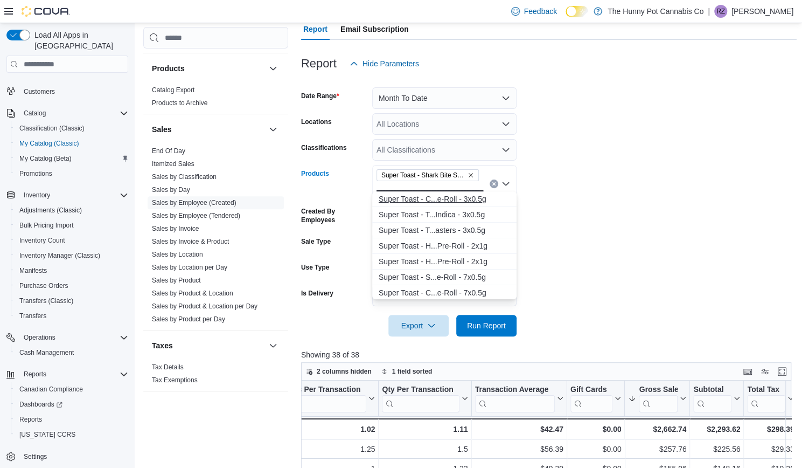
scroll to position [0, 89]
type input "**********"
click at [426, 200] on div "Super Toast - C...e-Roll - 3x0.5g" at bounding box center [444, 198] width 131 height 11
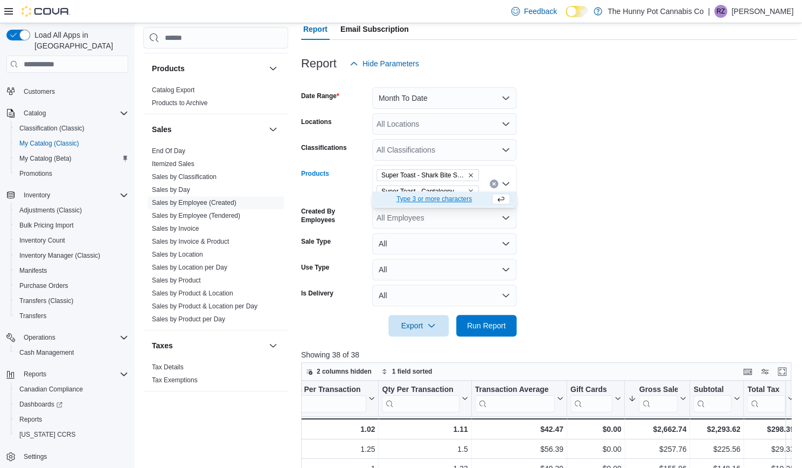
click at [472, 186] on span "Super Toast - Cantaloopy Toasters Infused Pre-Roll - 3x0.5g" at bounding box center [427, 191] width 93 height 11
click at [470, 190] on icon "Remove Super Toast - Cantaloopy Toasters Infused Pre-Roll - 3x0.5g from selecti…" at bounding box center [471, 192] width 4 height 4
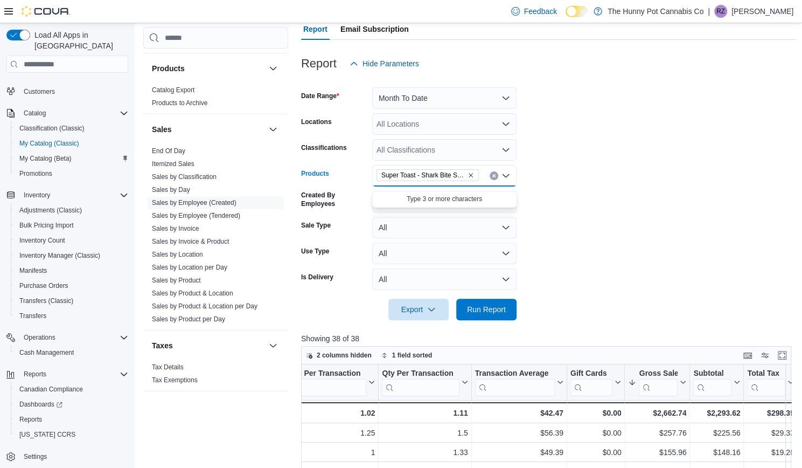
paste input "**********"
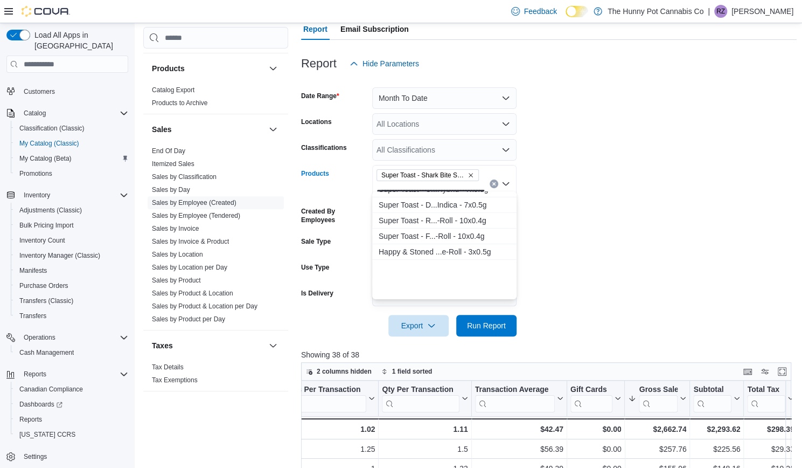
scroll to position [52, 0]
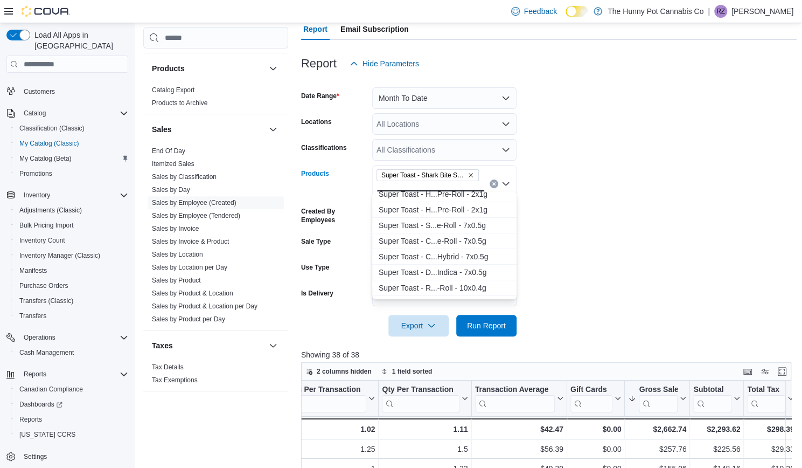
type input "**********"
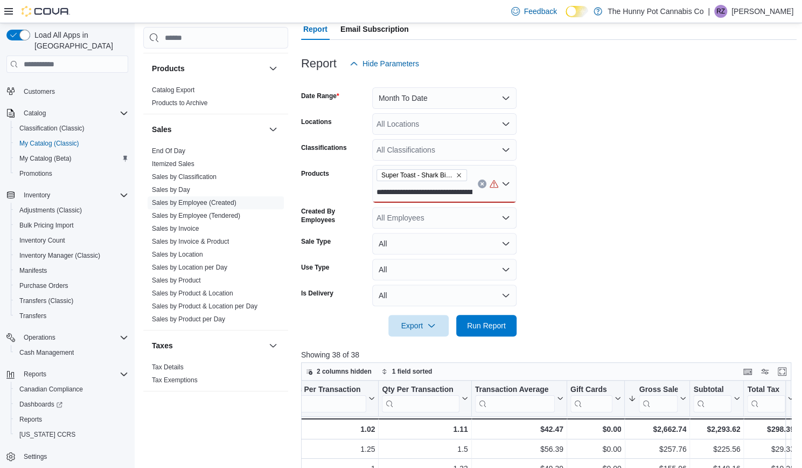
click at [454, 170] on span "Super Toast - Shark Bite Strawberry Watermelon Infused Pre-Roll - 3x0.5g" at bounding box center [417, 175] width 72 height 11
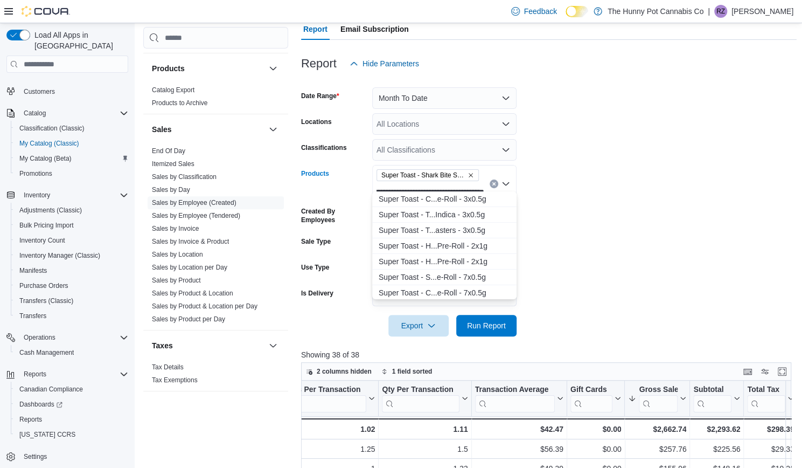
click at [473, 172] on icon "Remove Super Toast - Shark Bite Strawberry Watermelon Infused Pre-Roll - 3x0.5g…" at bounding box center [471, 175] width 6 height 6
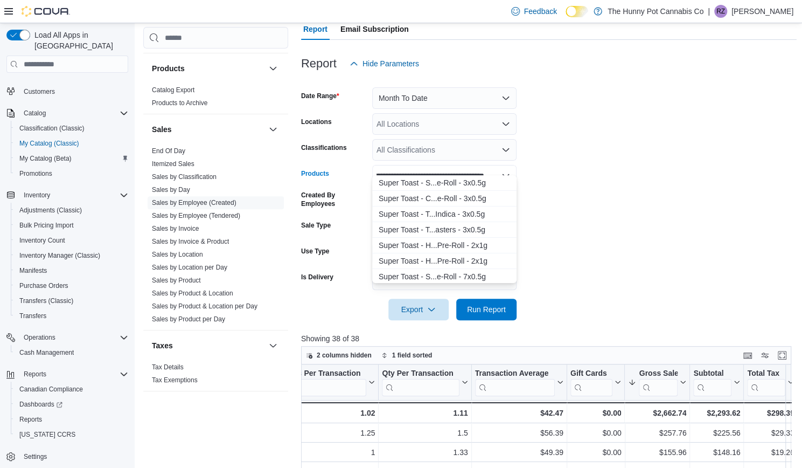
scroll to position [0, 78]
click at [436, 169] on input "**********" at bounding box center [437, 175] width 120 height 13
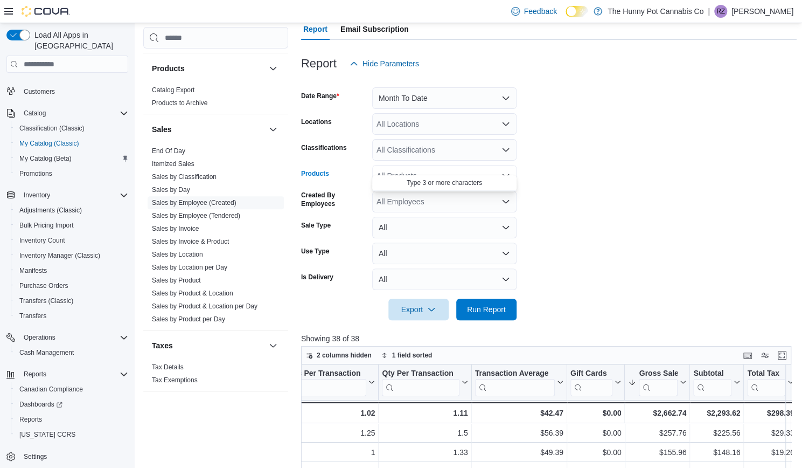
scroll to position [0, 0]
paste input "********"
type input "********"
click at [414, 179] on div "Super Toast - S...e-Roll - 3x0.5g" at bounding box center [444, 182] width 131 height 11
click at [496, 303] on span "Run Report" at bounding box center [486, 308] width 39 height 11
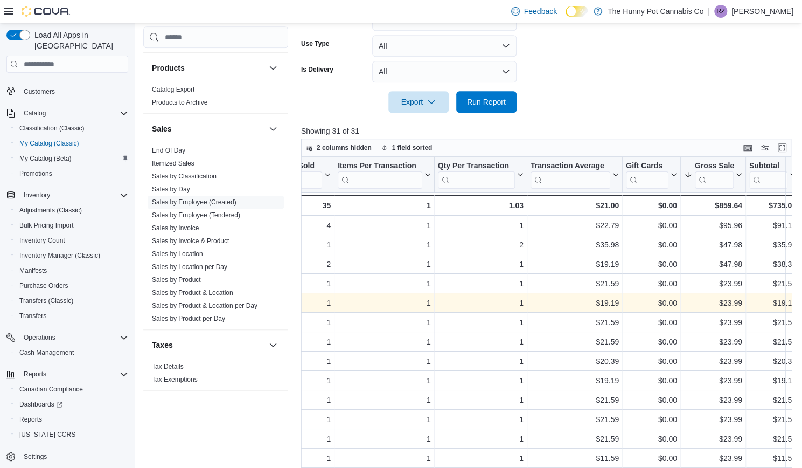
scroll to position [0, 323]
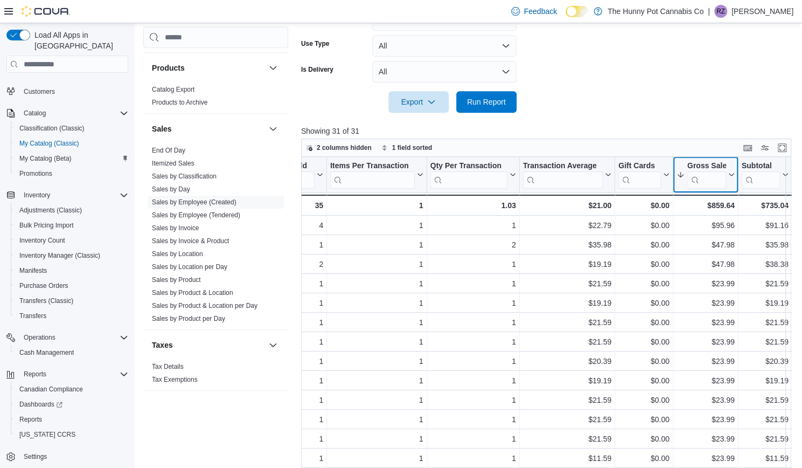
click at [732, 173] on icon at bounding box center [731, 174] width 5 height 3
click at [708, 218] on span "Sort High-Low" at bounding box center [712, 217] width 41 height 9
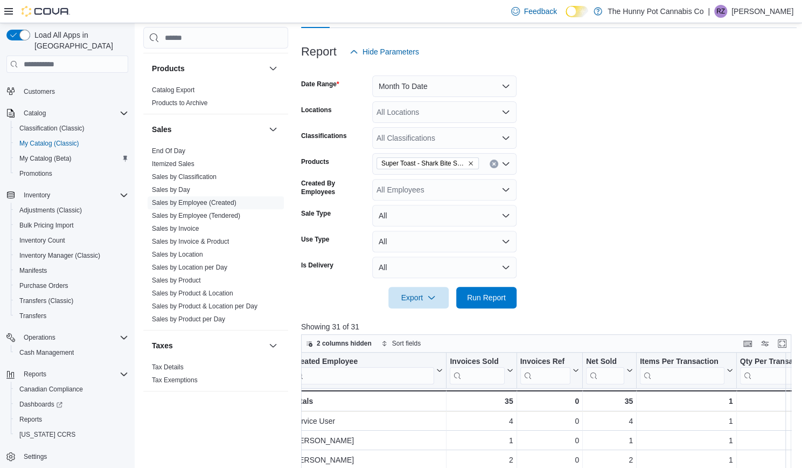
scroll to position [117, 0]
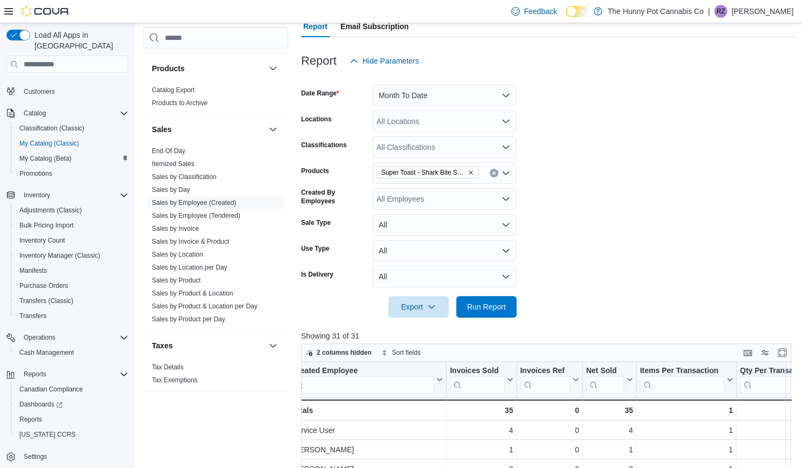
click at [475, 166] on span "Super Toast - Shark Bite Strawberry Watermelon Infused Pre-Roll - 3x0.5g" at bounding box center [428, 172] width 102 height 12
click at [473, 169] on icon "Remove Super Toast - Shark Bite Strawberry Watermelon Infused Pre-Roll - 3x0.5g…" at bounding box center [471, 172] width 6 height 6
click at [453, 163] on div "All Products Combo box. Selected. Combo box input. All Products. Type some text…" at bounding box center [444, 173] width 144 height 22
paste input "********"
type input "********"
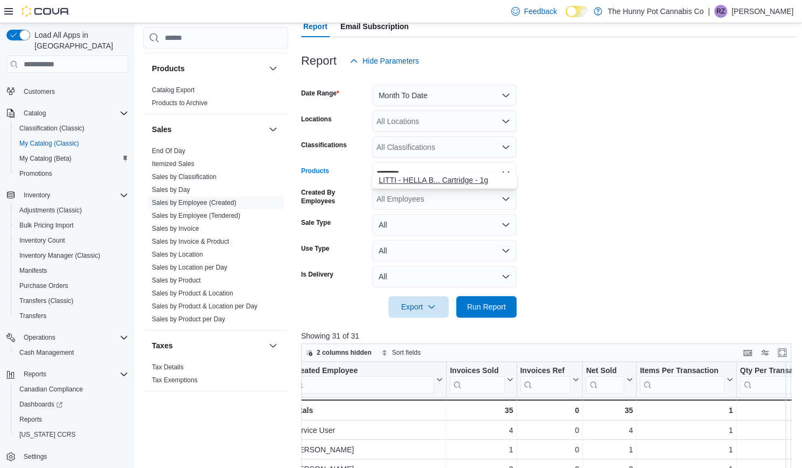
click at [399, 180] on div "LITTI - HELLA B... Cartridge - 1g" at bounding box center [444, 180] width 131 height 11
click at [487, 295] on span "Run Report" at bounding box center [486, 306] width 47 height 22
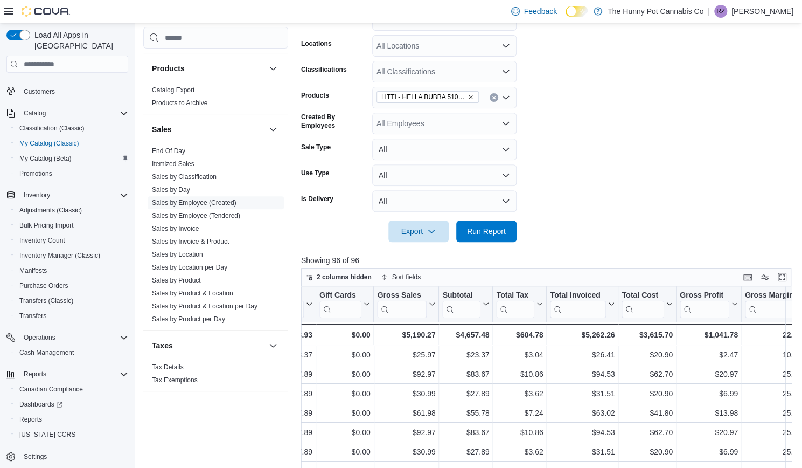
scroll to position [0, 591]
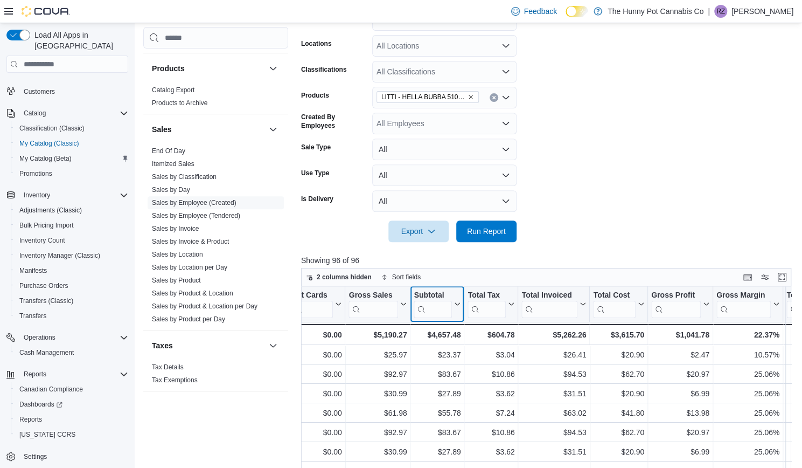
click at [457, 301] on icon at bounding box center [456, 304] width 9 height 6
click at [442, 347] on span "Sort High-Low" at bounding box center [445, 346] width 41 height 9
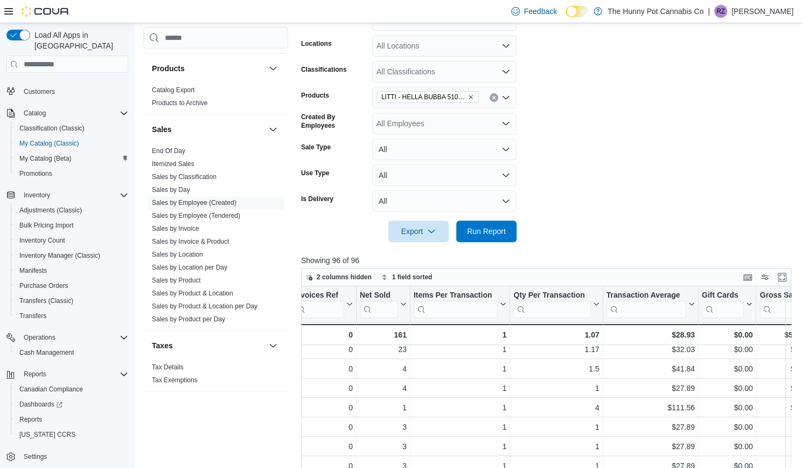
scroll to position [5, 193]
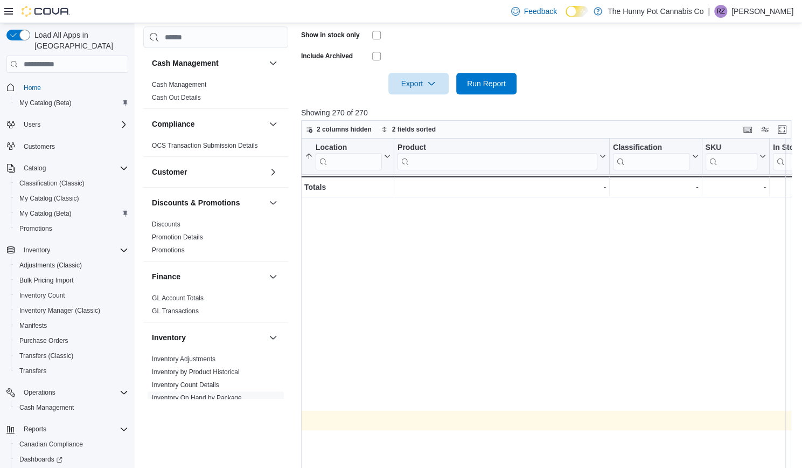
scroll to position [0, 1530]
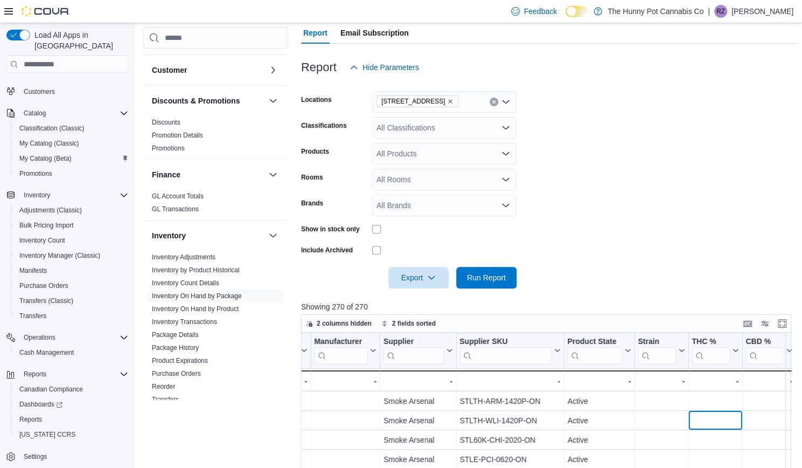
scroll to position [120, 0]
